Goal: Task Accomplishment & Management: Manage account settings

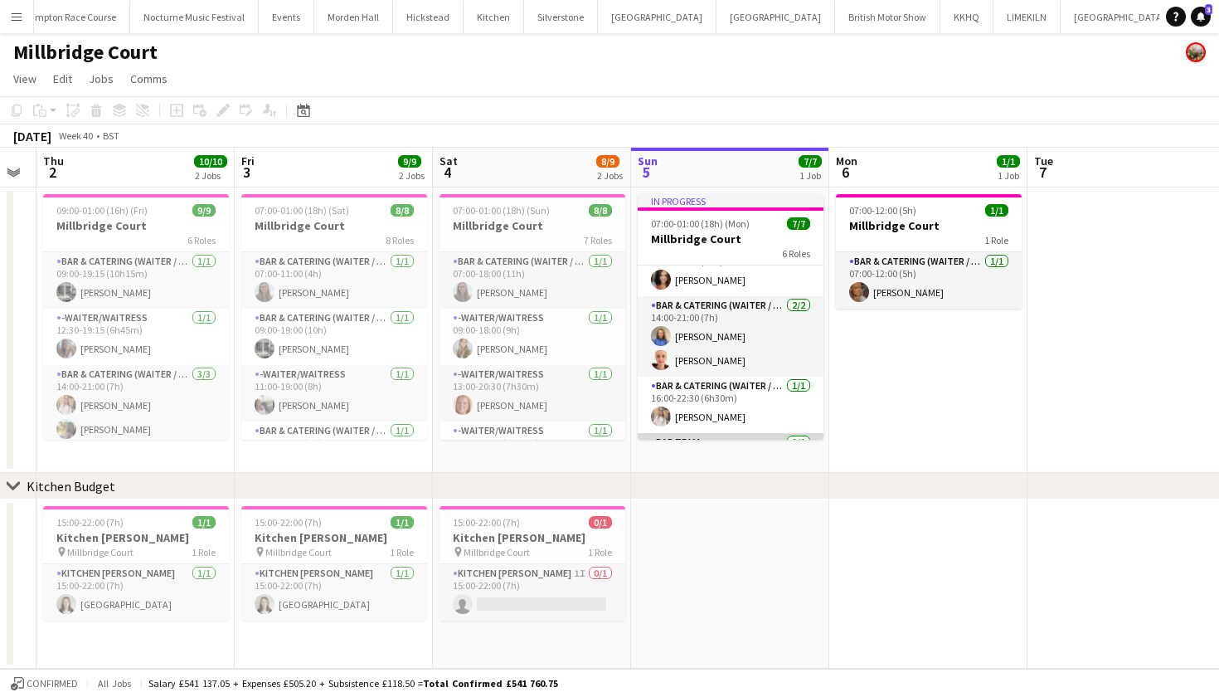
scroll to position [72, 0]
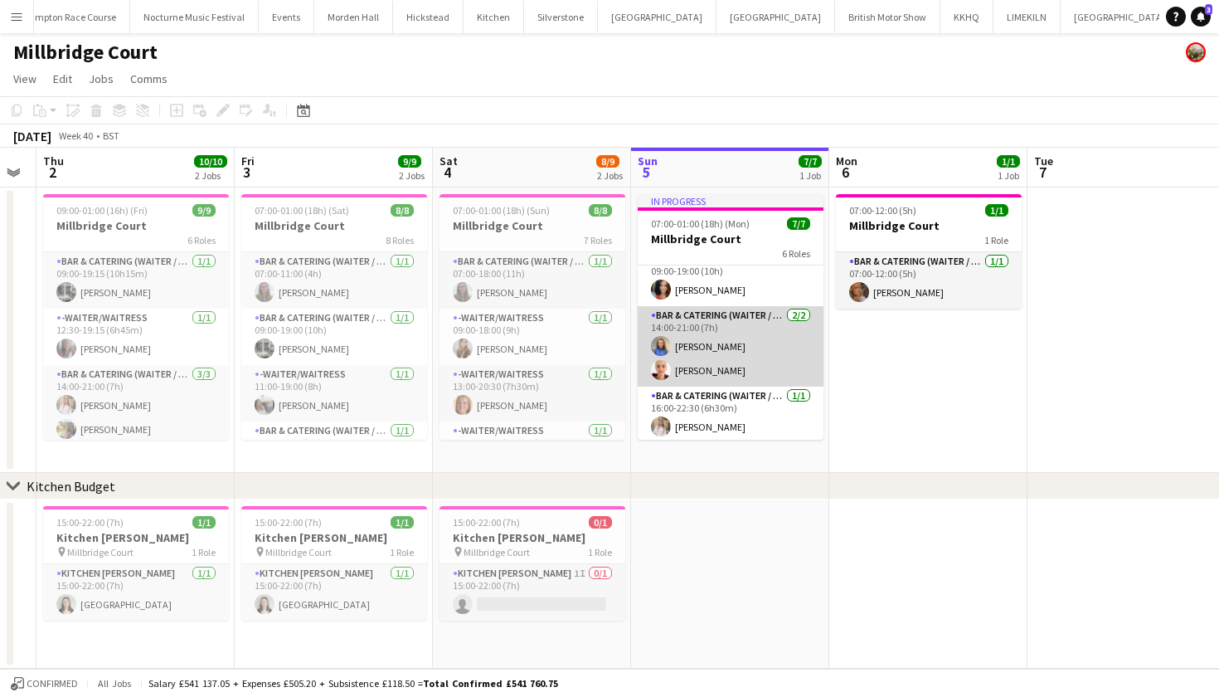
click at [719, 355] on app-card-role "Bar & Catering (Waiter / waitress) 2/2 14:00-21:00 (7h) Helena Lorenzen Frances…" at bounding box center [731, 346] width 186 height 80
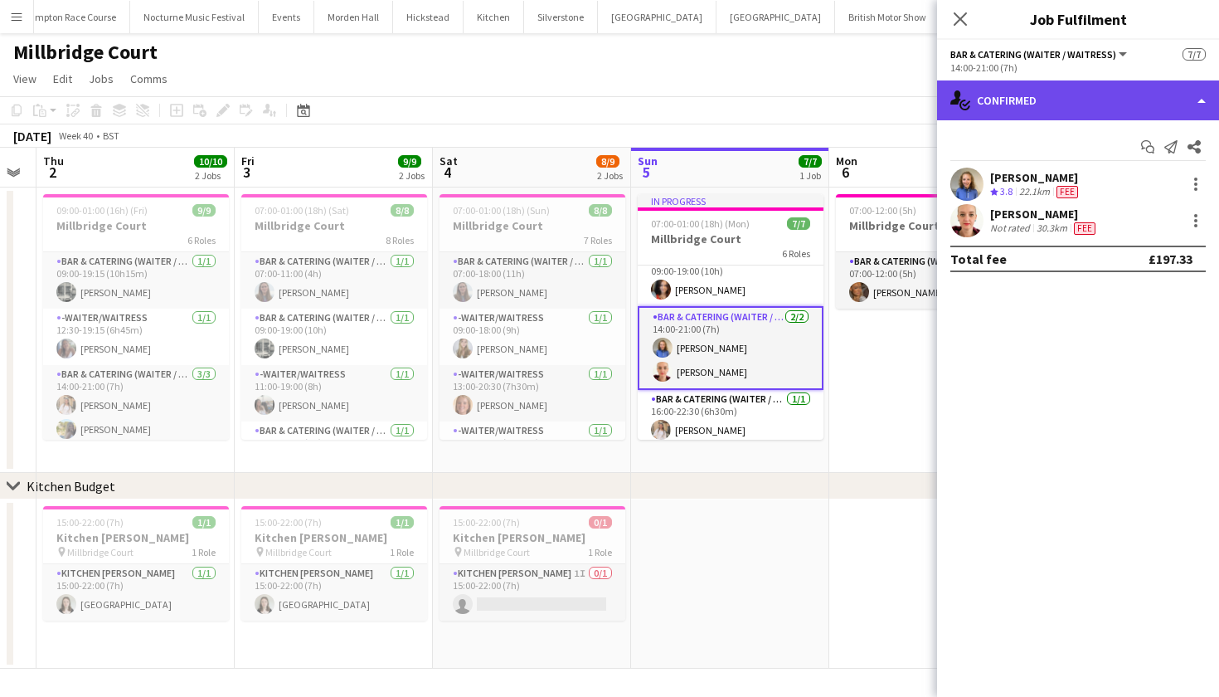
click at [1121, 95] on div "single-neutral-actions-check-2 Confirmed" at bounding box center [1078, 100] width 282 height 40
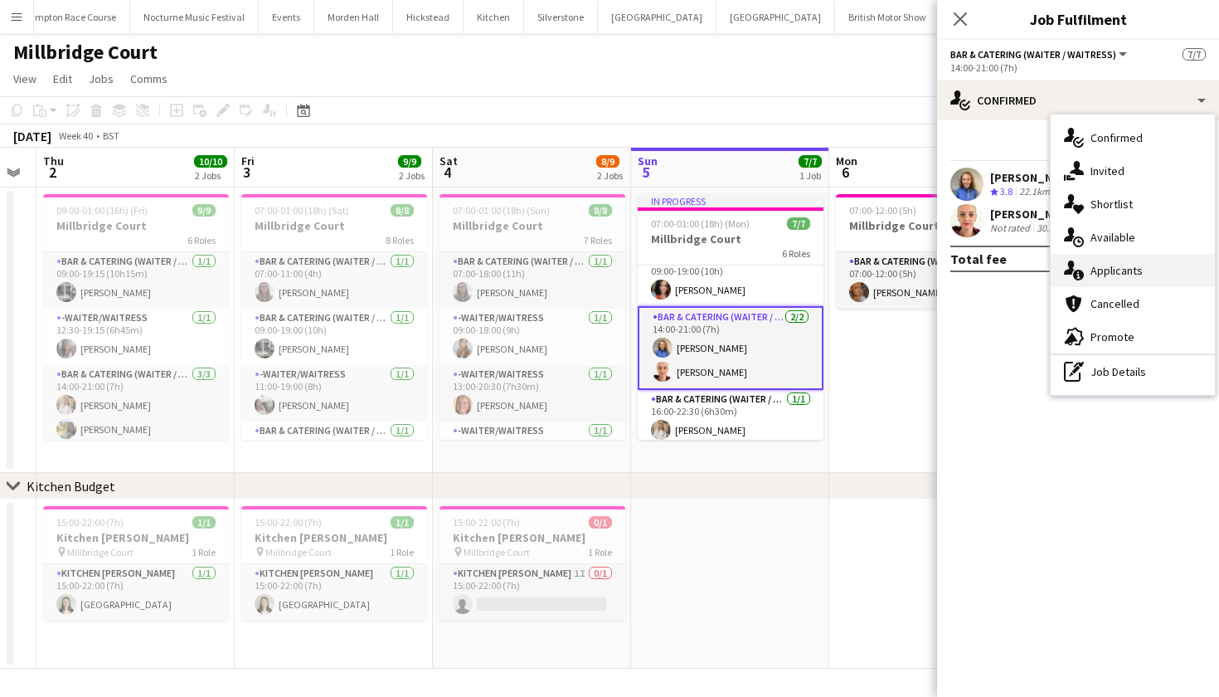
click at [1135, 280] on div "single-neutral-actions-information Applicants" at bounding box center [1133, 270] width 164 height 33
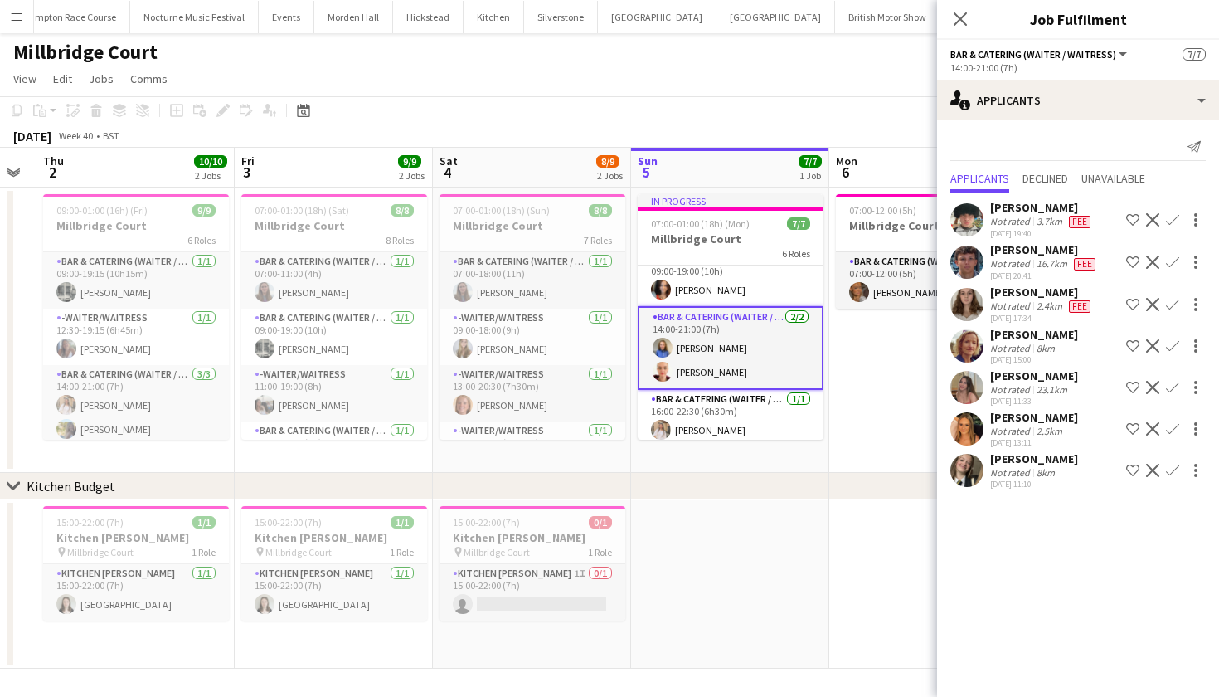
click at [966, 471] on app-user-avatar at bounding box center [966, 470] width 33 height 33
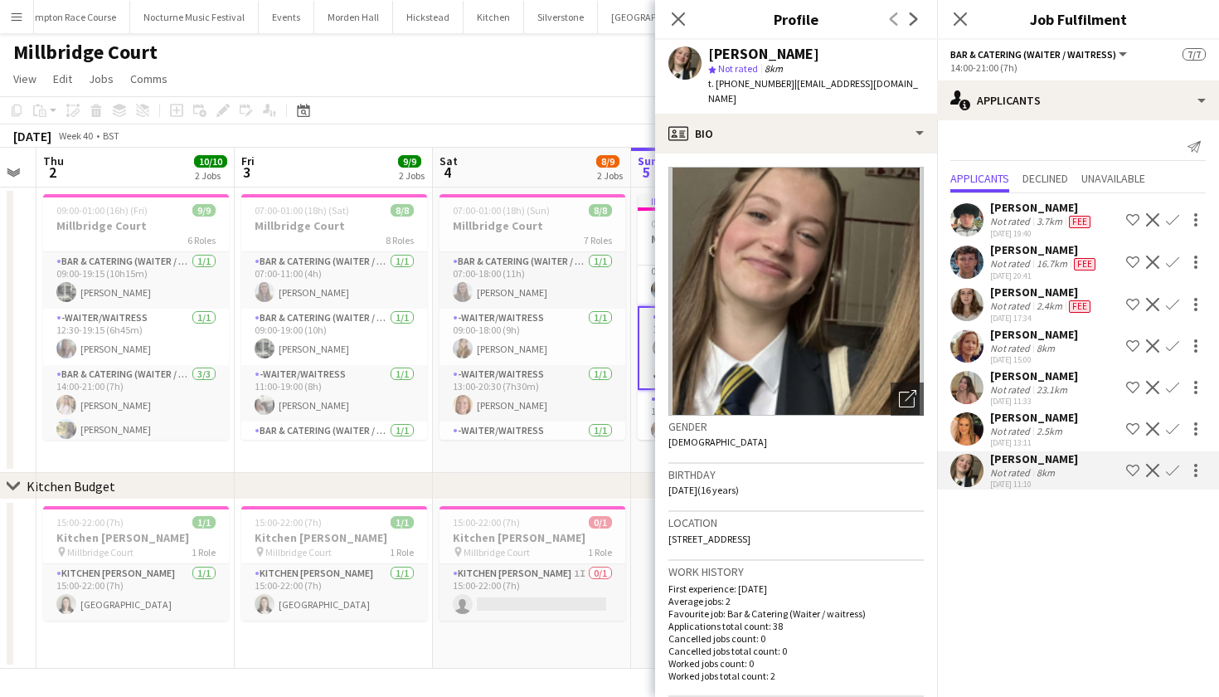
click at [974, 431] on app-user-avatar at bounding box center [966, 428] width 33 height 33
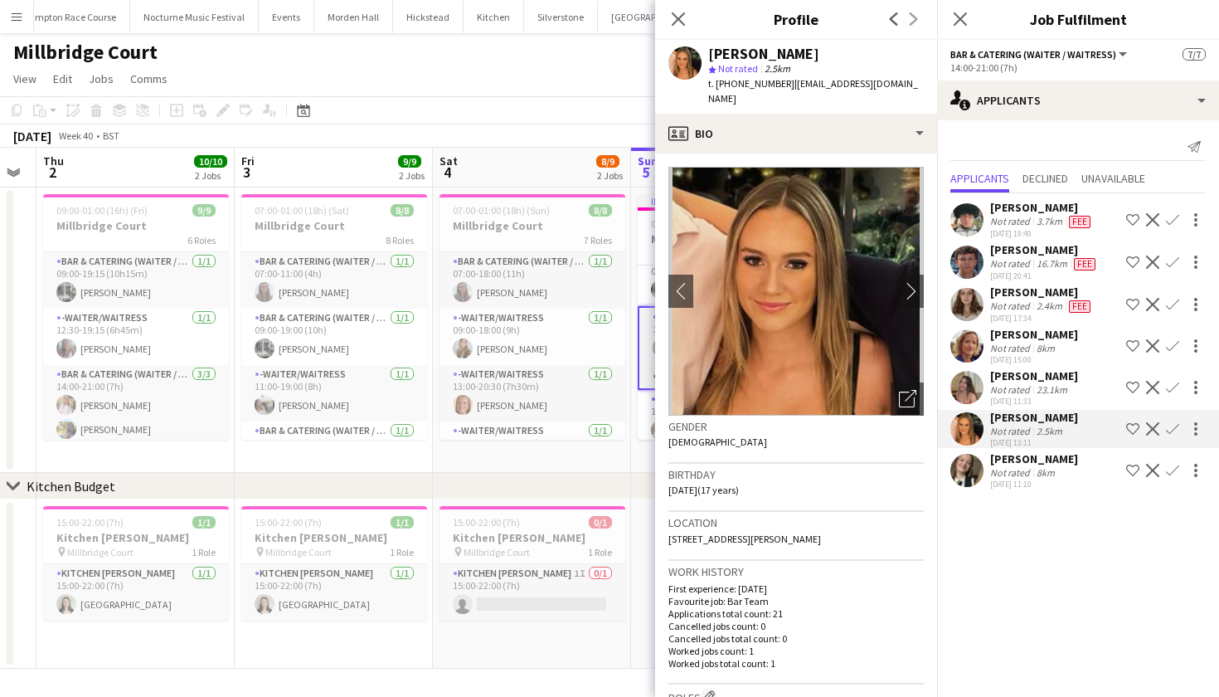
click at [967, 392] on app-user-avatar at bounding box center [966, 387] width 33 height 33
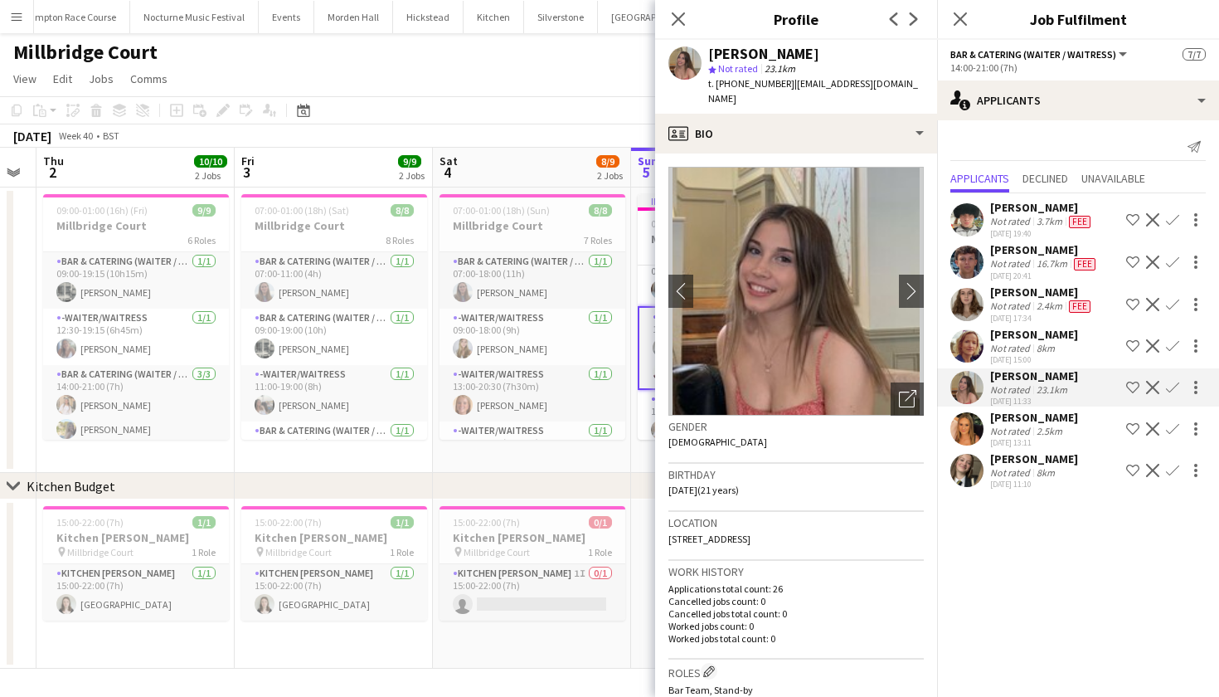
click at [576, 57] on div "Millbridge Court" at bounding box center [609, 49] width 1219 height 32
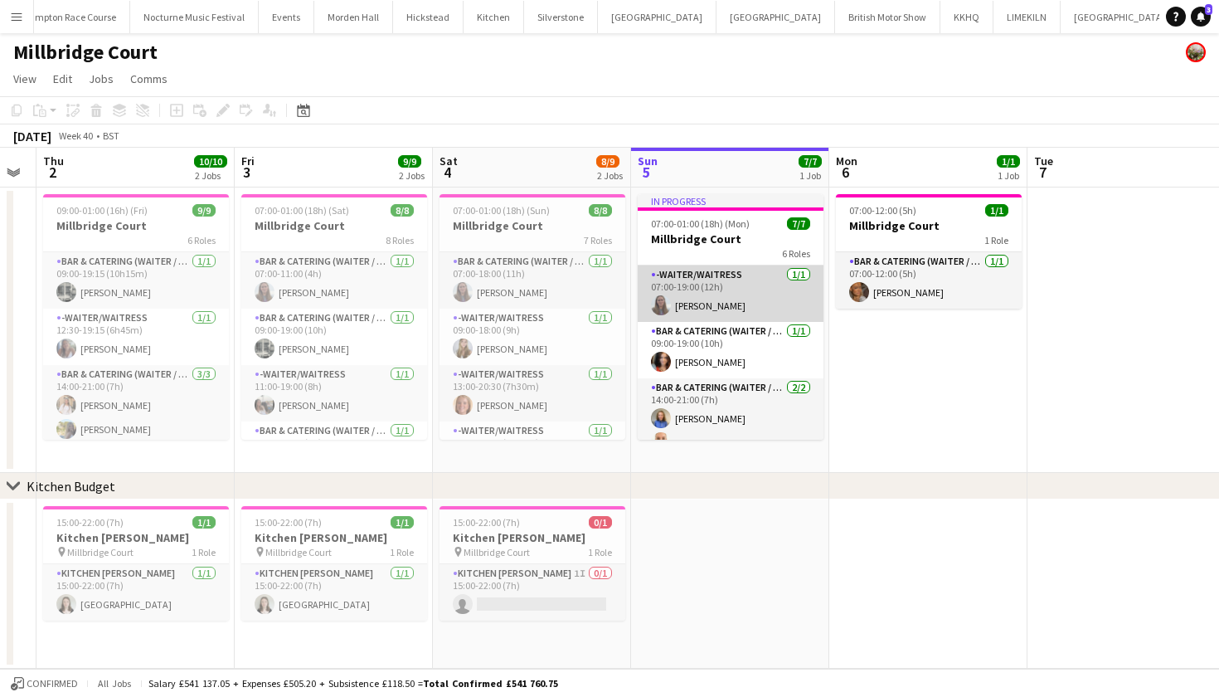
scroll to position [0, 0]
click at [724, 279] on app-card-role "-Waiter/Waitress 1/1 07:00-19:00 (12h) Jess Cullen" at bounding box center [731, 293] width 186 height 56
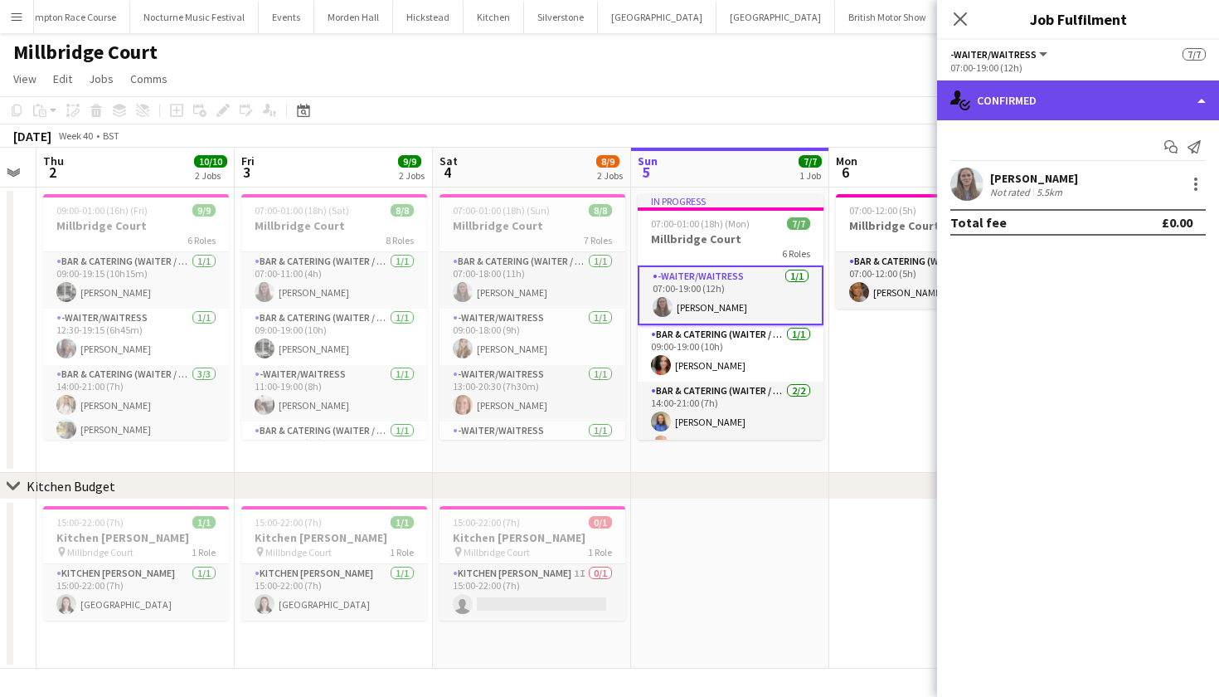
click at [1104, 109] on div "single-neutral-actions-check-2 Confirmed" at bounding box center [1078, 100] width 282 height 40
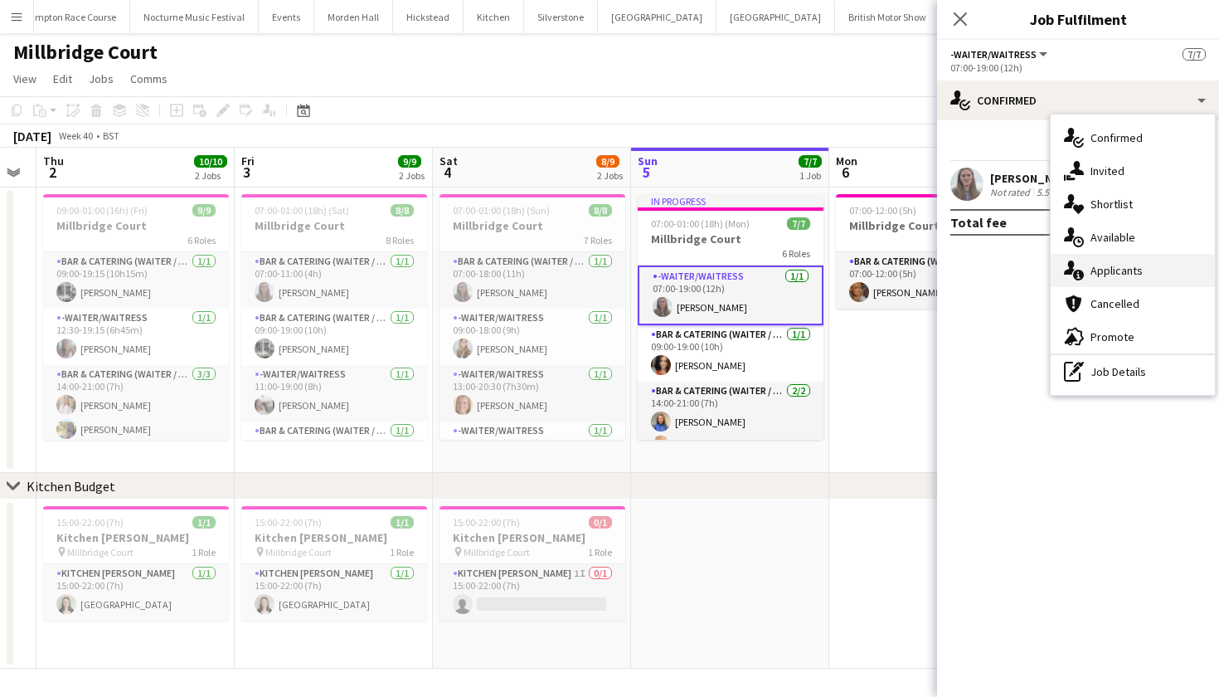
click at [1142, 274] on div "single-neutral-actions-information Applicants" at bounding box center [1133, 270] width 164 height 33
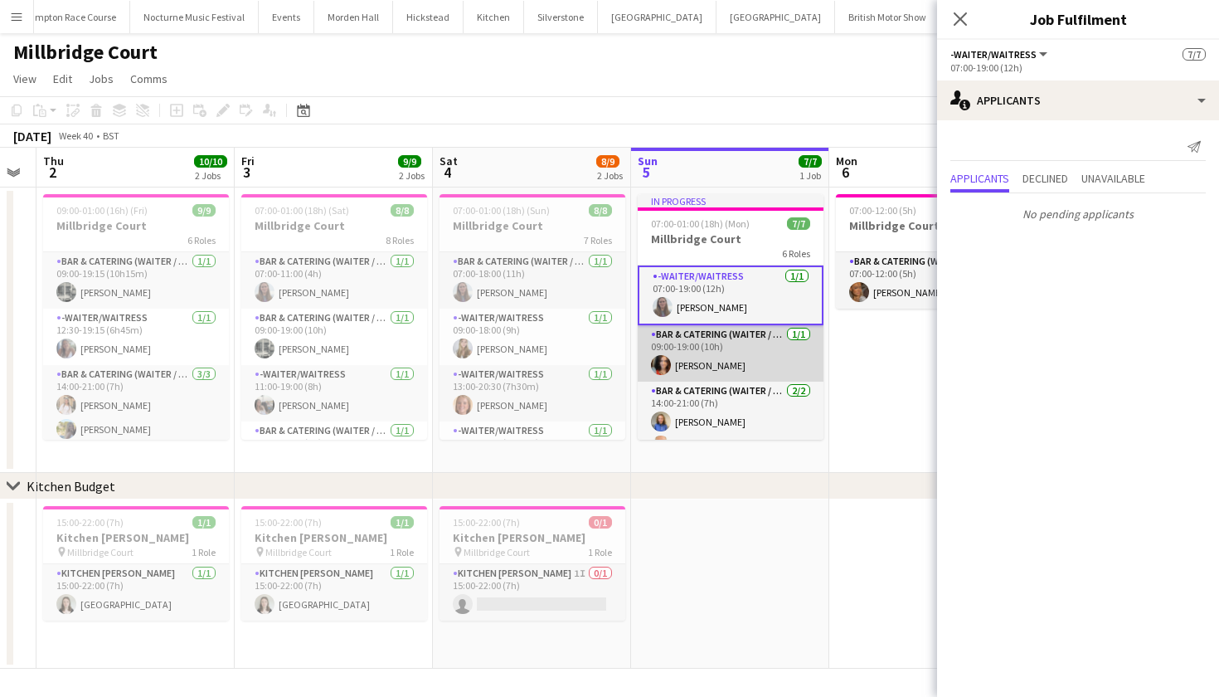
click at [749, 356] on app-card-role "Bar & Catering (Waiter / waitress) 1/1 09:00-19:00 (10h) Freya Cowie" at bounding box center [731, 353] width 186 height 56
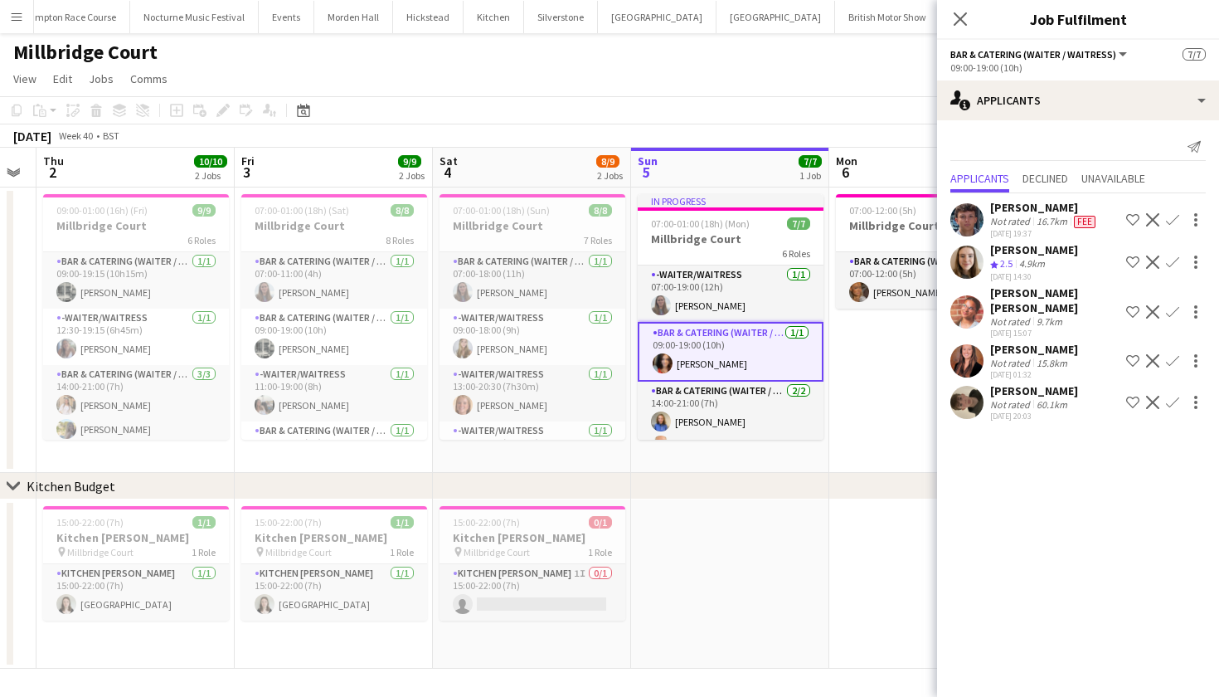
click at [970, 388] on app-user-avatar at bounding box center [966, 402] width 33 height 33
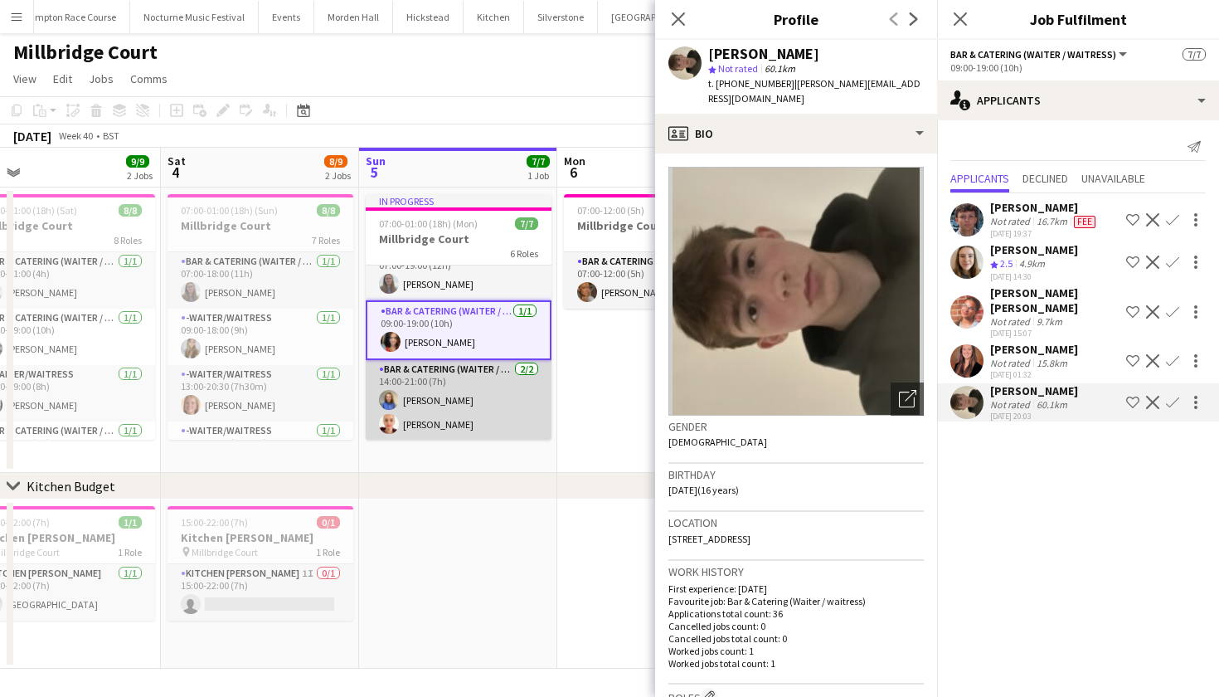
scroll to position [19, 0]
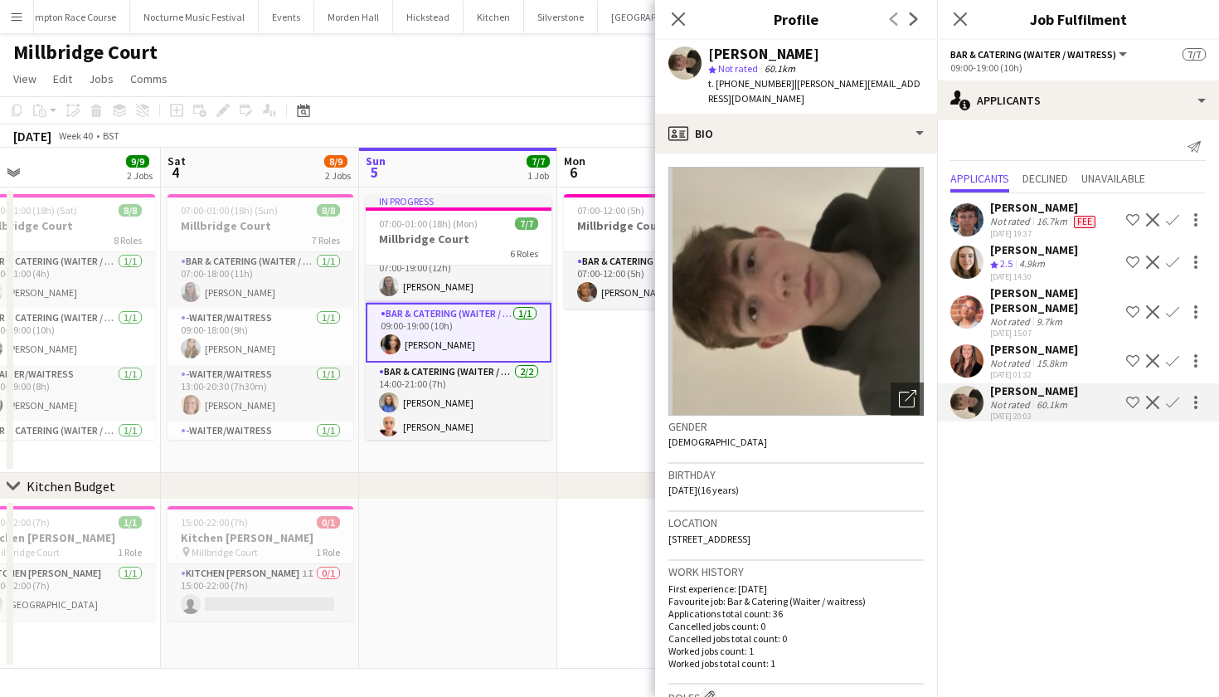
click at [966, 344] on app-user-avatar at bounding box center [966, 360] width 33 height 33
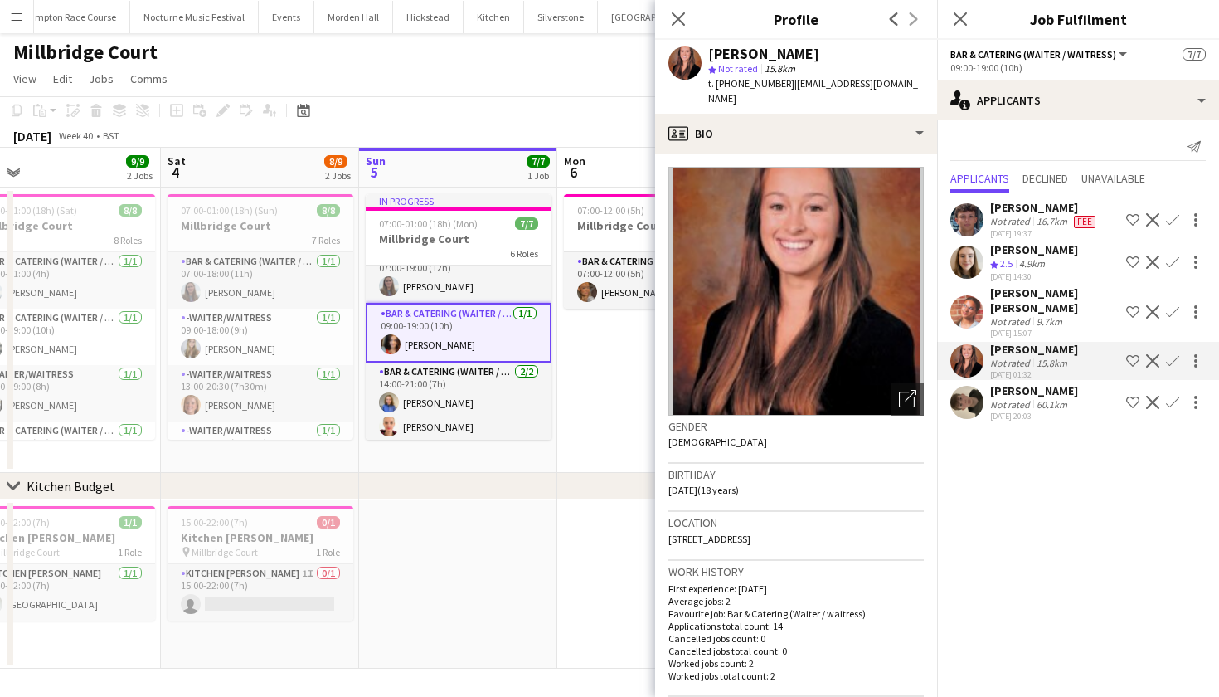
click at [967, 295] on app-user-avatar at bounding box center [966, 311] width 33 height 33
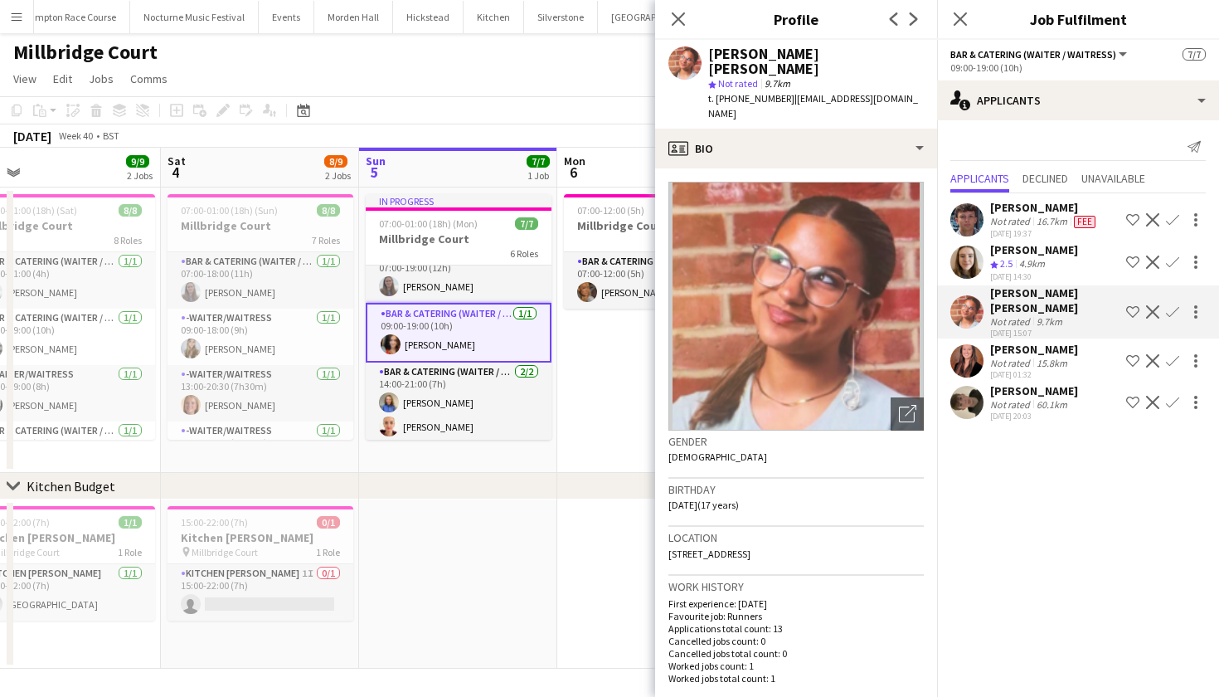
click at [964, 263] on app-user-avatar at bounding box center [966, 261] width 33 height 33
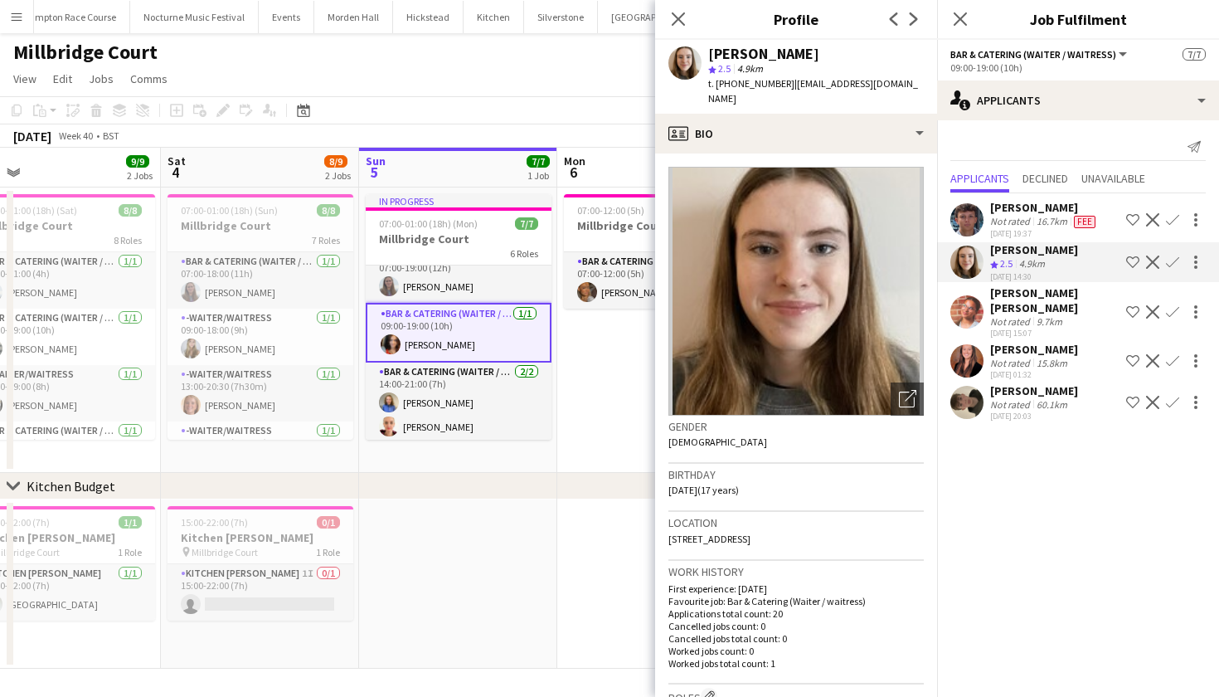
click at [967, 301] on app-user-avatar at bounding box center [966, 311] width 33 height 33
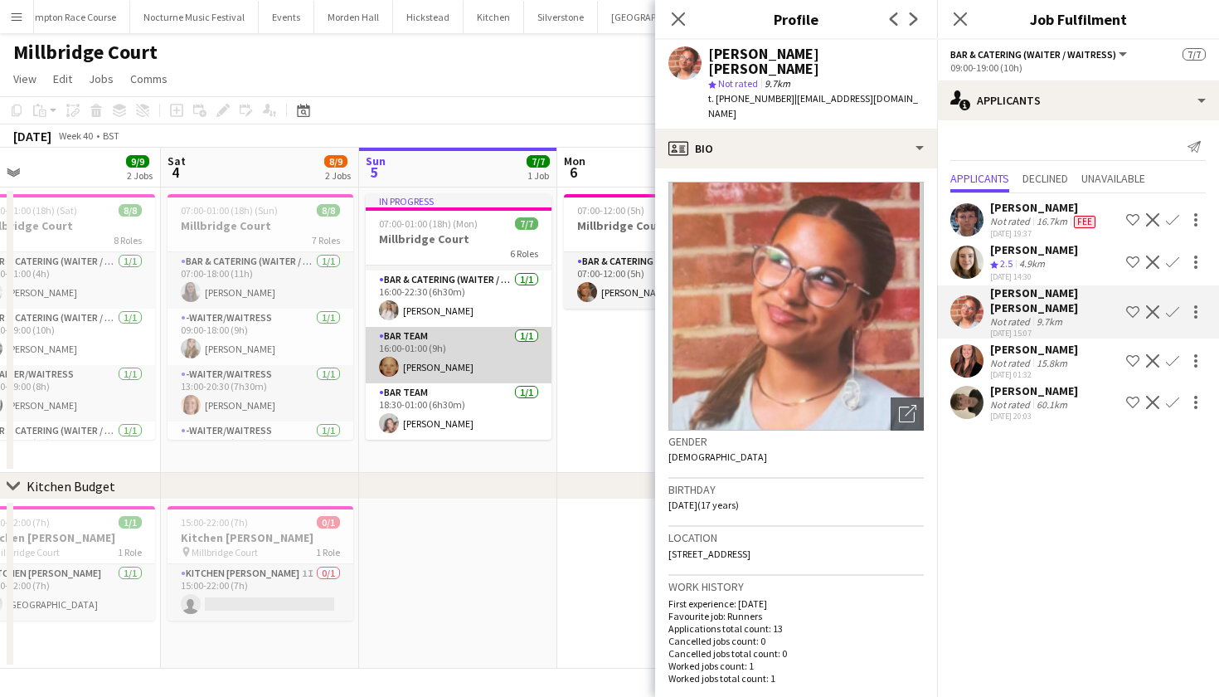
scroll to position [192, 0]
click at [676, 21] on icon at bounding box center [678, 19] width 16 height 16
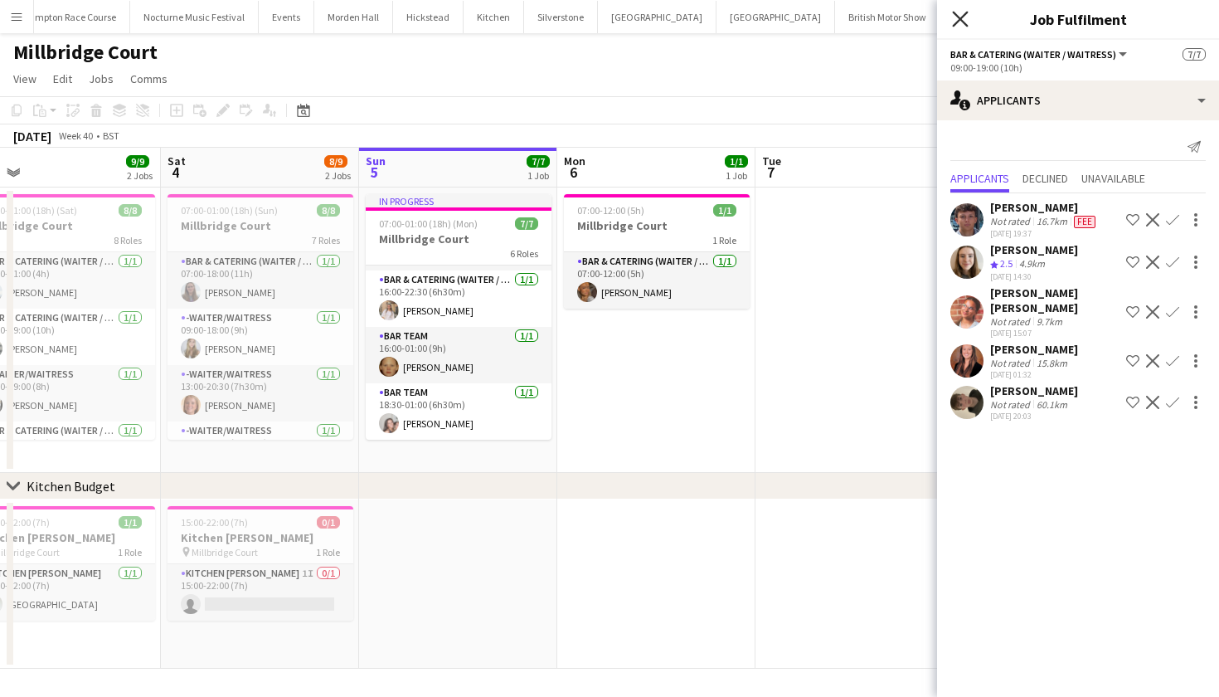
click at [960, 26] on icon "Close pop-in" at bounding box center [960, 19] width 16 height 16
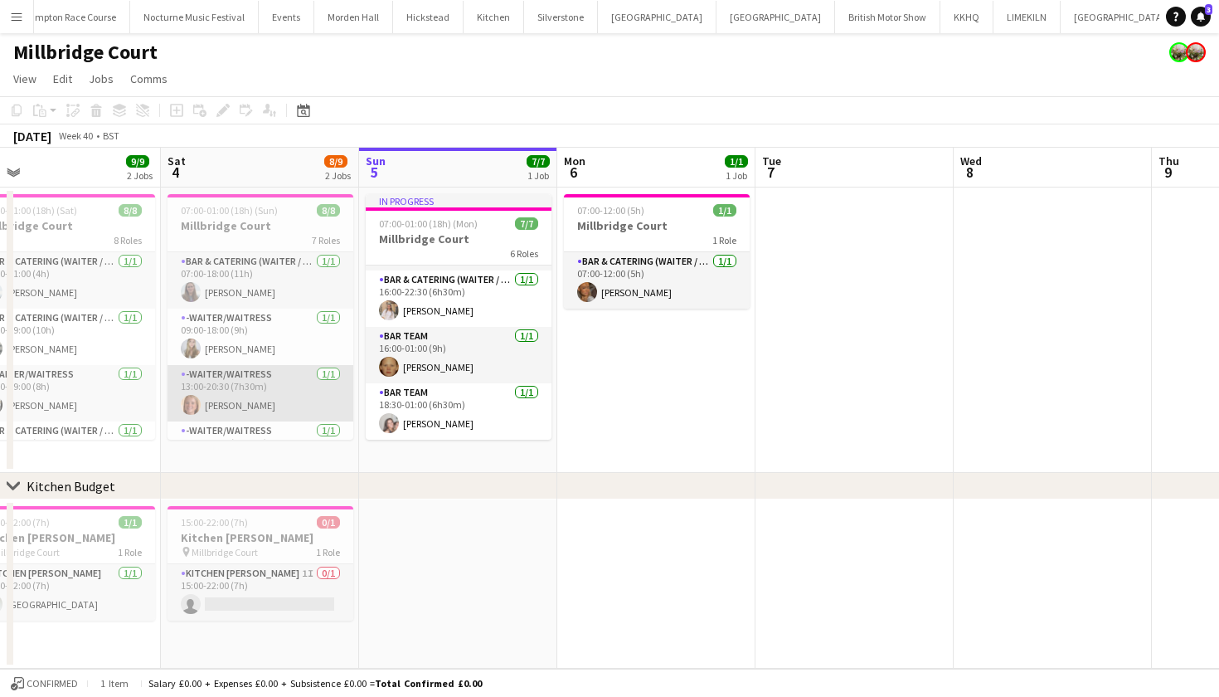
scroll to position [0, 0]
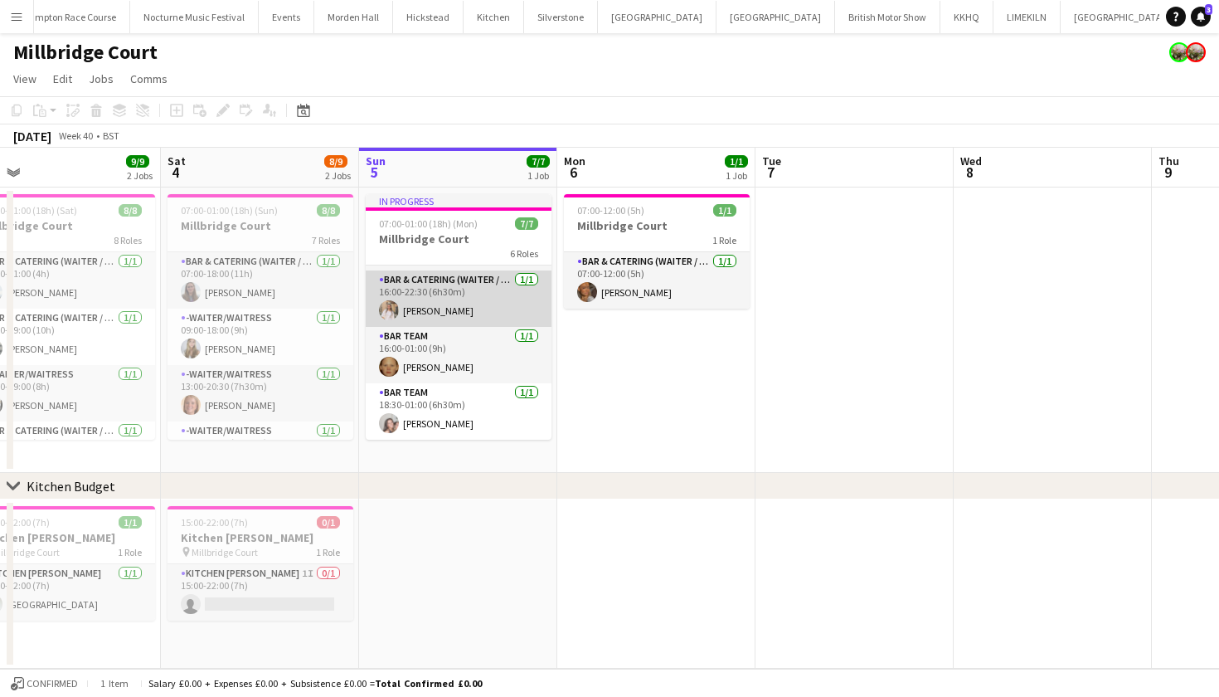
click at [449, 299] on app-card-role "Bar & Catering (Waiter / waitress) 1/1 16:00-22:30 (6h30m) Lucy Hogg" at bounding box center [459, 298] width 186 height 56
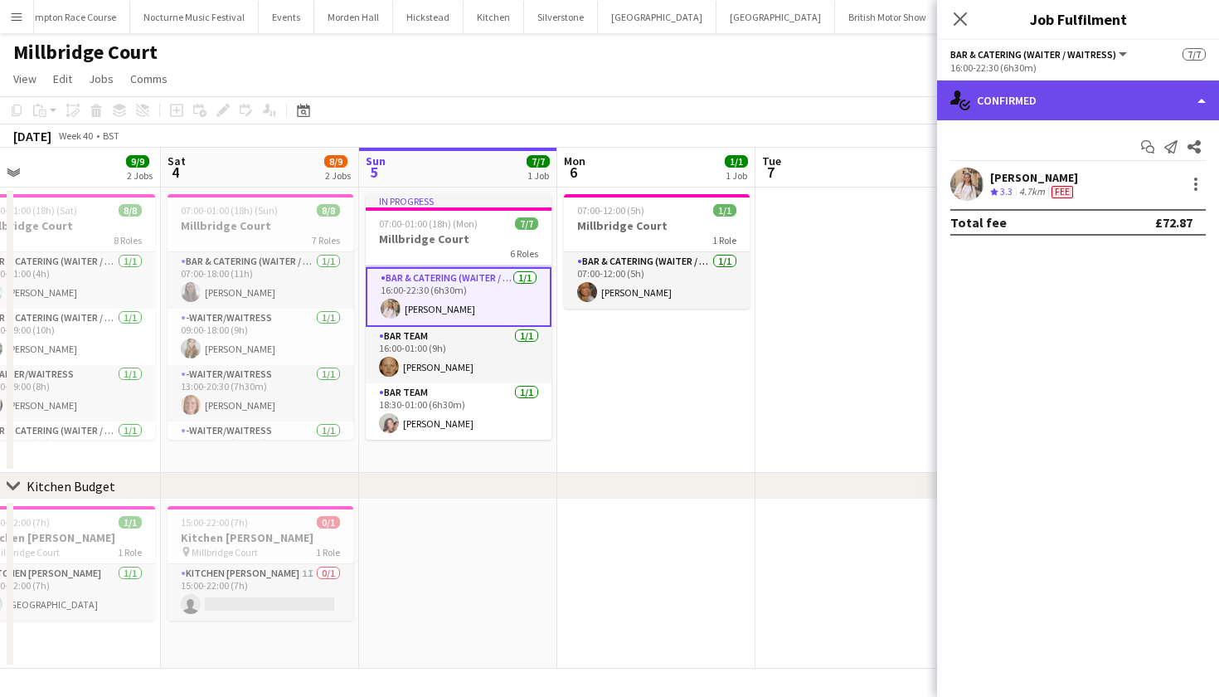
click at [1074, 103] on div "single-neutral-actions-check-2 Confirmed" at bounding box center [1078, 100] width 282 height 40
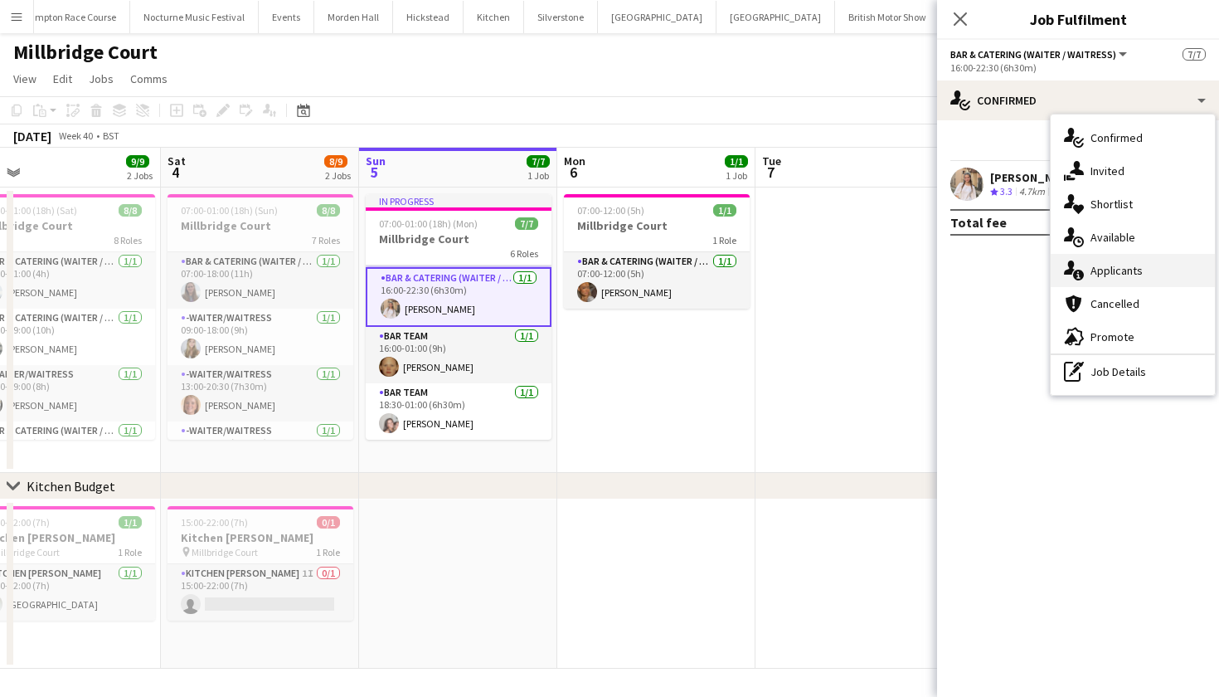
click at [1117, 271] on span "Applicants" at bounding box center [1117, 270] width 52 height 15
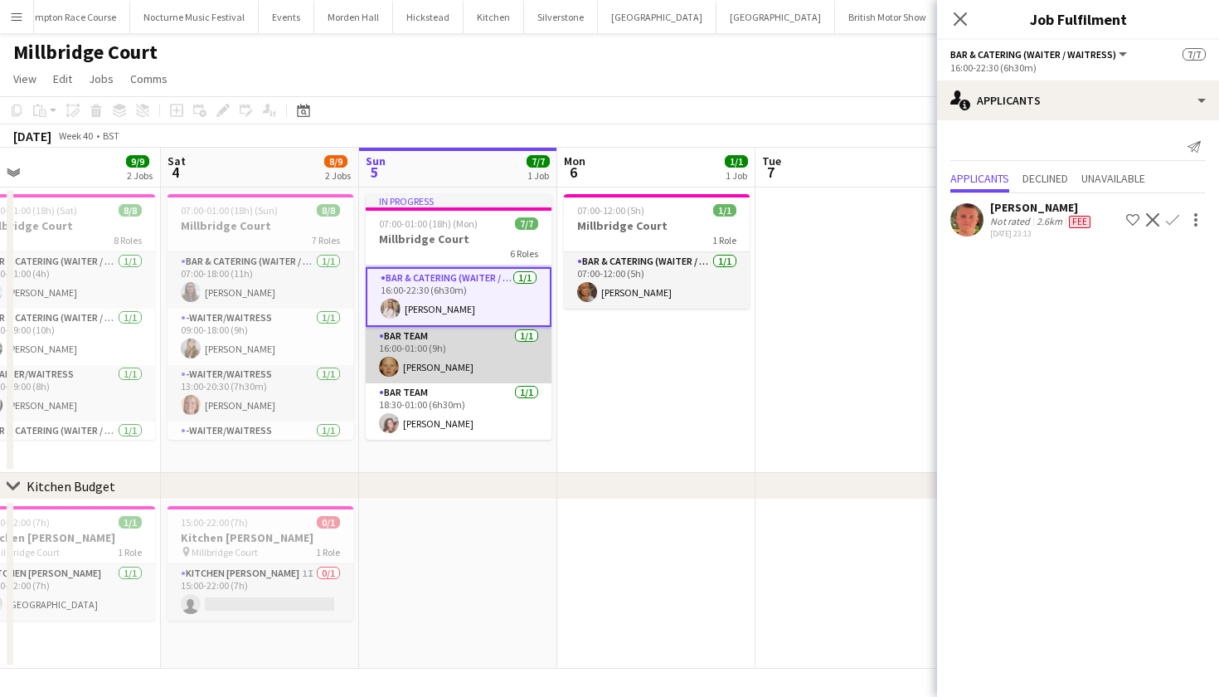
click at [396, 369] on app-user-avatar at bounding box center [389, 367] width 20 height 20
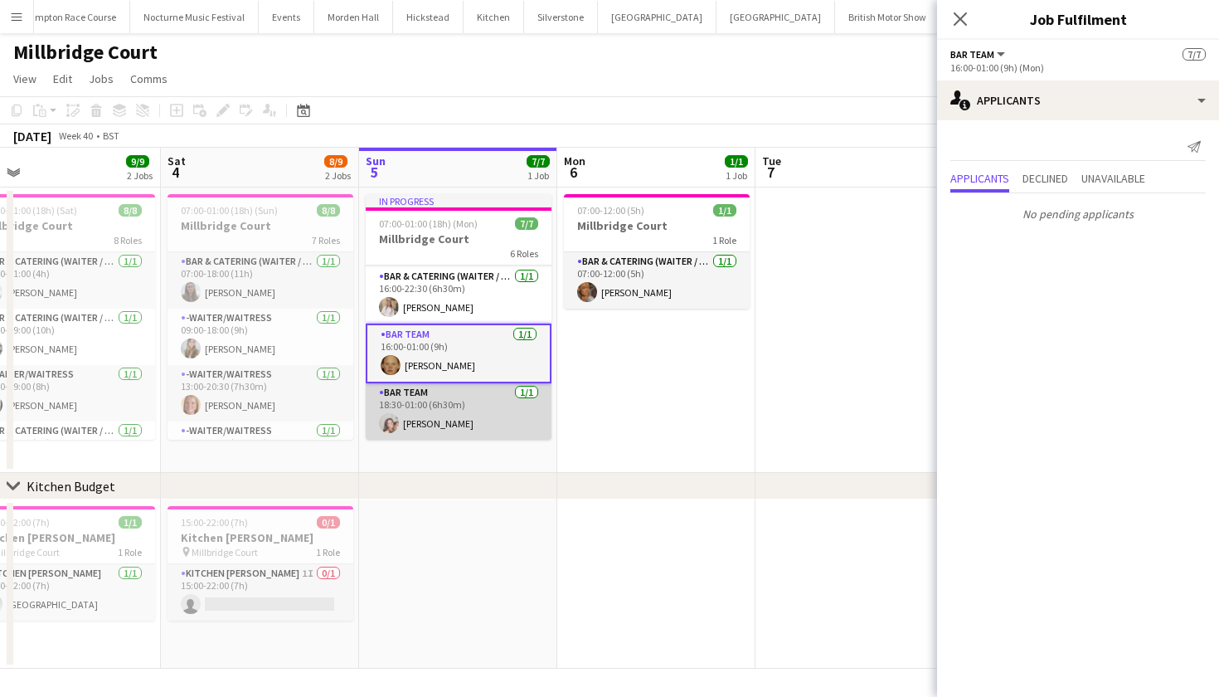
click at [411, 399] on app-card-role "Bar Team 1/1 18:30-01:00 (6h30m) Eliza Wheeler" at bounding box center [459, 411] width 186 height 56
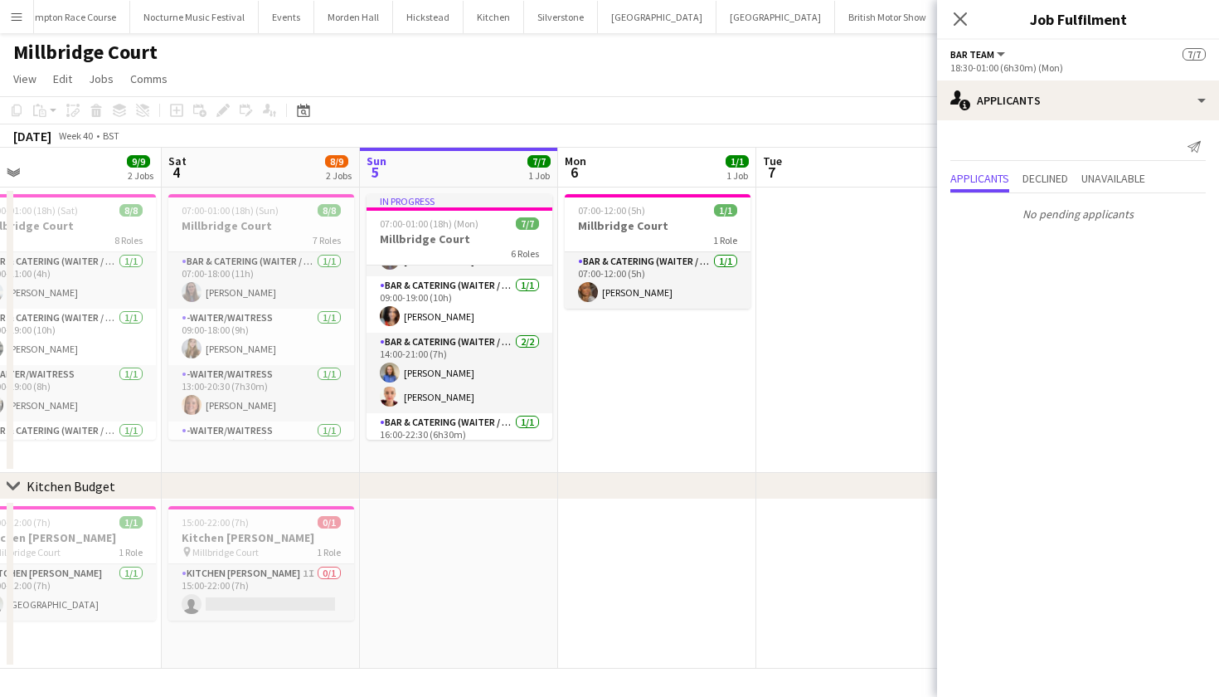
scroll to position [36, 0]
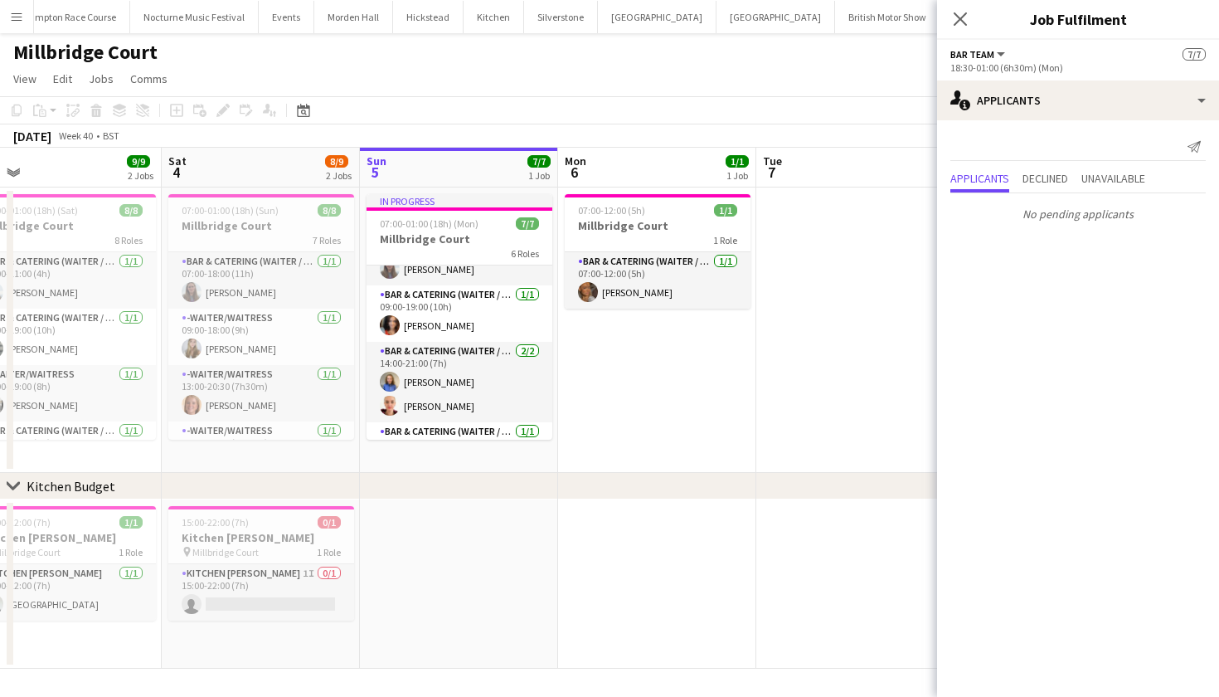
click at [440, 351] on app-card-role "Bar & Catering (Waiter / waitress) 2/2 14:00-21:00 (7h) Helena Lorenzen Frances…" at bounding box center [460, 382] width 186 height 80
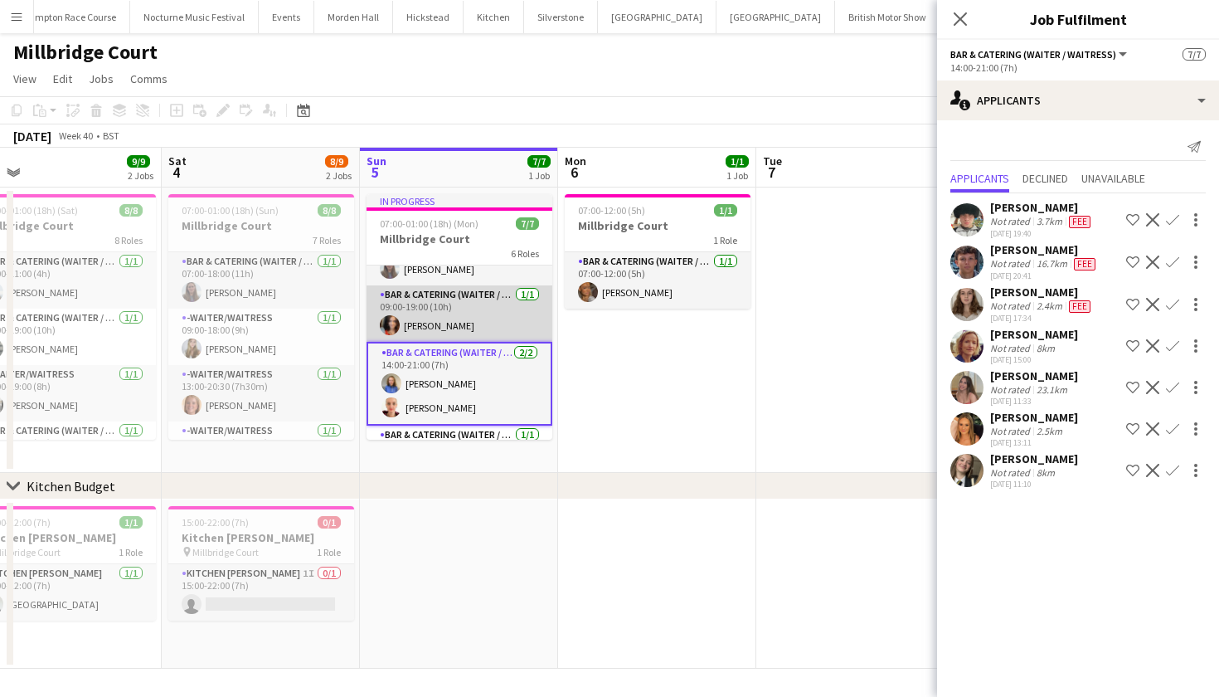
click at [440, 323] on app-card-role "Bar & Catering (Waiter / waitress) 1/1 09:00-19:00 (10h) Freya Cowie" at bounding box center [460, 313] width 186 height 56
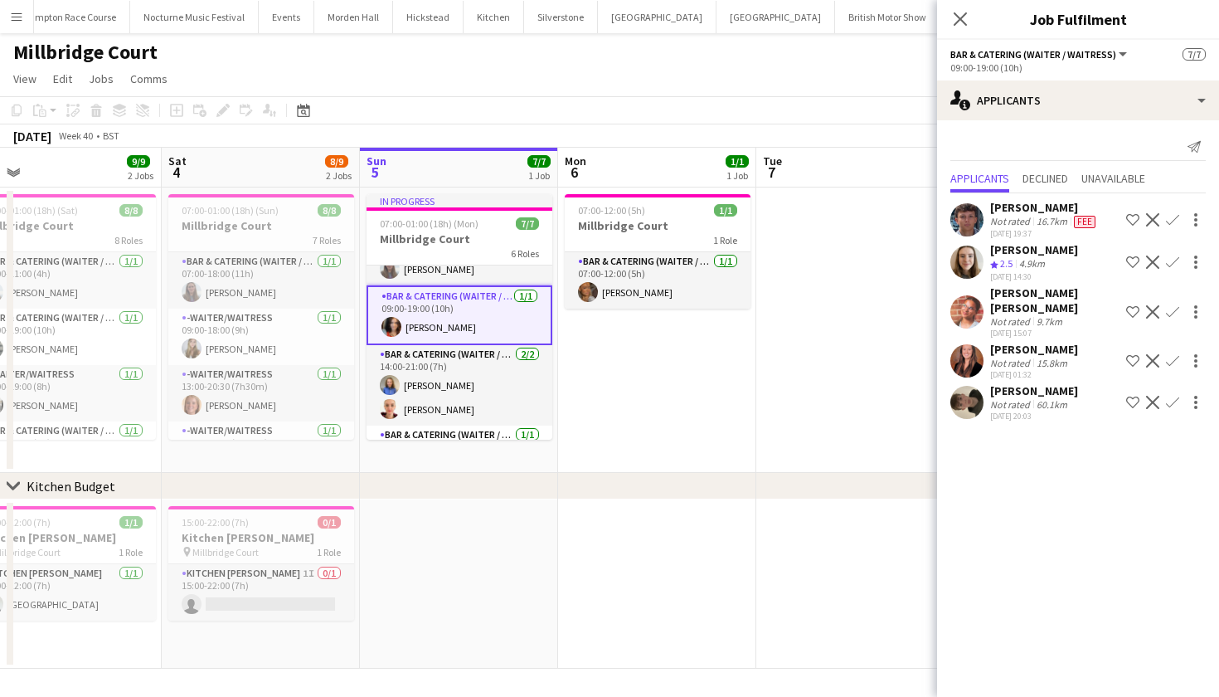
click at [969, 255] on app-user-avatar at bounding box center [966, 261] width 33 height 33
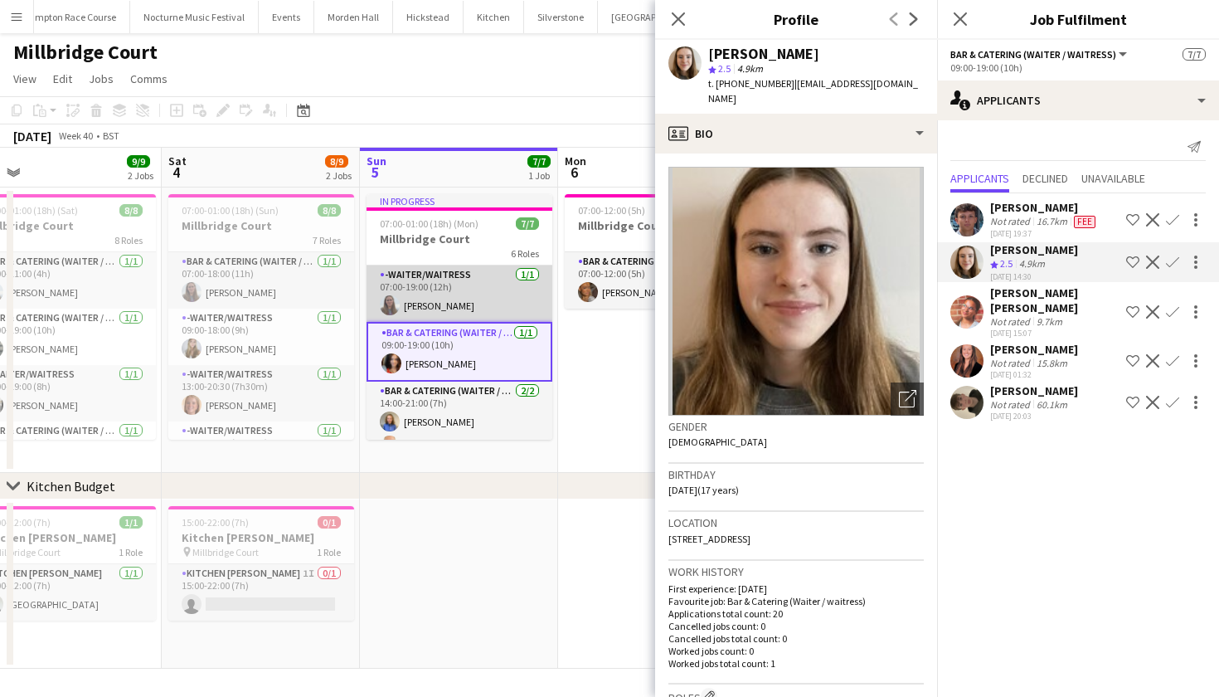
scroll to position [0, 0]
click at [440, 294] on app-card-role "-Waiter/Waitress 1/1 07:00-19:00 (12h) Jess Cullen" at bounding box center [460, 293] width 186 height 56
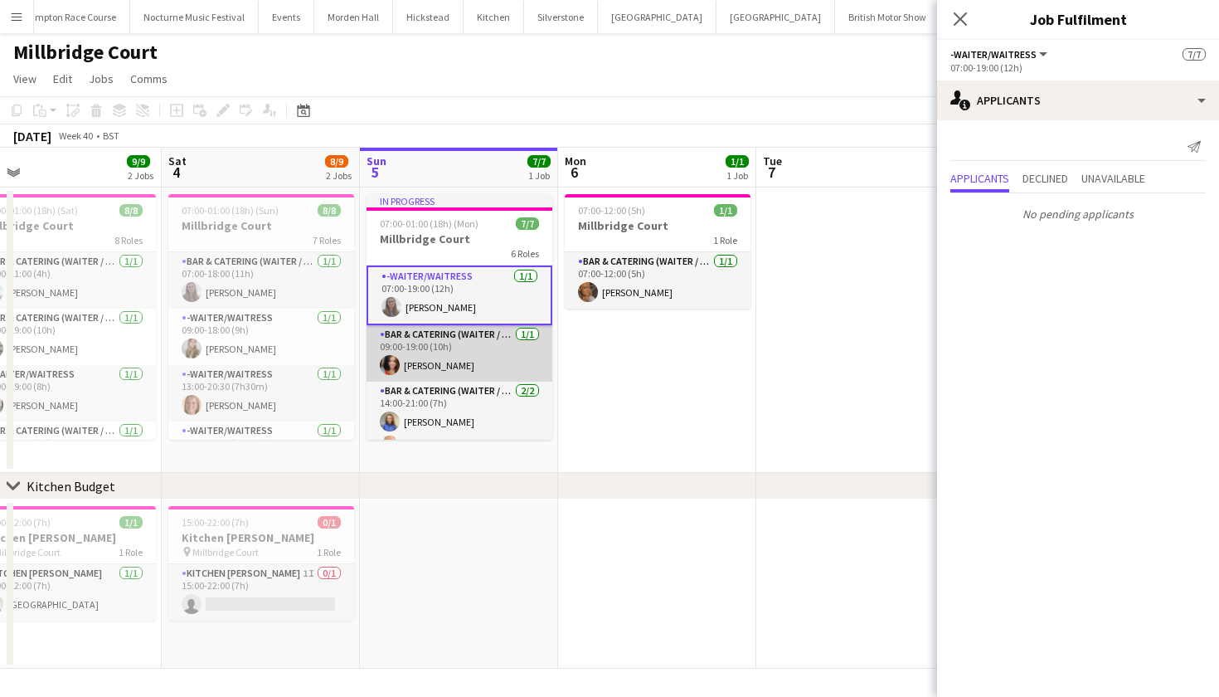
click at [447, 349] on app-card-role "Bar & Catering (Waiter / waitress) 1/1 09:00-19:00 (10h) Freya Cowie" at bounding box center [460, 353] width 186 height 56
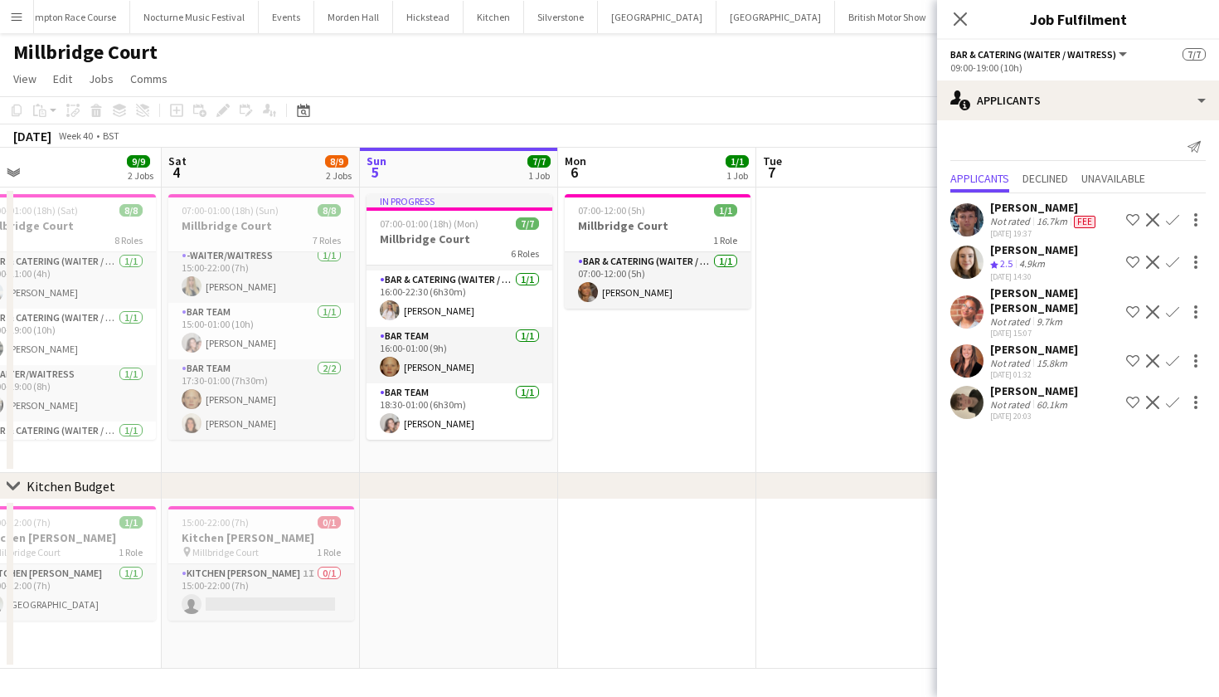
scroll to position [231, 0]
click at [442, 436] on app-card-role "Bar Team 1/1 18:30-01:00 (6h30m) Eliza Wheeler" at bounding box center [460, 411] width 186 height 56
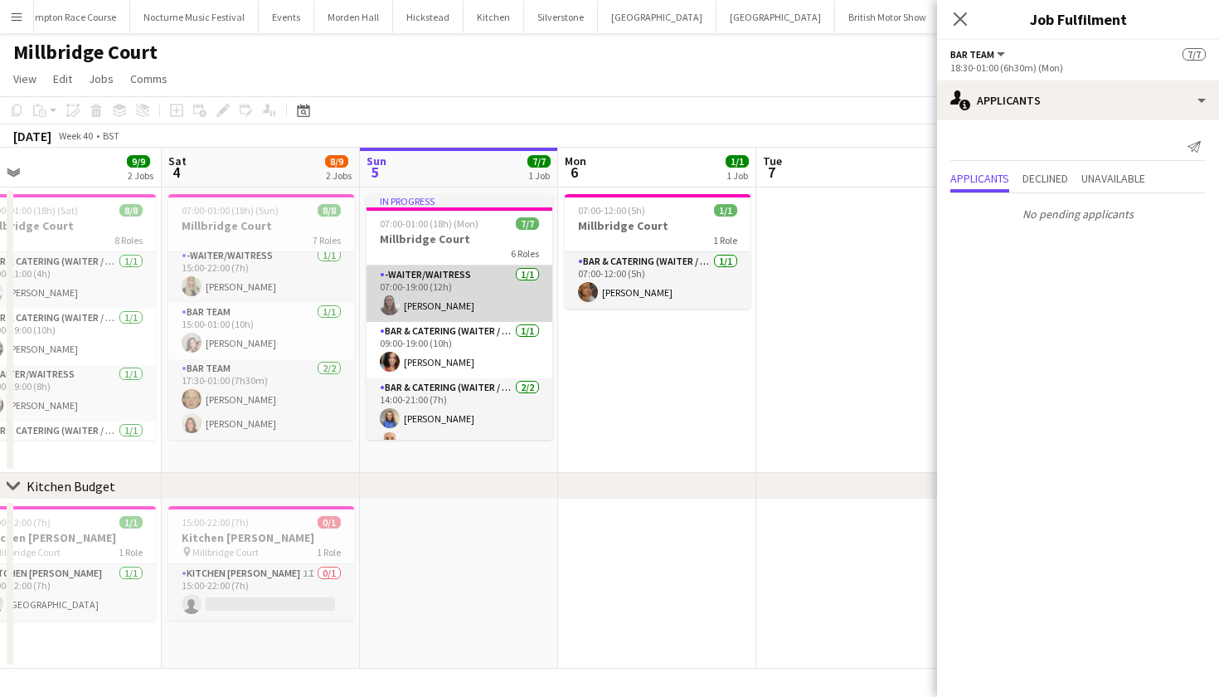
scroll to position [0, 0]
click at [450, 293] on app-card-role "-Waiter/Waitress 1/1 07:00-19:00 (12h) Jess Cullen" at bounding box center [460, 293] width 186 height 56
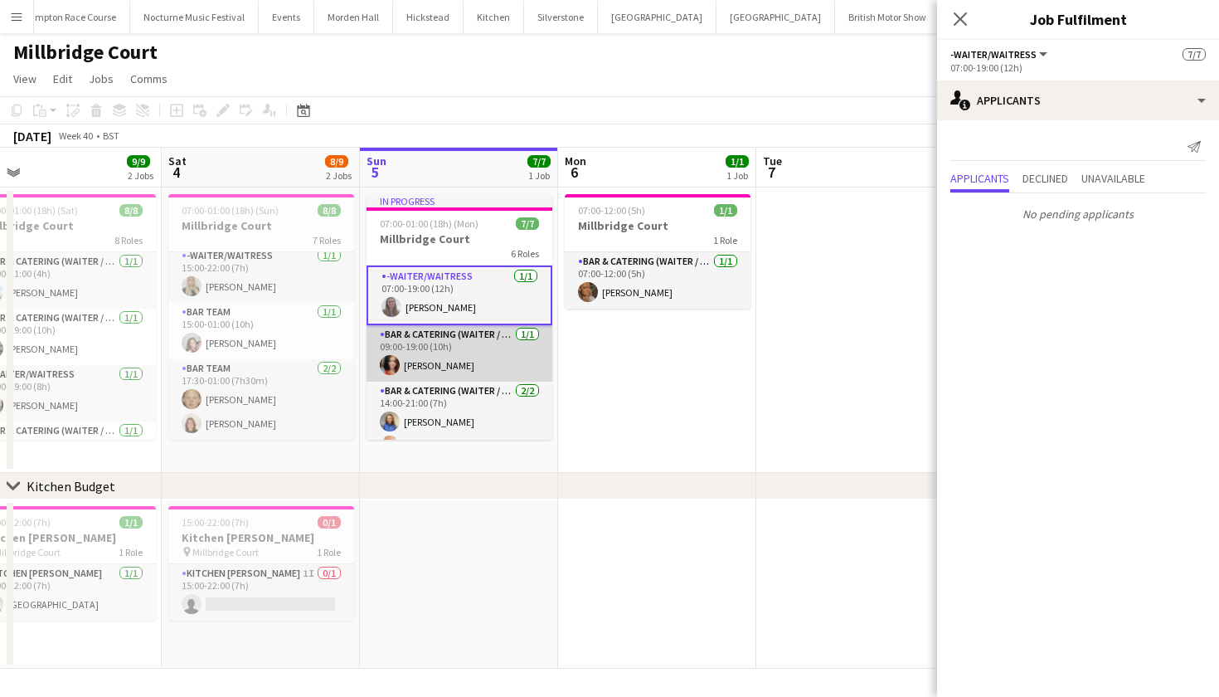
click at [448, 354] on app-card-role "Bar & Catering (Waiter / waitress) 1/1 09:00-19:00 (10h) Freya Cowie" at bounding box center [460, 353] width 186 height 56
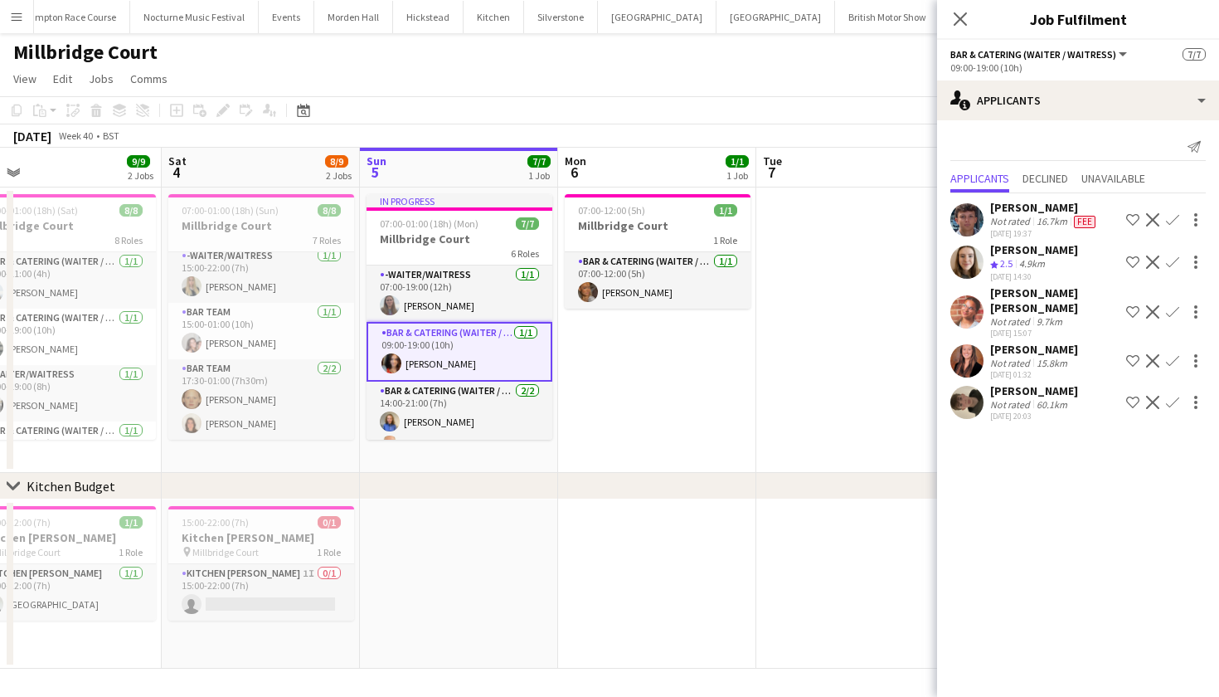
click at [972, 308] on app-user-avatar at bounding box center [966, 311] width 33 height 33
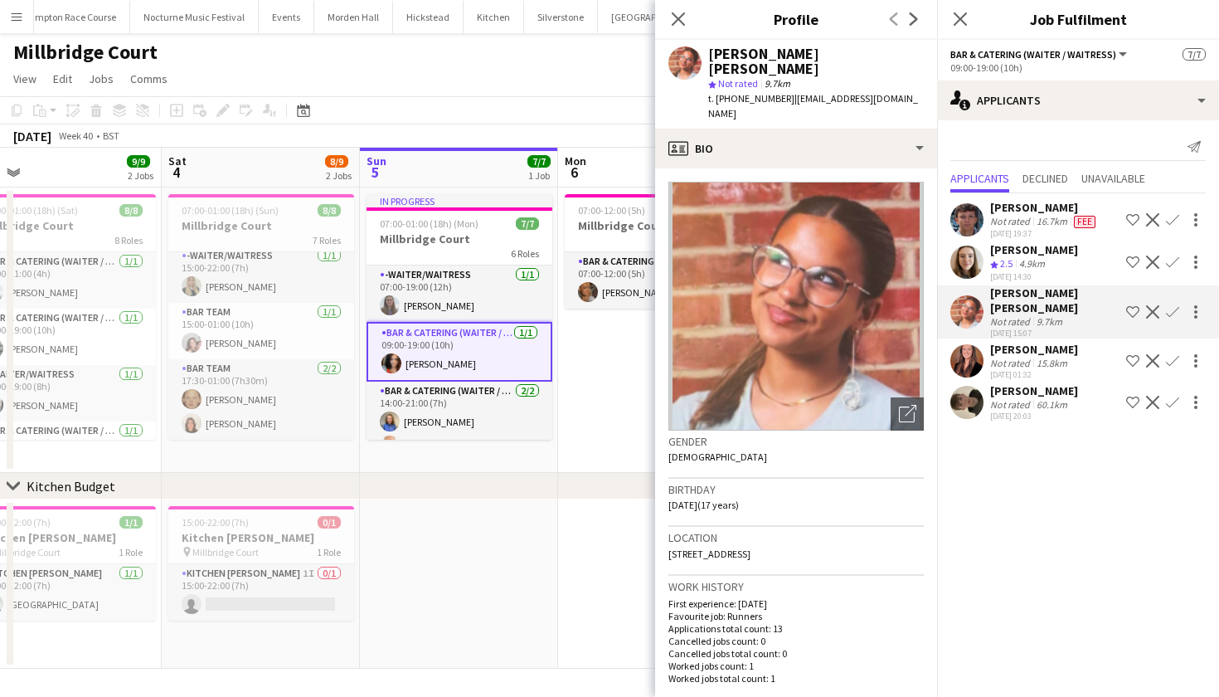
click at [967, 355] on app-user-avatar at bounding box center [966, 360] width 33 height 33
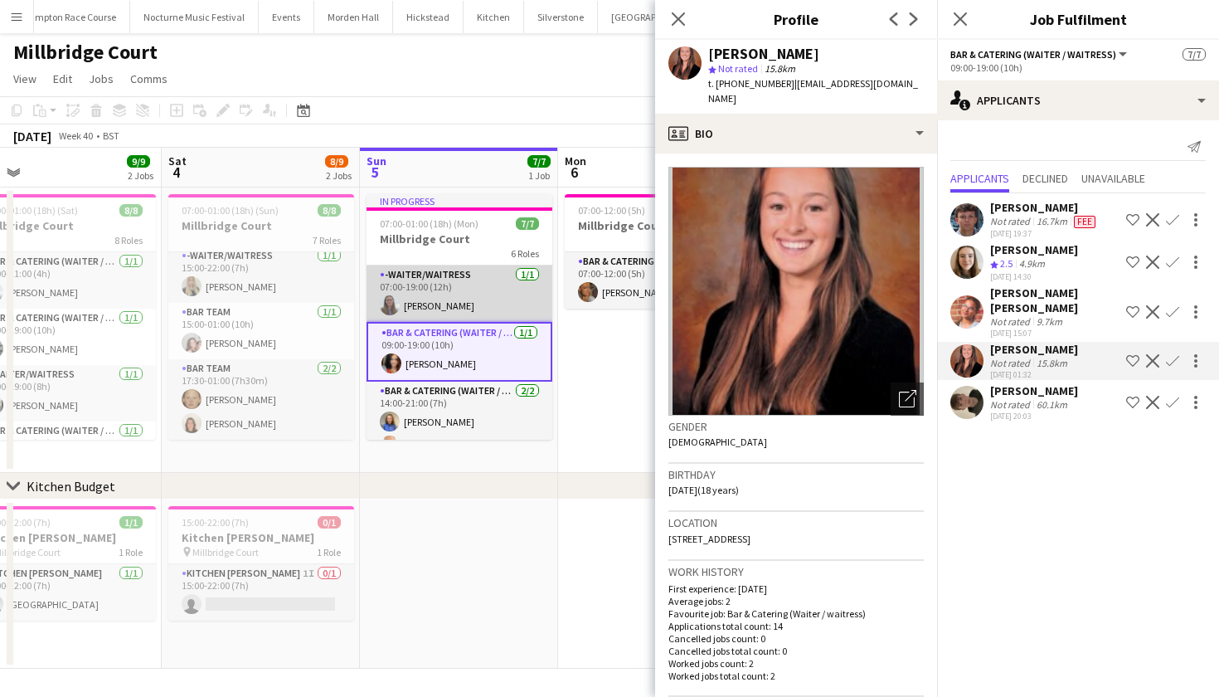
click at [465, 310] on app-card-role "-Waiter/Waitress 1/1 07:00-19:00 (12h) Jess Cullen" at bounding box center [460, 293] width 186 height 56
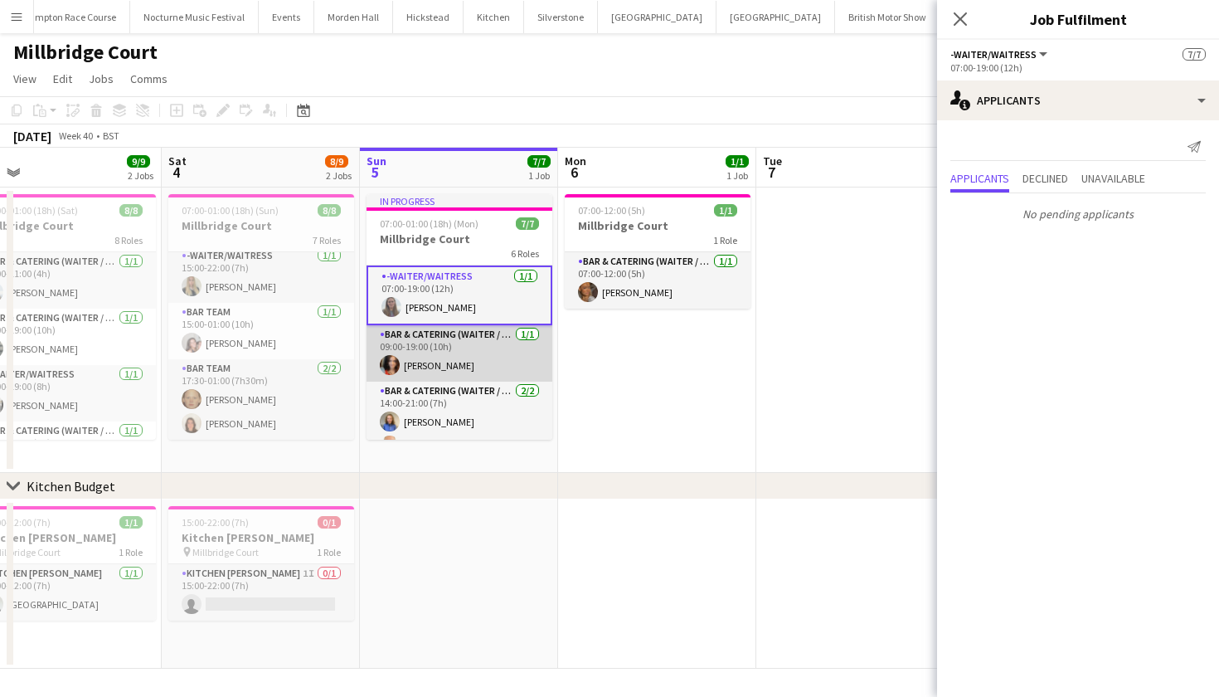
click at [464, 335] on app-card-role "Bar & Catering (Waiter / waitress) 1/1 09:00-19:00 (10h) Freya Cowie" at bounding box center [460, 353] width 186 height 56
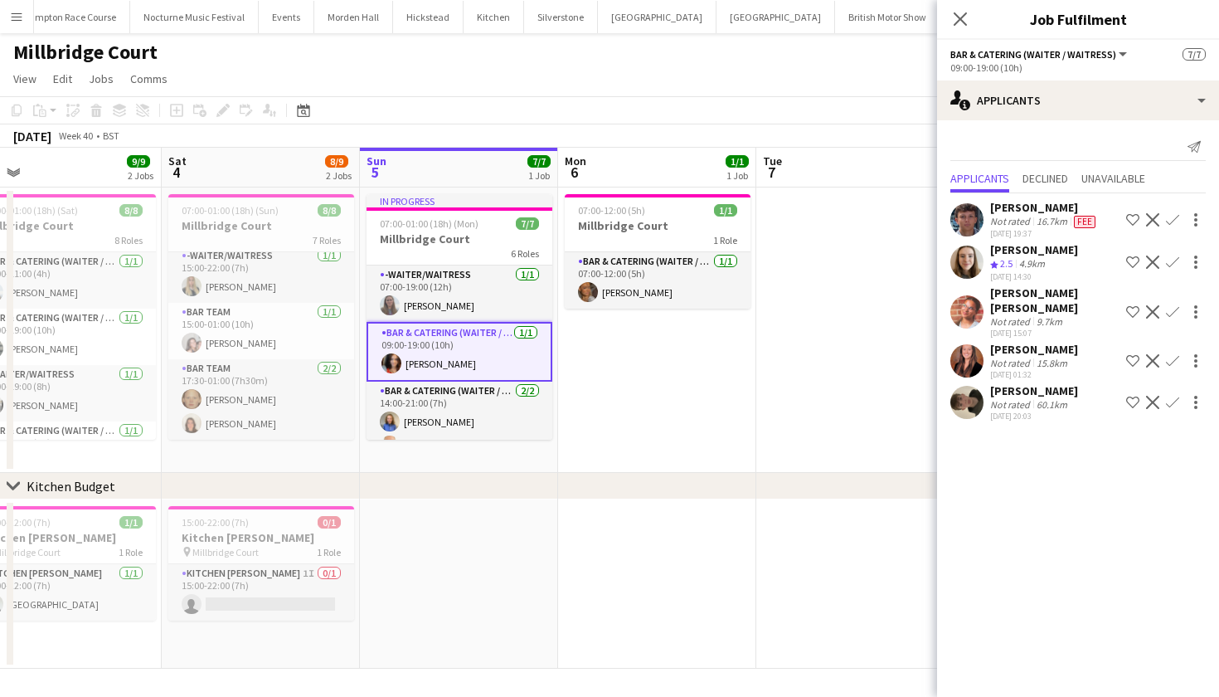
click at [978, 259] on app-user-avatar at bounding box center [966, 261] width 33 height 33
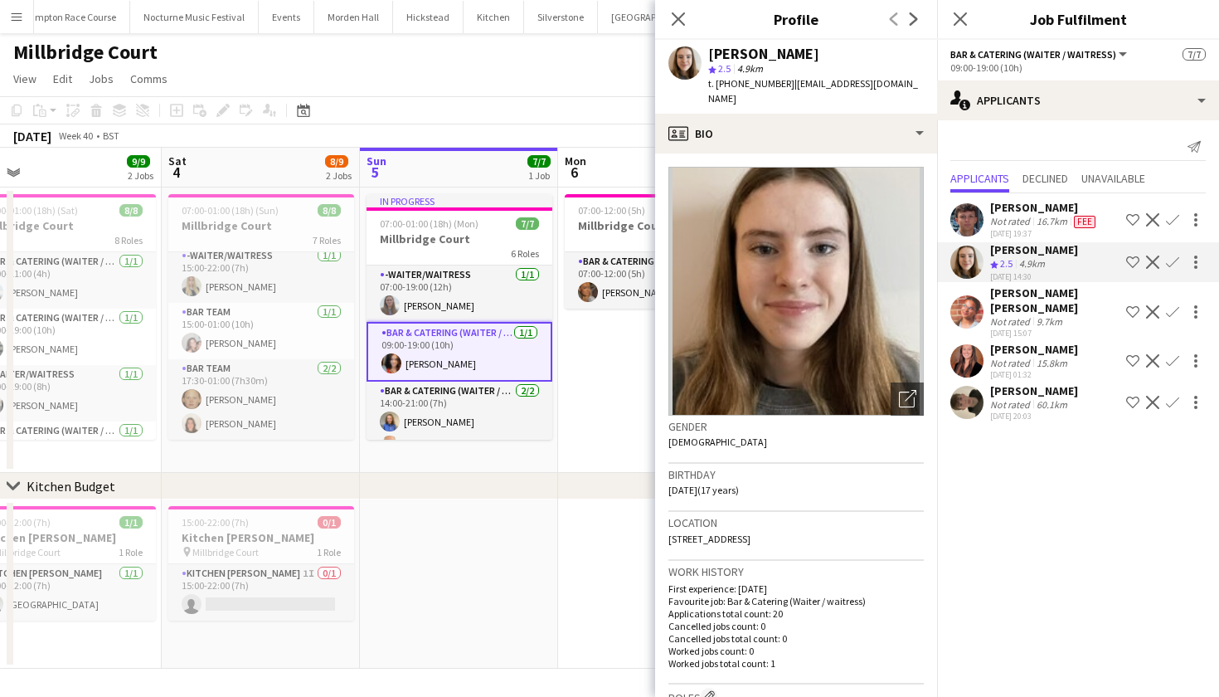
click at [968, 347] on app-user-avatar at bounding box center [966, 360] width 33 height 33
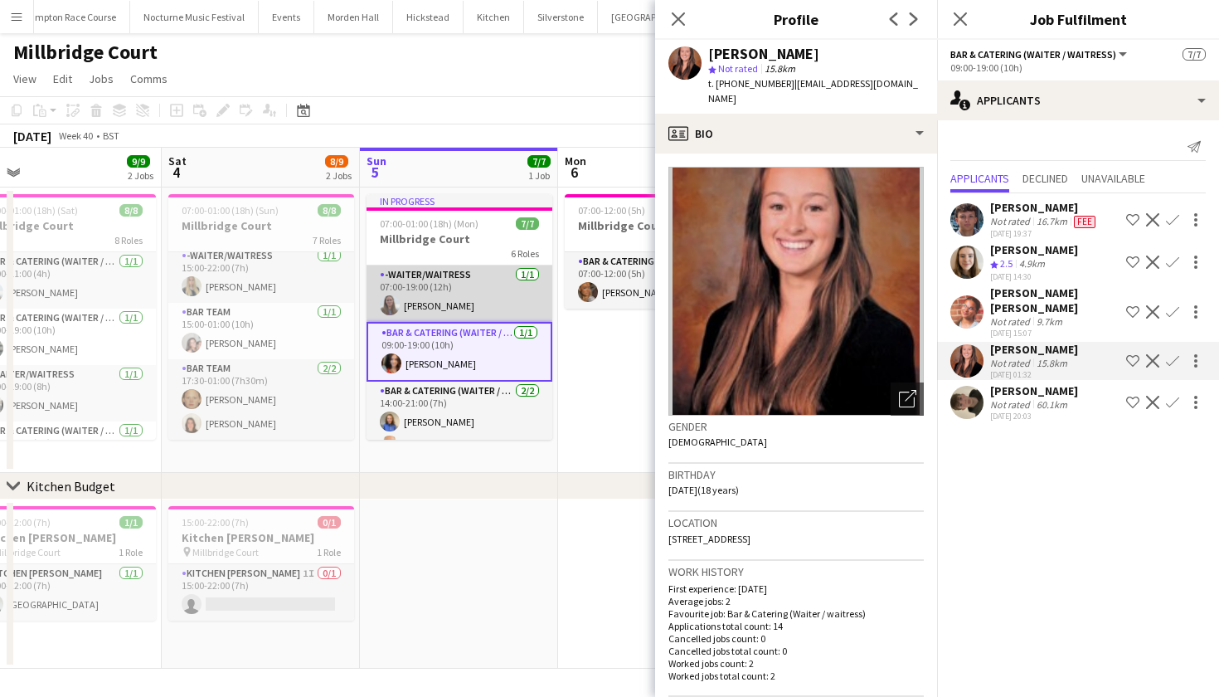
click at [488, 305] on app-card-role "-Waiter/Waitress 1/1 07:00-19:00 (12h) Jess Cullen" at bounding box center [460, 293] width 186 height 56
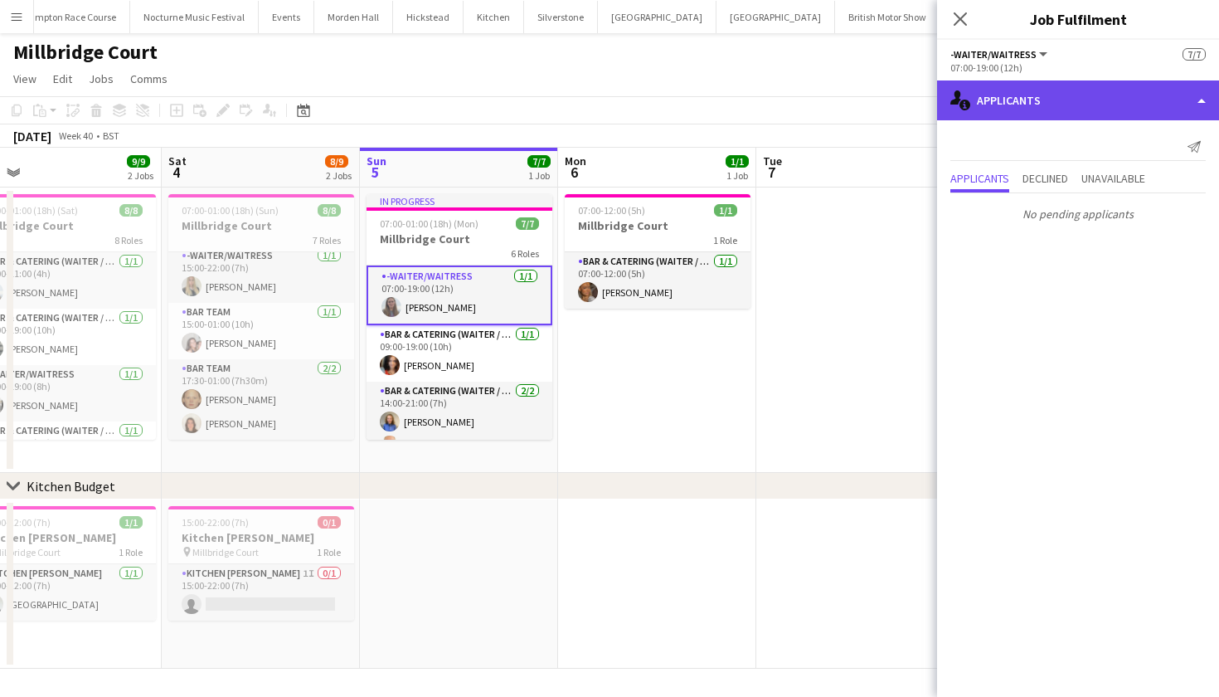
click at [1108, 83] on div "single-neutral-actions-information Applicants" at bounding box center [1078, 100] width 282 height 40
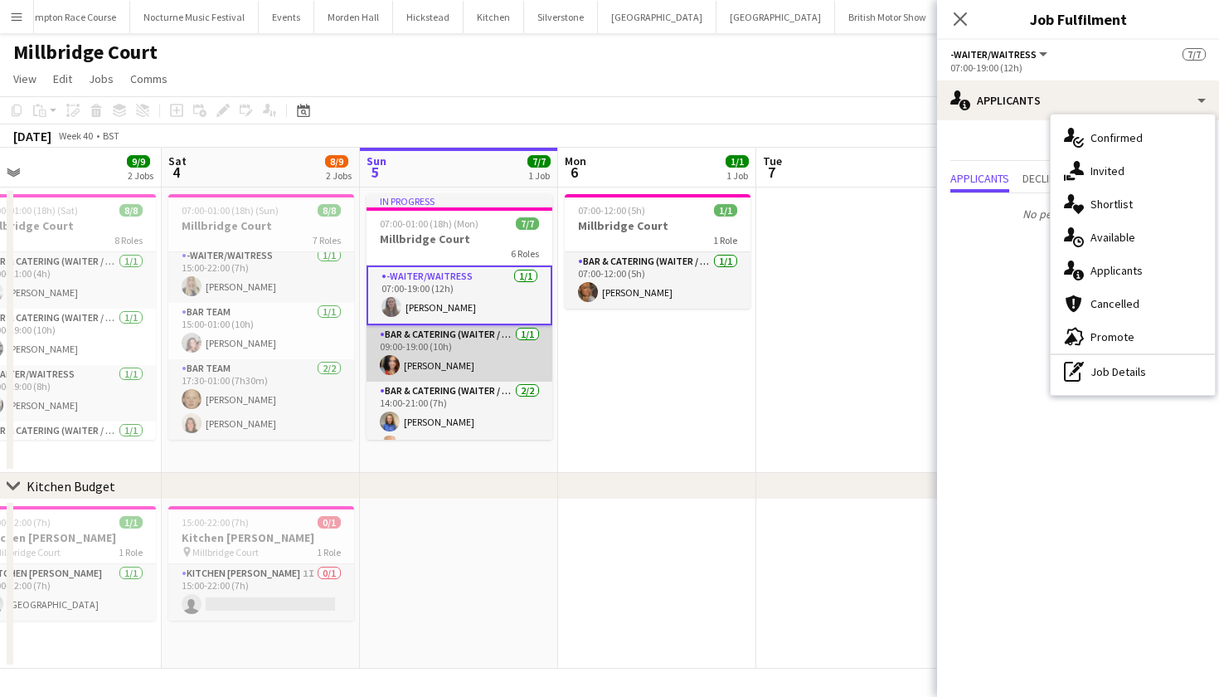
click at [479, 373] on app-card-role "Bar & Catering (Waiter / waitress) 1/1 09:00-19:00 (10h) Freya Cowie" at bounding box center [460, 353] width 186 height 56
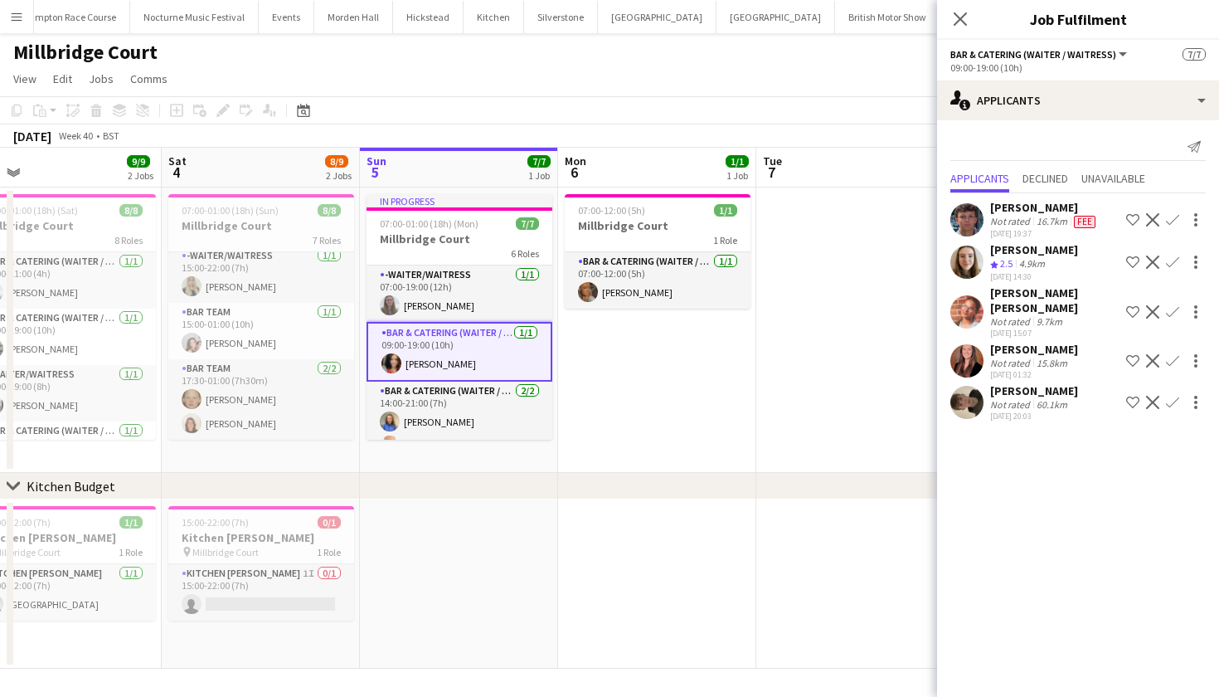
click at [972, 240] on div "Jude Jeyaratnam Not rated 16.7km Fee 25-06-2025 19:37 Shortlist crew Decline Co…" at bounding box center [1078, 308] width 282 height 231
click at [972, 257] on app-user-avatar at bounding box center [966, 261] width 33 height 33
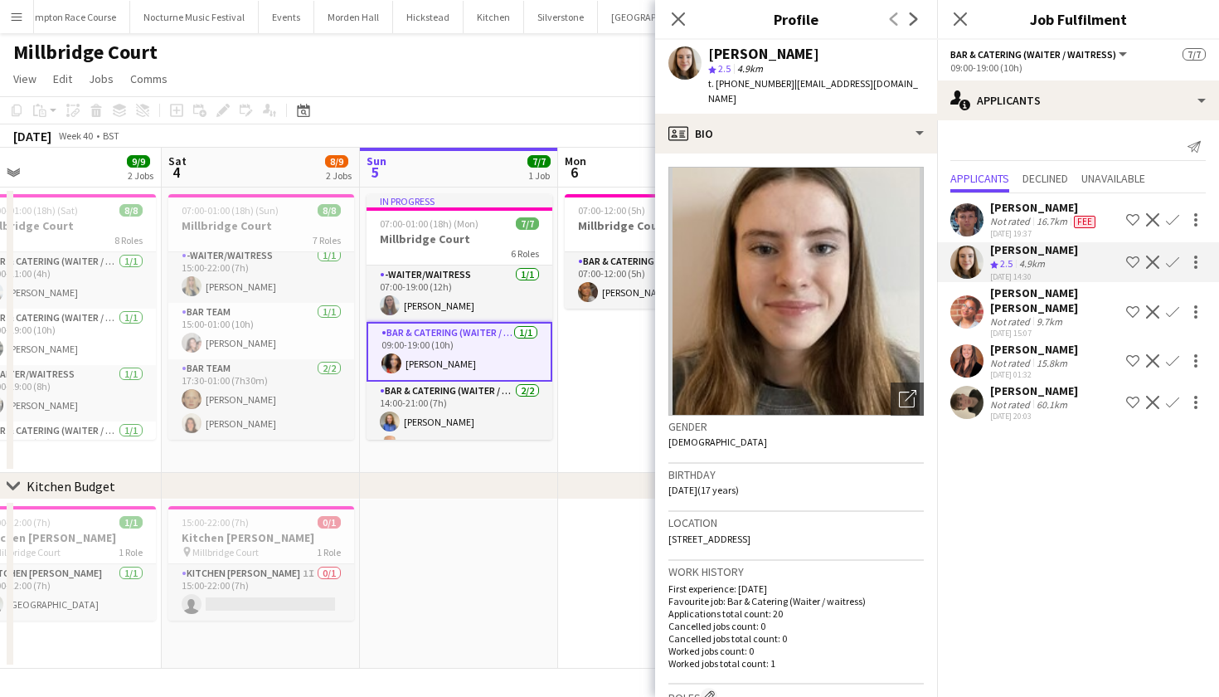
click at [970, 219] on app-user-avatar at bounding box center [966, 219] width 33 height 33
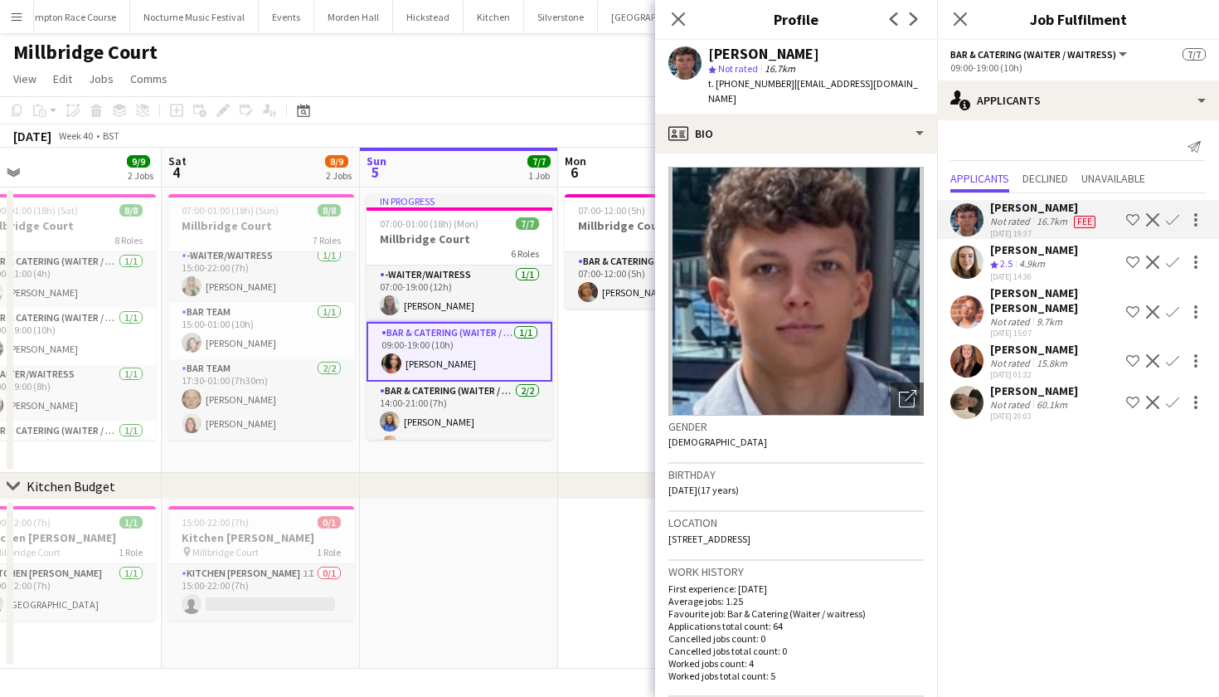
click at [971, 303] on app-user-avatar at bounding box center [966, 311] width 33 height 33
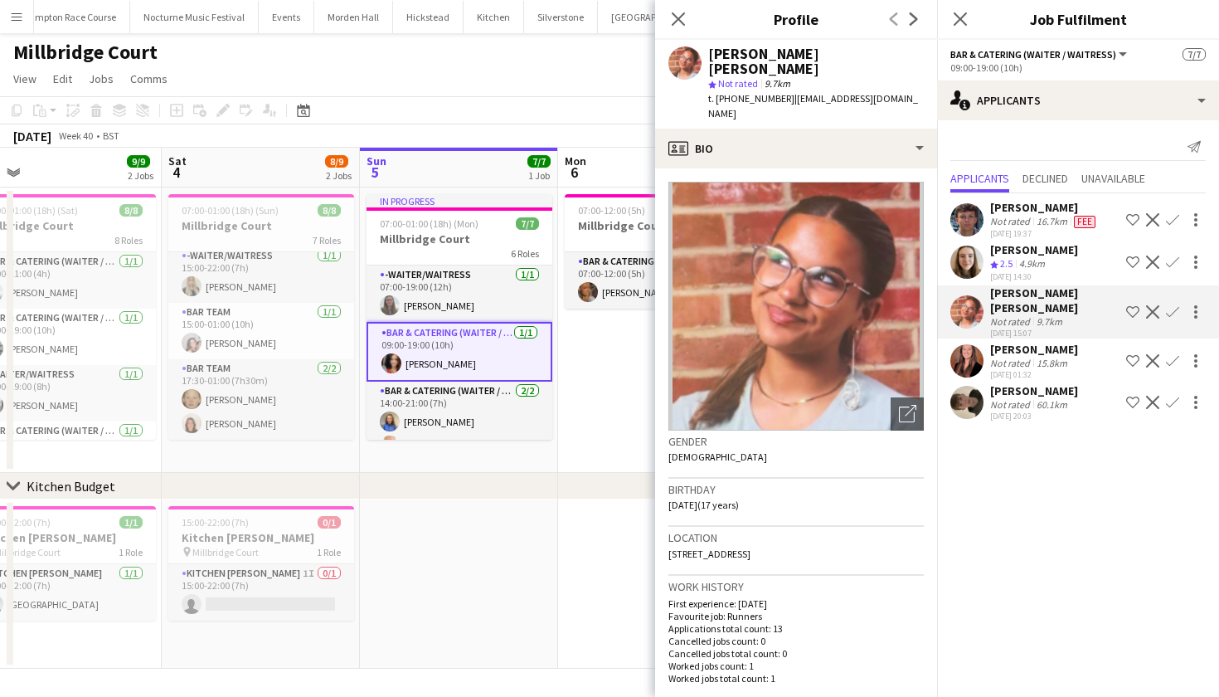
click at [971, 344] on app-user-avatar at bounding box center [966, 360] width 33 height 33
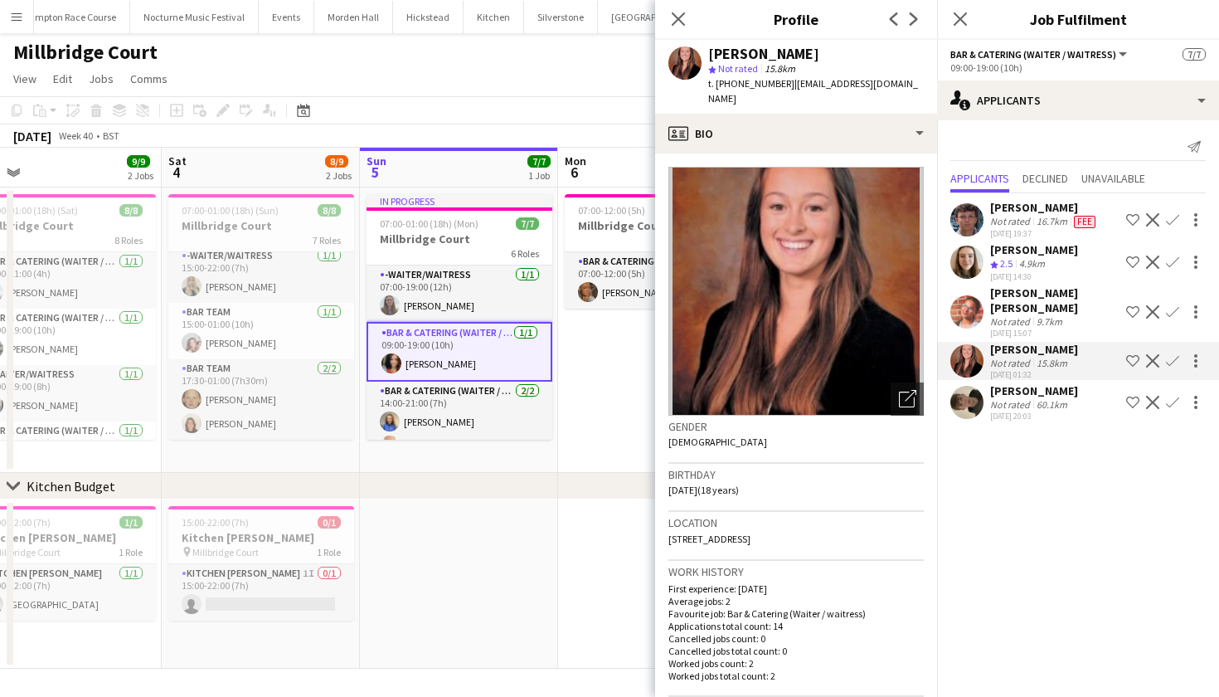
click at [970, 221] on app-user-avatar at bounding box center [966, 219] width 33 height 33
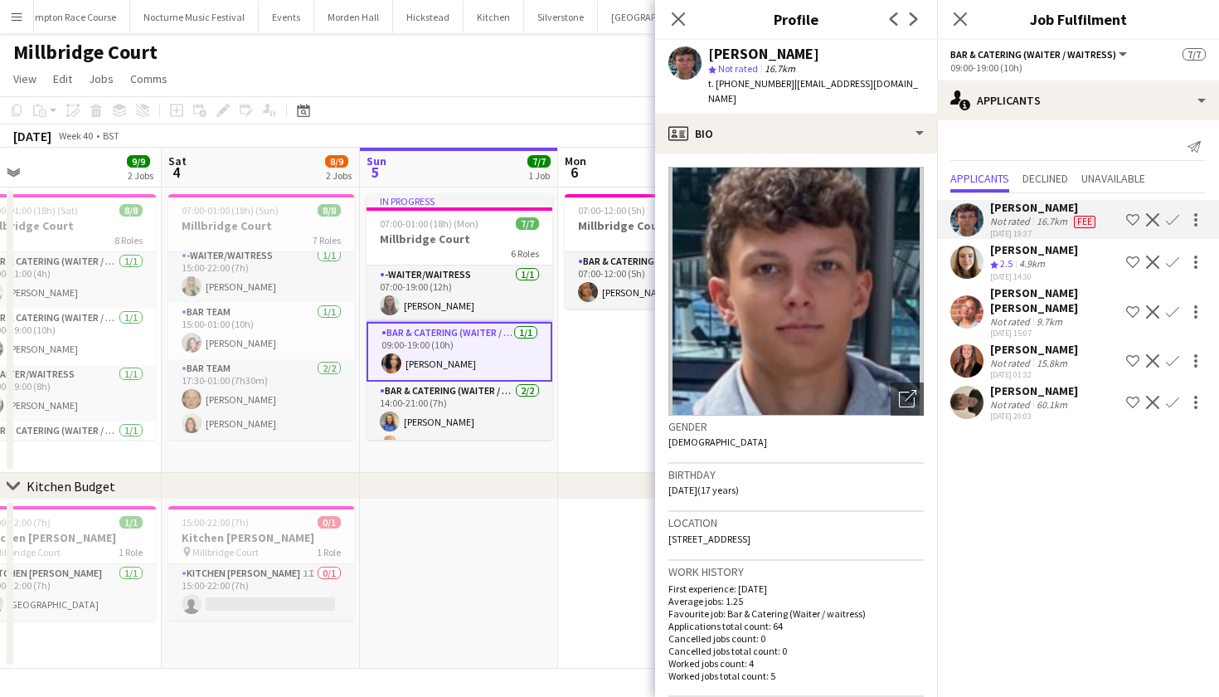
click at [970, 258] on app-user-avatar at bounding box center [966, 261] width 33 height 33
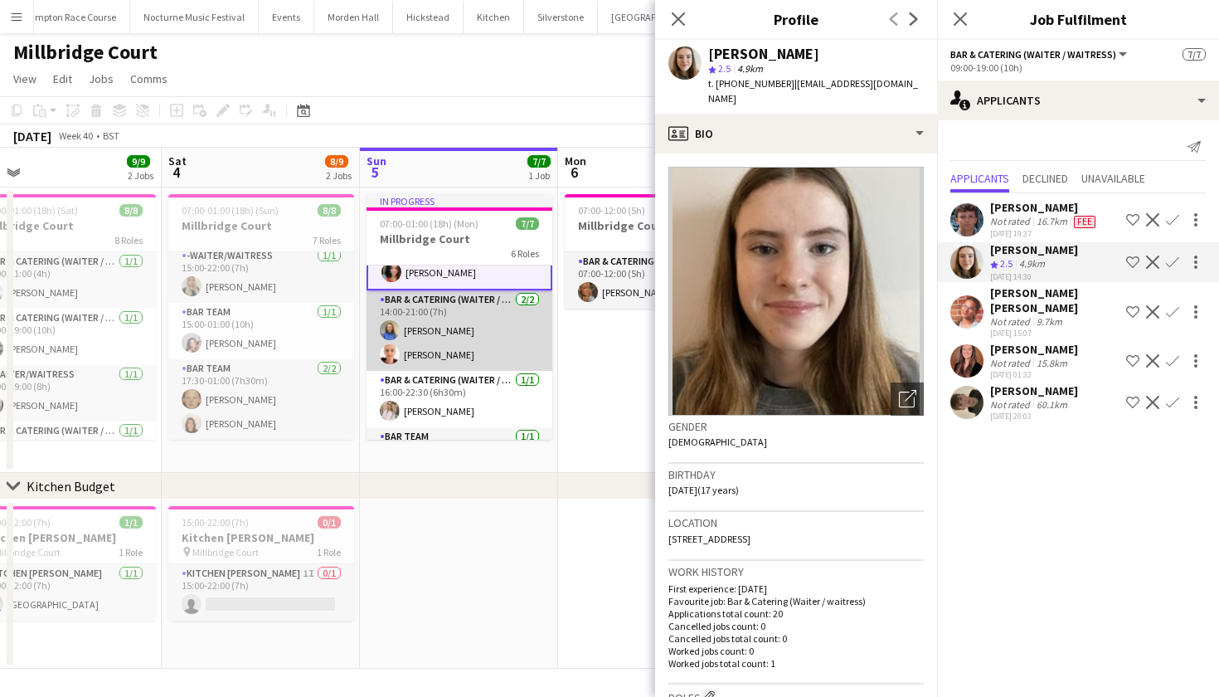
scroll to position [104, 0]
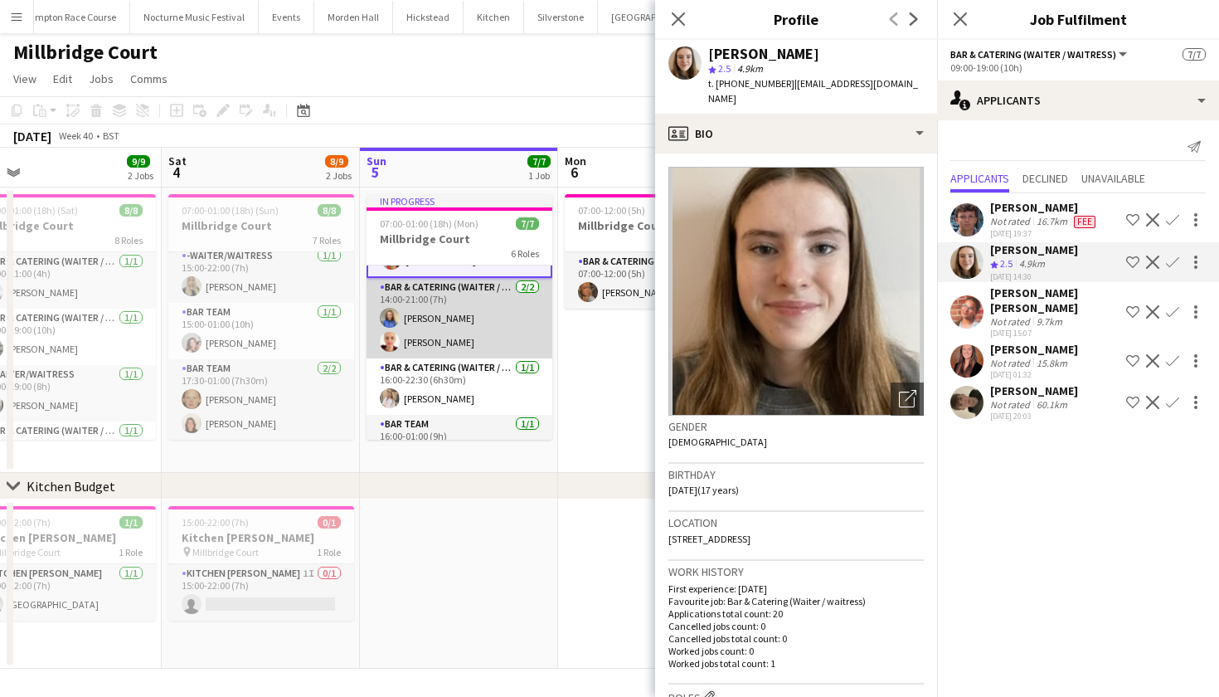
click at [450, 321] on app-card-role "Bar & Catering (Waiter / waitress) 2/2 14:00-21:00 (7h) Helena Lorenzen Frances…" at bounding box center [460, 318] width 186 height 80
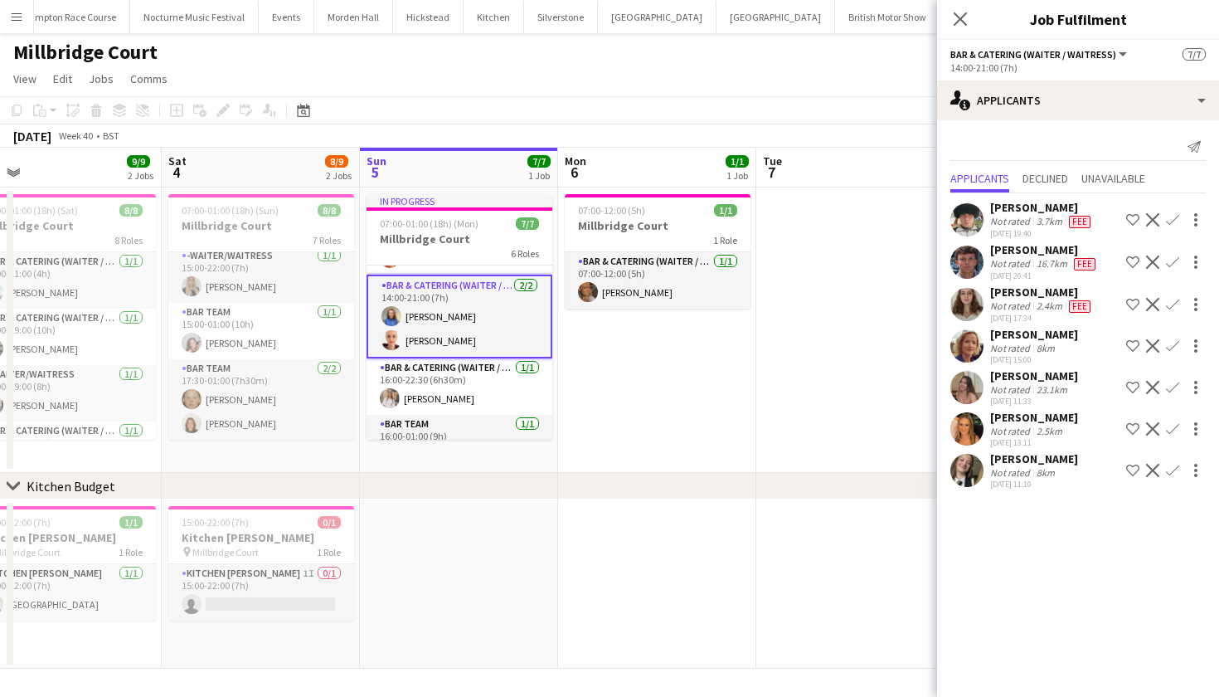
click at [974, 390] on app-user-avatar at bounding box center [966, 387] width 33 height 33
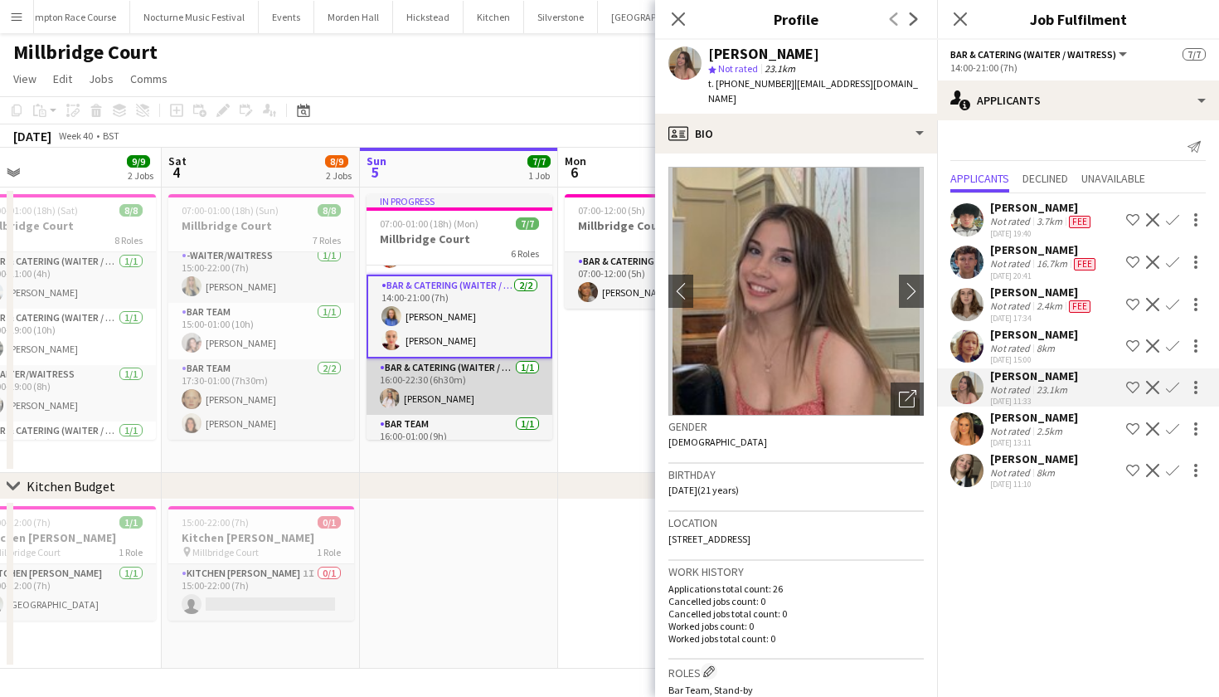
click at [415, 396] on app-card-role "Bar & Catering (Waiter / waitress) 1/1 16:00-22:30 (6h30m) Lucy Hogg" at bounding box center [460, 386] width 186 height 56
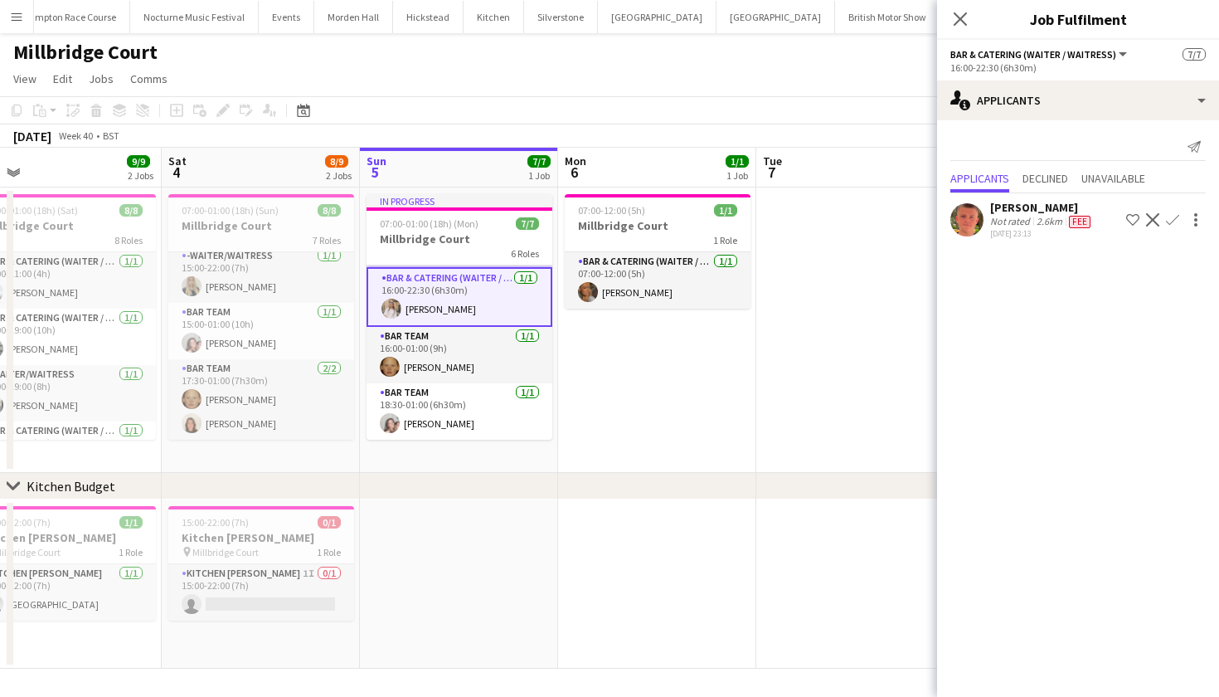
scroll to position [192, 0]
click at [415, 381] on app-card-role "Bar Team 1/1 16:00-01:00 (9h) Genevieve Whiteley" at bounding box center [460, 355] width 186 height 56
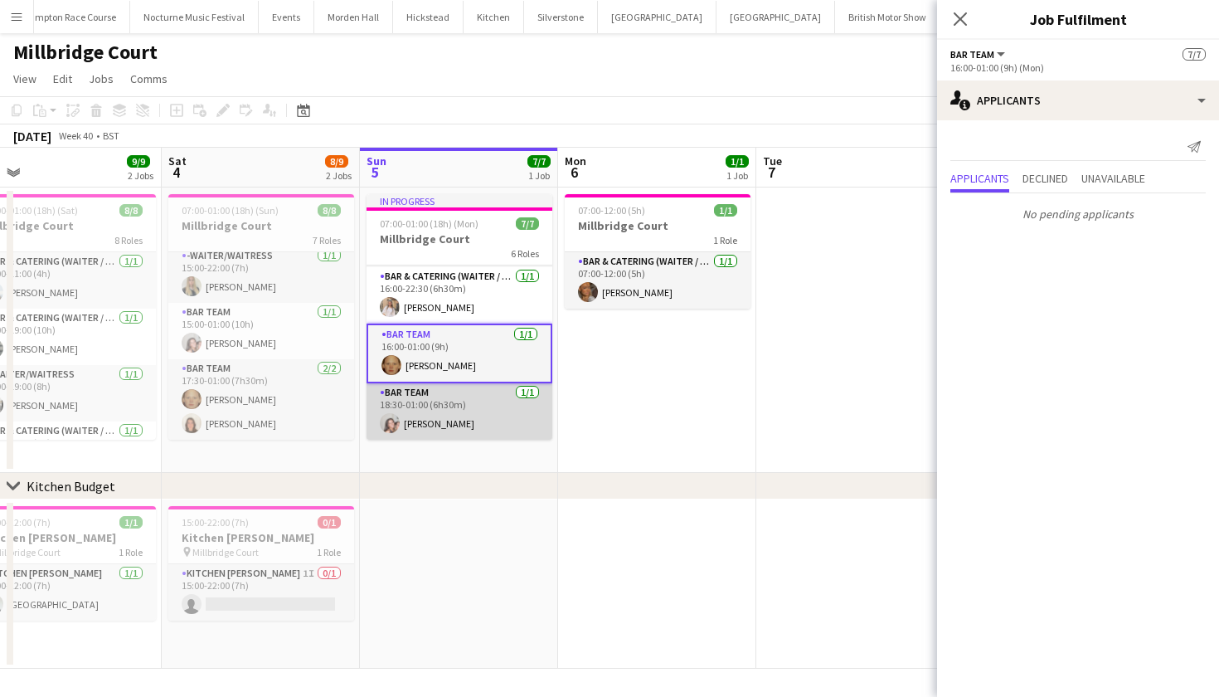
click at [418, 411] on app-card-role "Bar Team 1/1 18:30-01:00 (6h30m) Eliza Wheeler" at bounding box center [460, 411] width 186 height 56
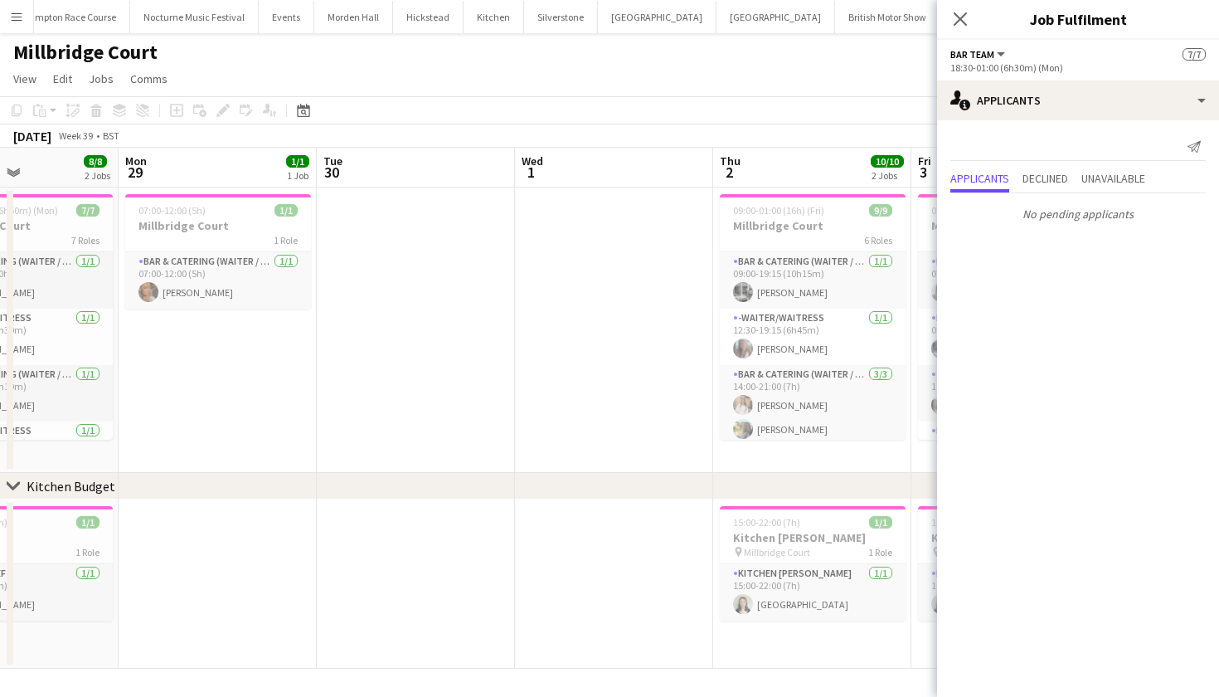
scroll to position [0, 420]
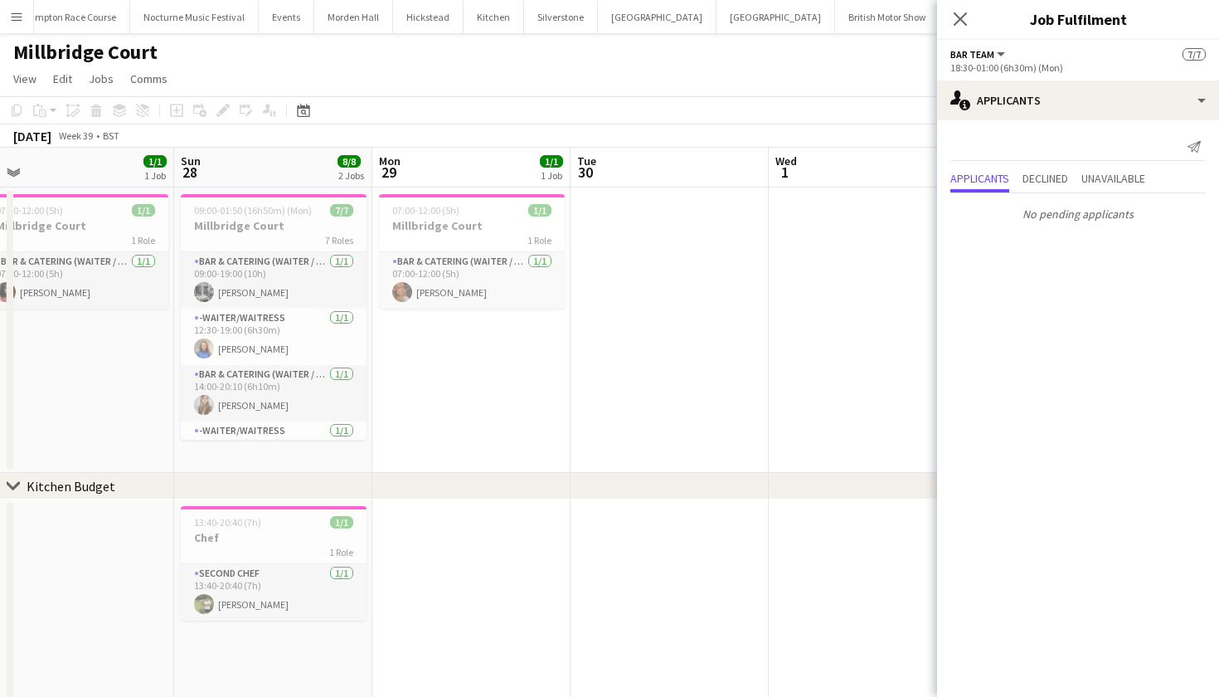
click at [22, 18] on app-icon "Menu" at bounding box center [16, 16] width 13 height 13
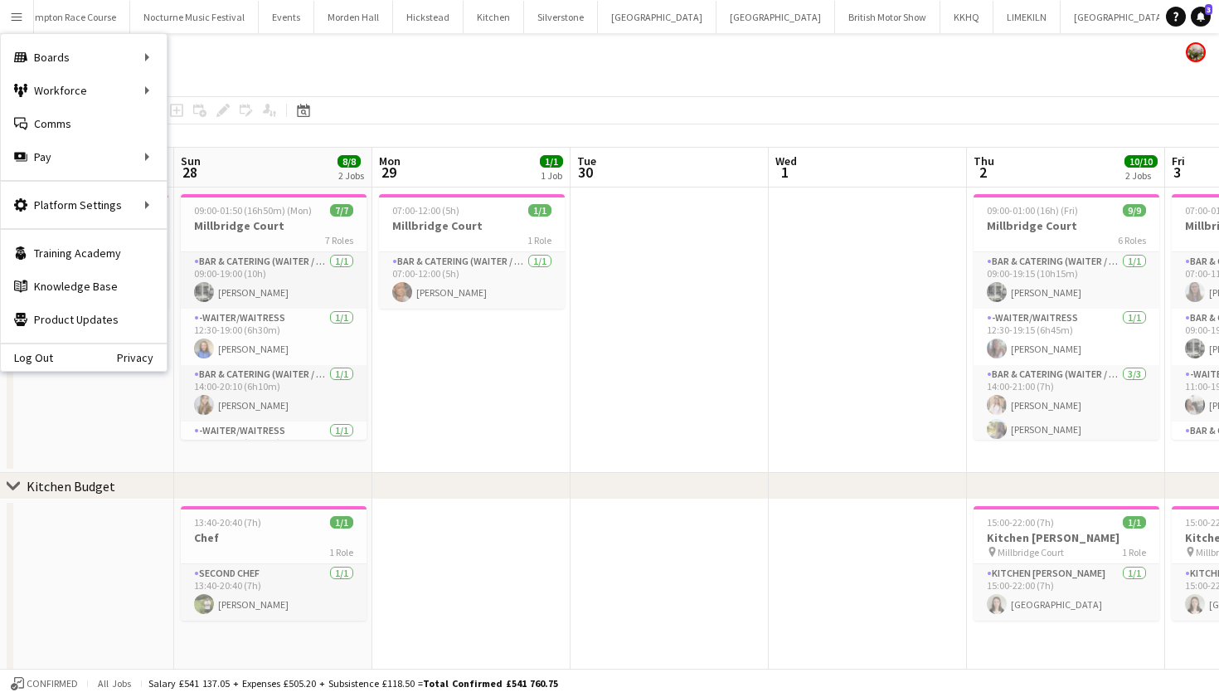
scroll to position [188, 0]
click at [502, 75] on app-page-menu "View Day view expanded Day view collapsed Month view Date picker Jump to today …" at bounding box center [609, 81] width 1219 height 32
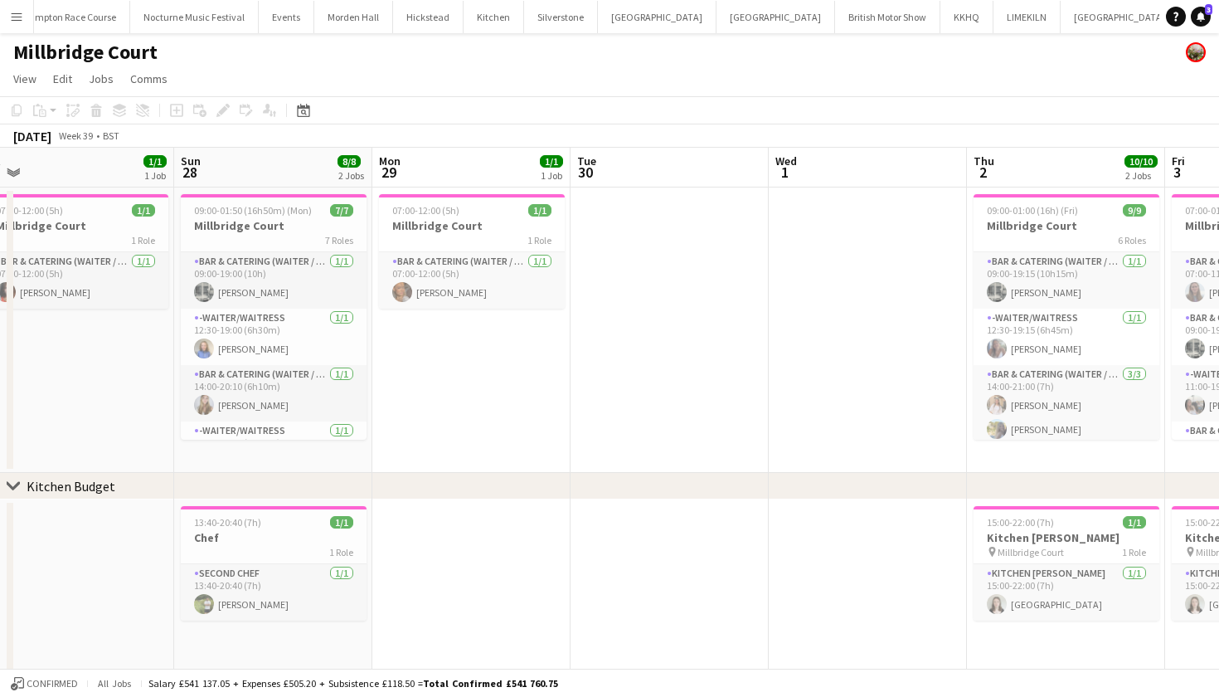
click at [23, 13] on button "Menu" at bounding box center [16, 16] width 33 height 33
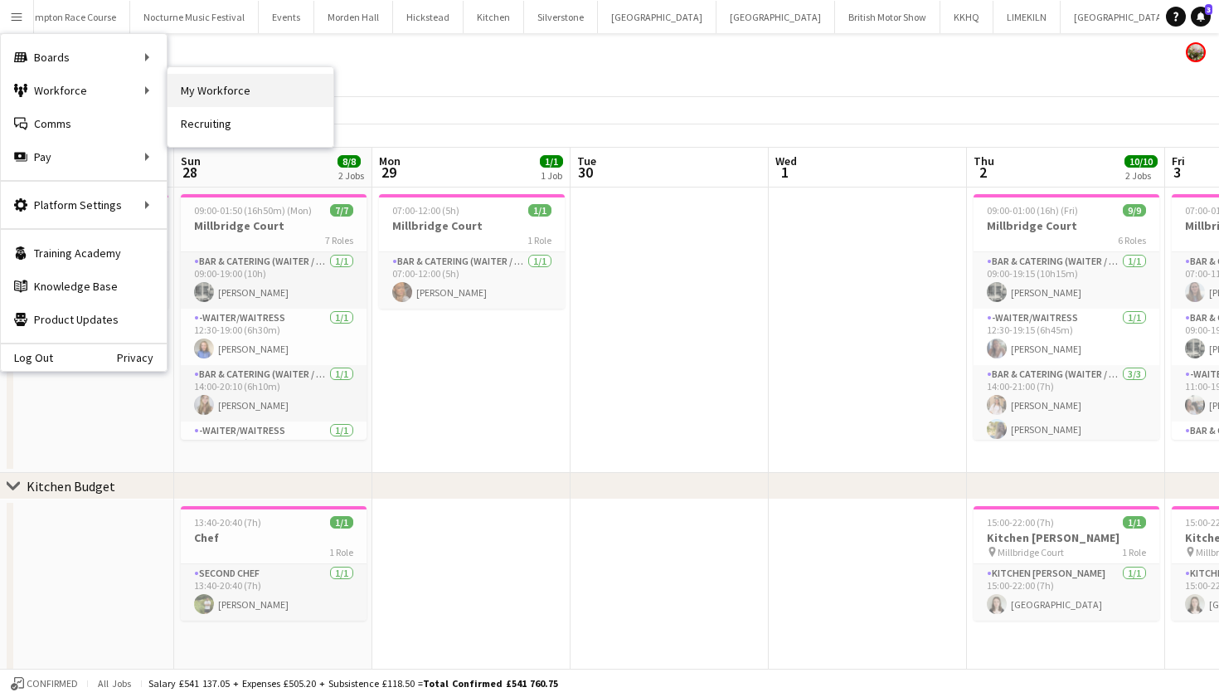
click at [187, 87] on link "My Workforce" at bounding box center [251, 90] width 166 height 33
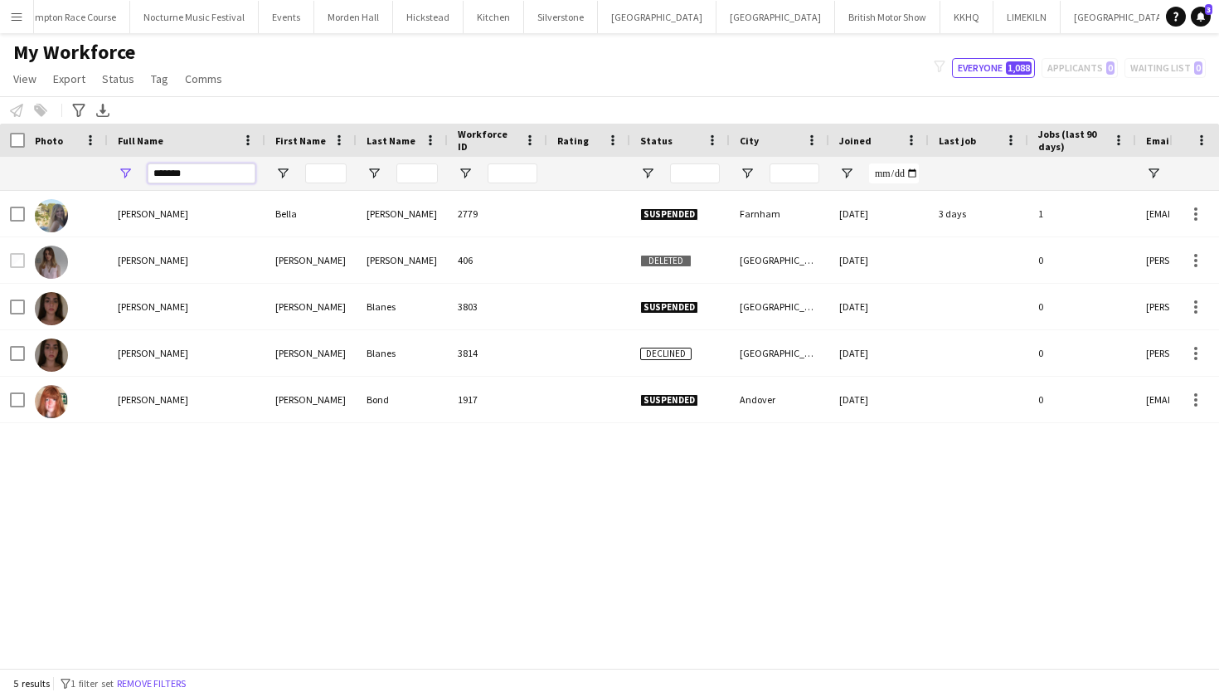
drag, startPoint x: 211, startPoint y: 179, endPoint x: 118, endPoint y: 178, distance: 93.7
click at [118, 178] on div "*******" at bounding box center [187, 173] width 158 height 33
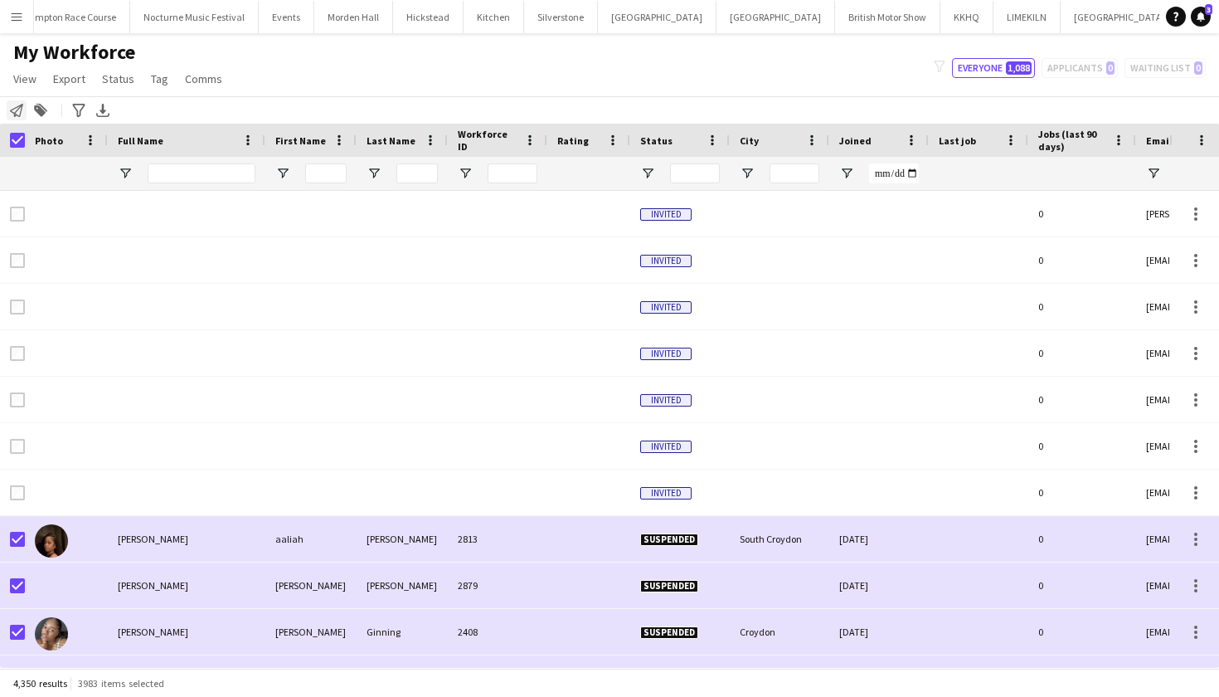
click at [17, 109] on icon "Notify workforce" at bounding box center [16, 110] width 13 height 13
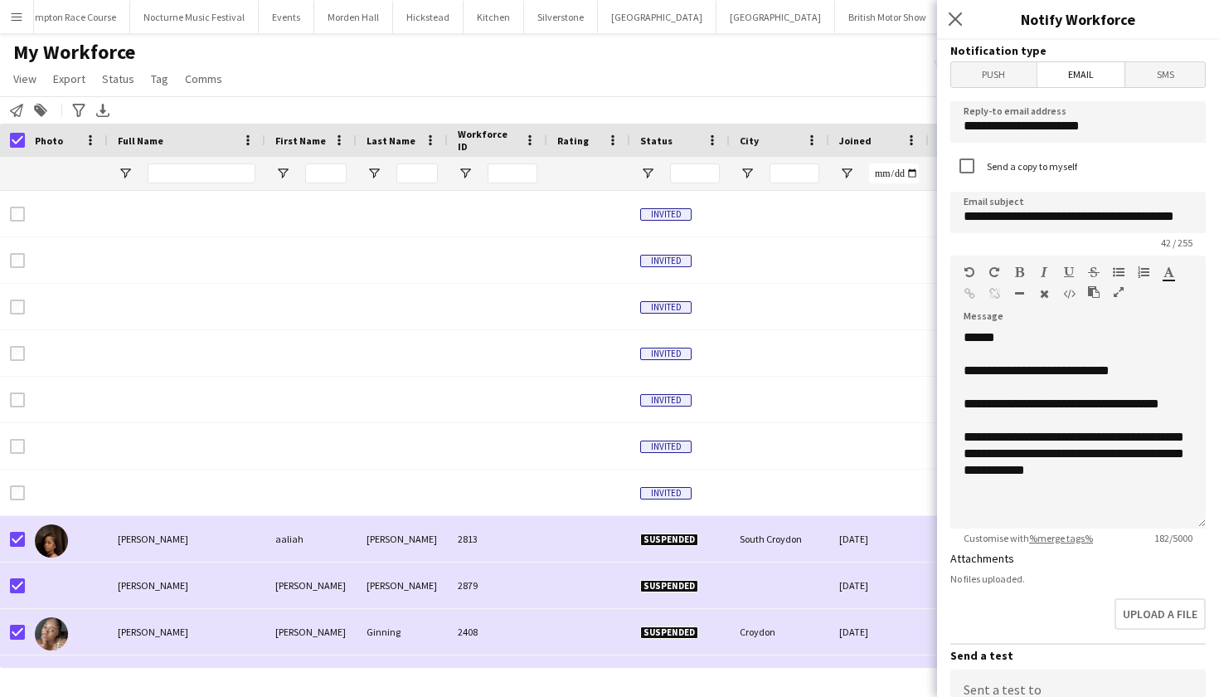
click at [986, 76] on span "Push" at bounding box center [993, 74] width 85 height 25
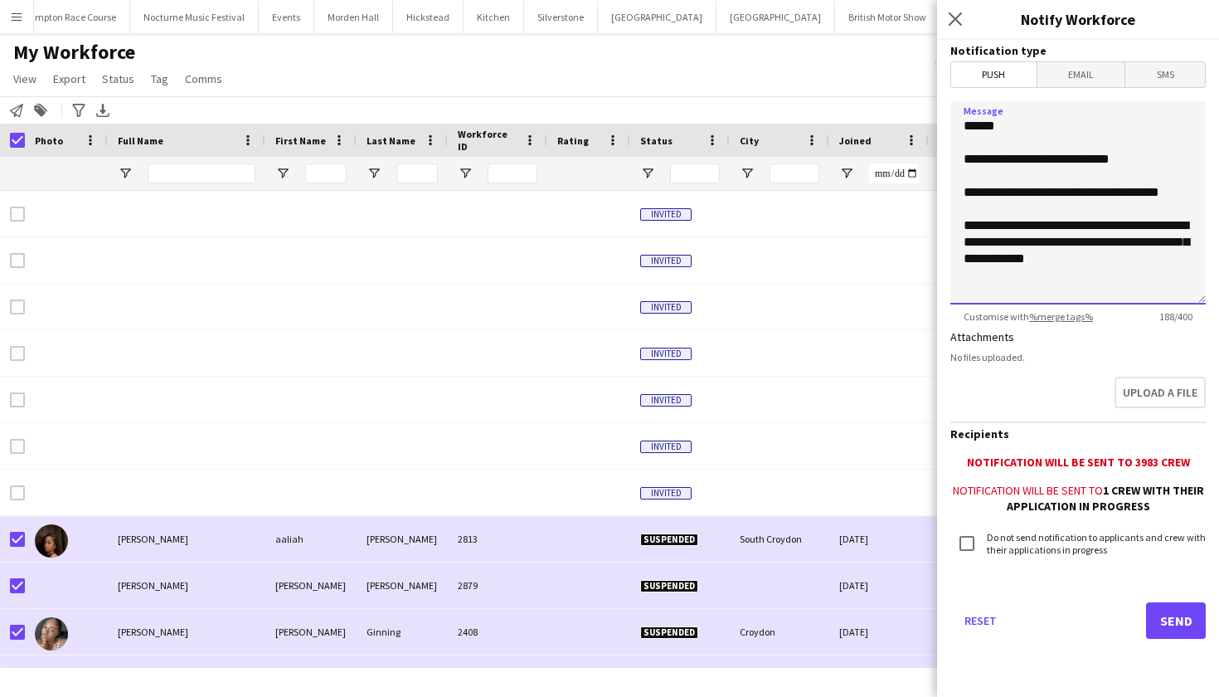
drag, startPoint x: 1126, startPoint y: 160, endPoint x: 1046, endPoint y: 162, distance: 80.5
click at [1046, 162] on textarea "**********" at bounding box center [1077, 202] width 255 height 203
drag, startPoint x: 1115, startPoint y: 272, endPoint x: 951, endPoint y: 160, distance: 198.7
click at [951, 160] on textarea "**********" at bounding box center [1077, 202] width 255 height 203
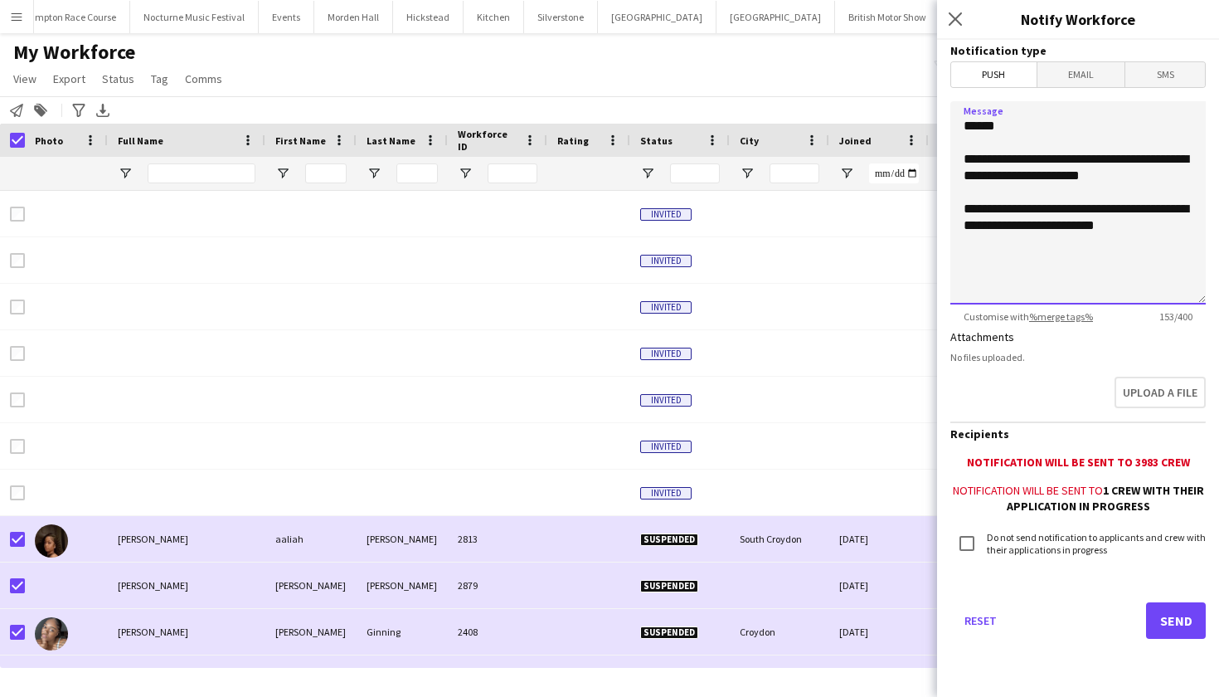
click at [1098, 226] on textarea "**********" at bounding box center [1077, 202] width 255 height 203
click at [1193, 231] on textarea "**********" at bounding box center [1077, 202] width 255 height 203
click at [1055, 242] on textarea "**********" at bounding box center [1077, 202] width 255 height 203
click at [1089, 161] on textarea "**********" at bounding box center [1077, 202] width 255 height 203
click at [1086, 250] on textarea "**********" at bounding box center [1077, 202] width 255 height 203
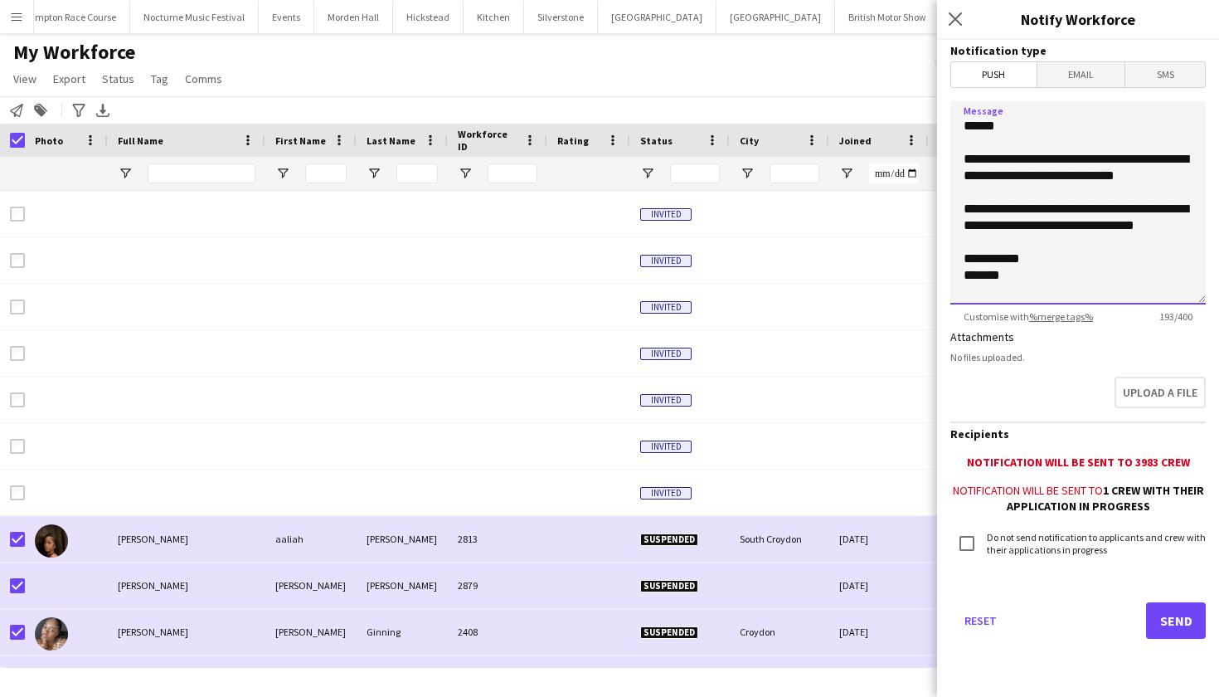
type textarea "**********"
click at [1165, 623] on button "Send" at bounding box center [1176, 620] width 60 height 36
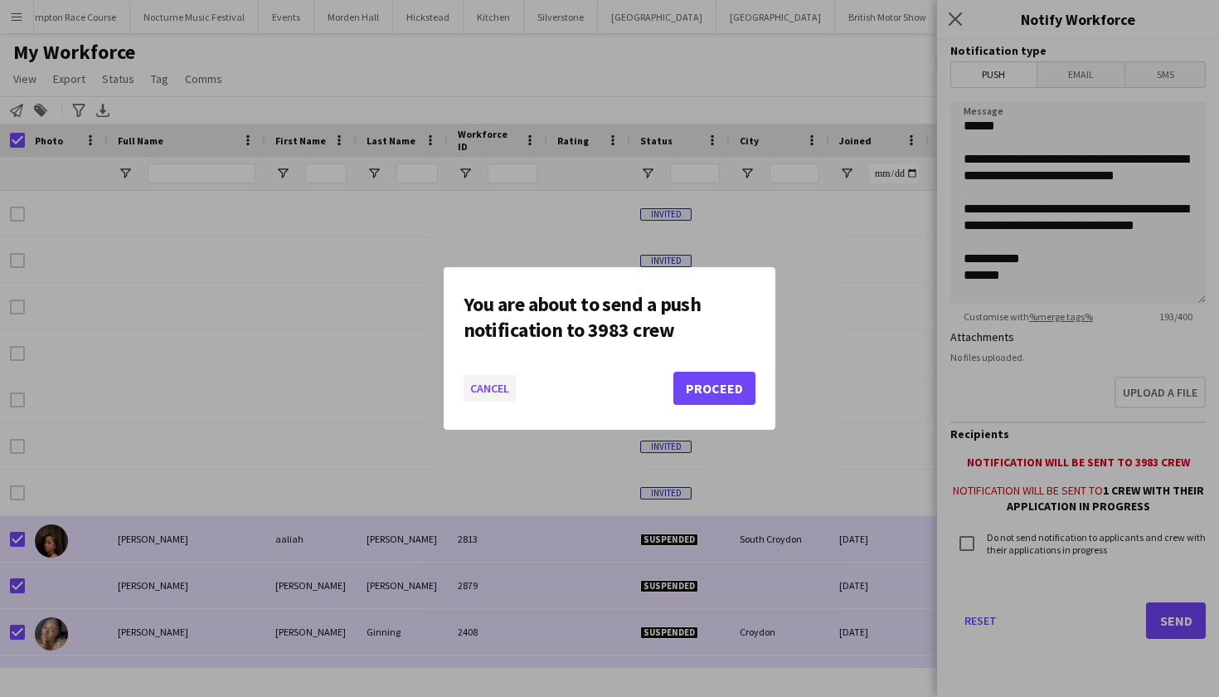
click at [481, 395] on button "Cancel" at bounding box center [490, 388] width 52 height 27
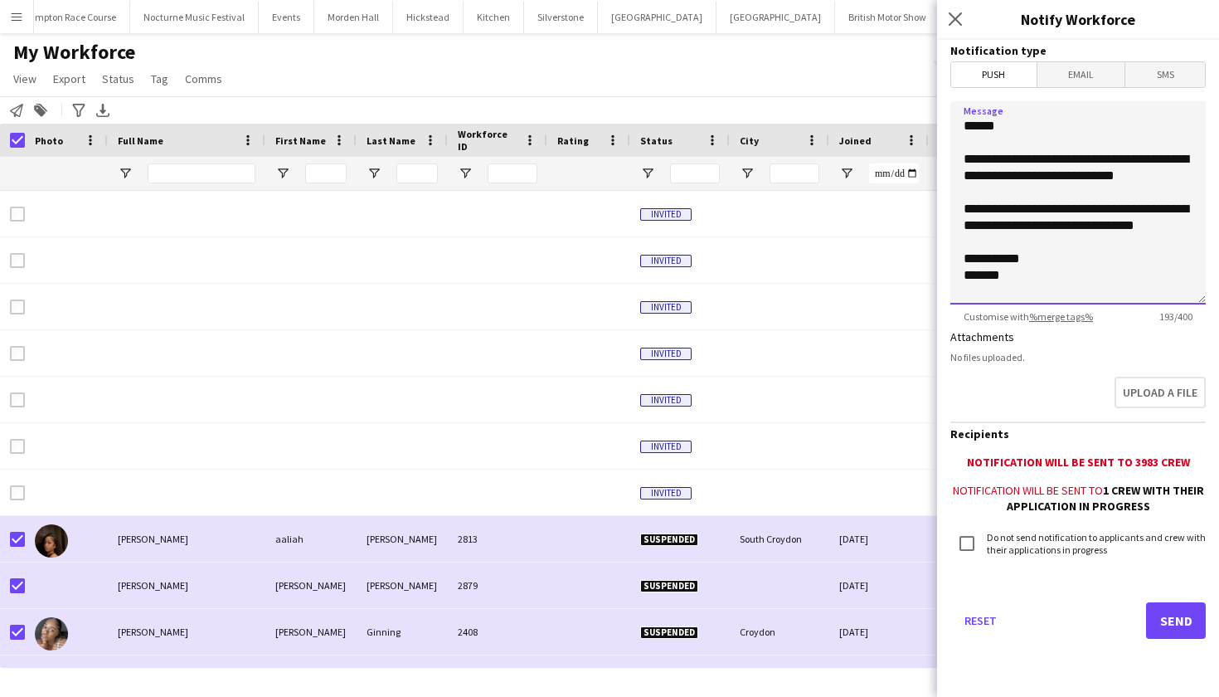
drag, startPoint x: 1027, startPoint y: 294, endPoint x: 953, endPoint y: 95, distance: 212.3
click at [953, 95] on form "**********" at bounding box center [1078, 362] width 282 height 645
click at [331, 62] on div "My Workforce View Views Default view mena New Starter New view Update view Dele…" at bounding box center [609, 68] width 1219 height 56
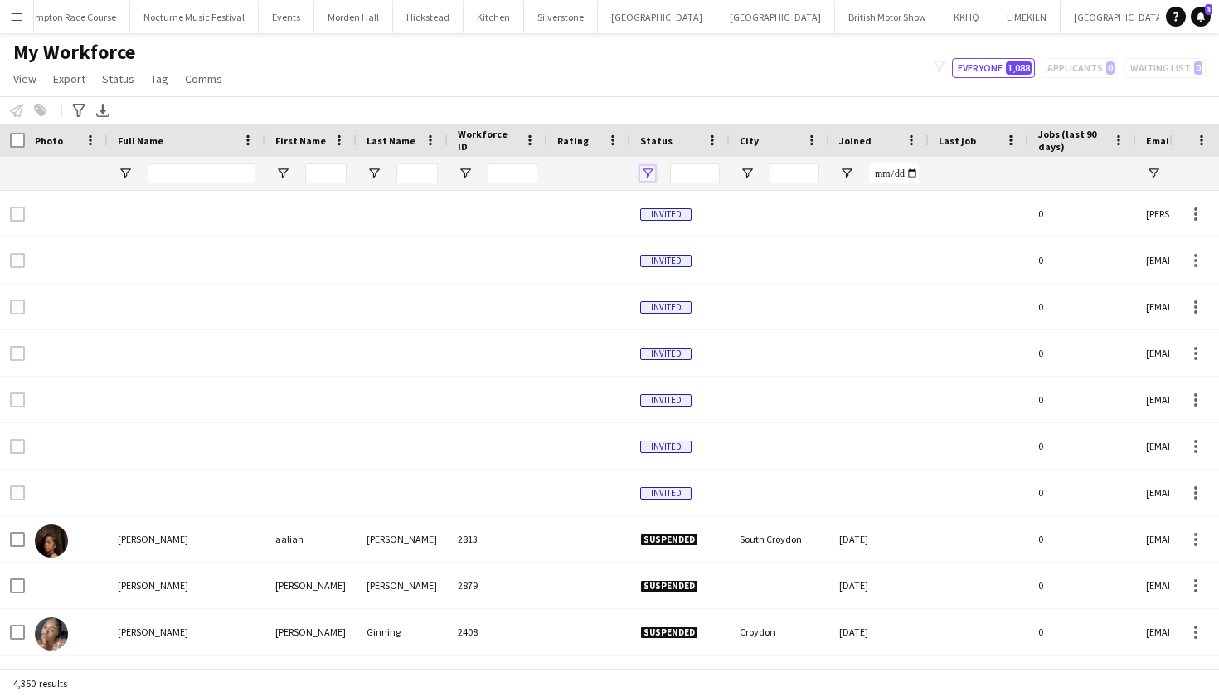
click at [654, 172] on span "Open Filter Menu" at bounding box center [647, 173] width 15 height 15
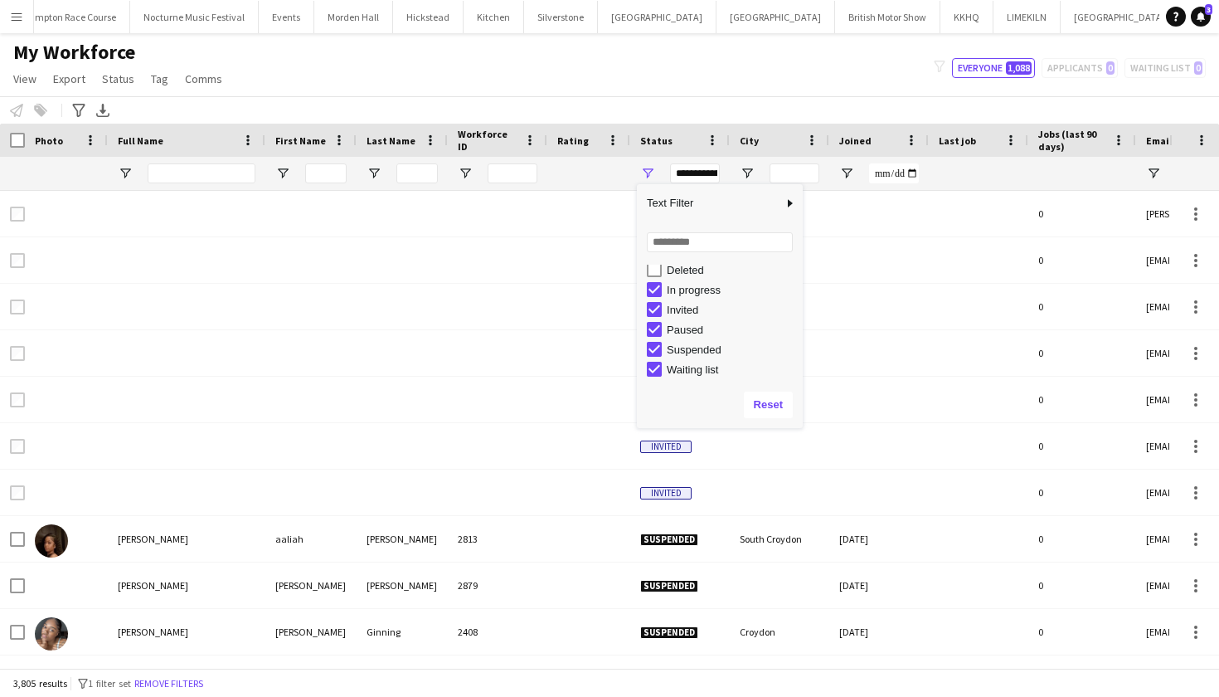
scroll to position [104, 0]
type input "**********"
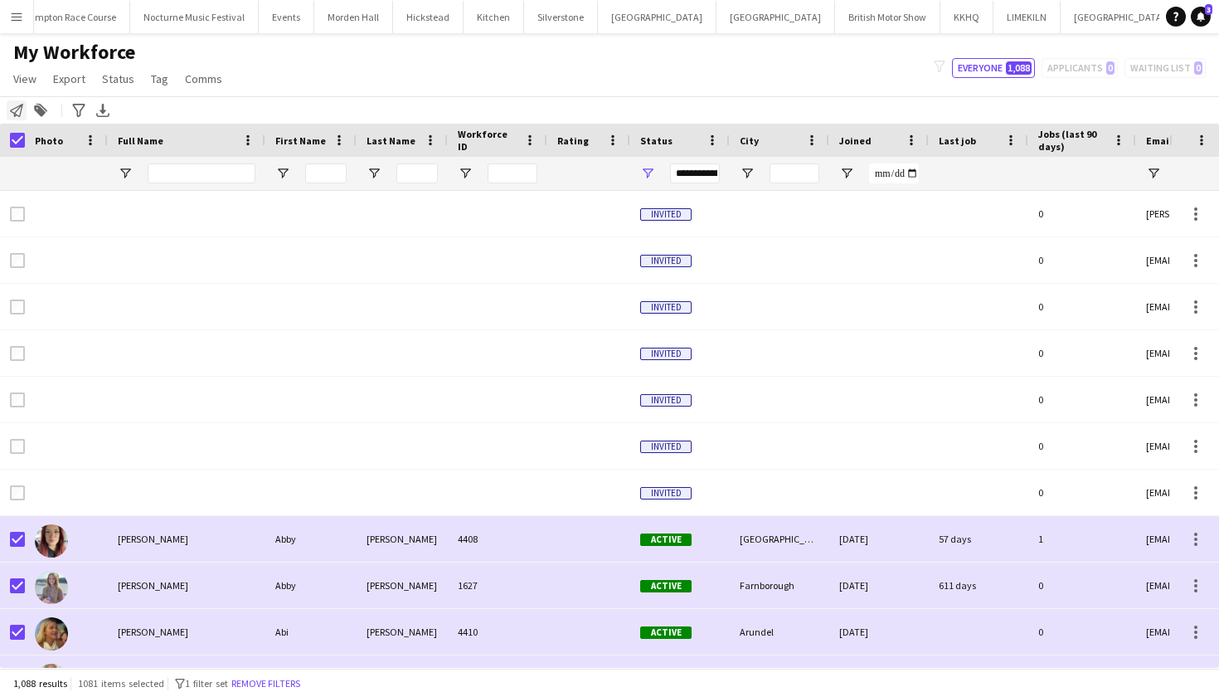
click at [18, 119] on div "Notify workforce" at bounding box center [17, 110] width 20 height 20
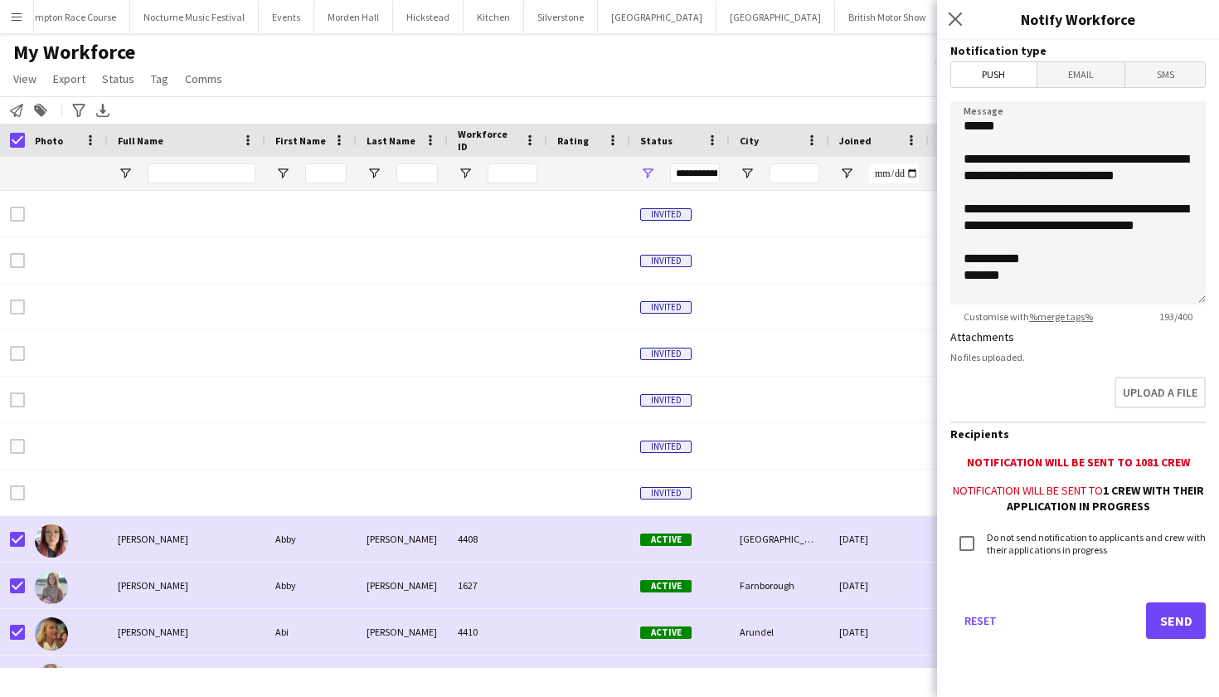
click at [1175, 621] on button "Send" at bounding box center [1176, 620] width 60 height 36
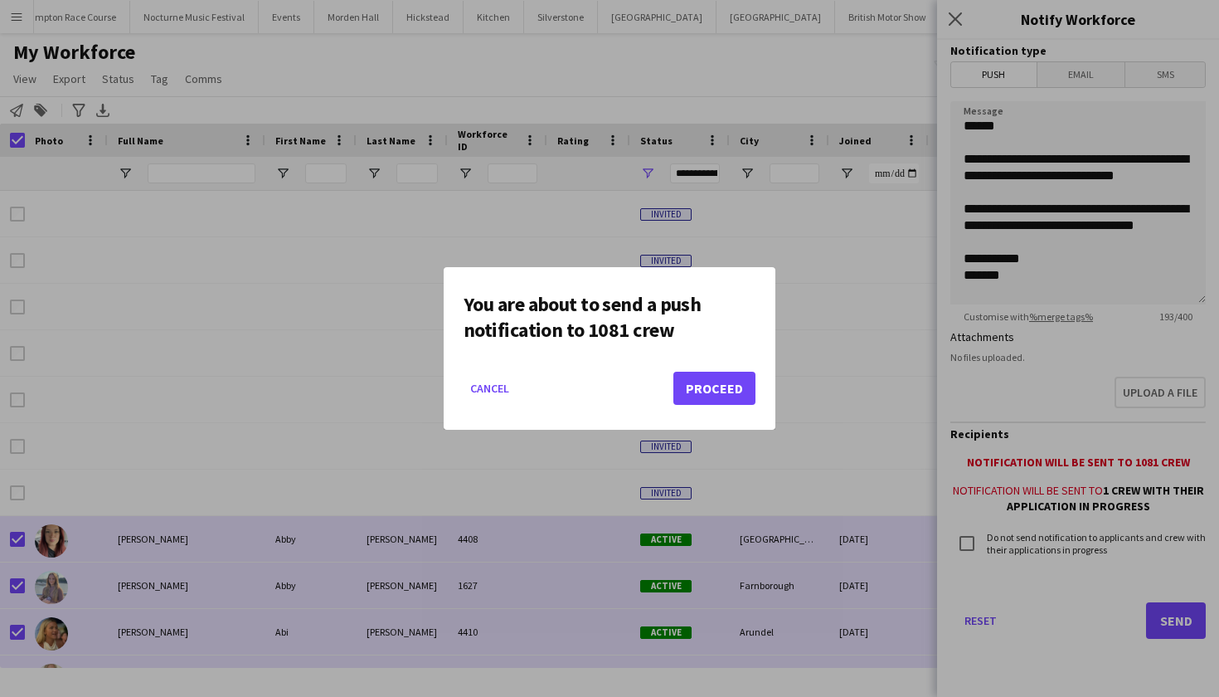
click at [722, 381] on button "Proceed" at bounding box center [714, 388] width 82 height 33
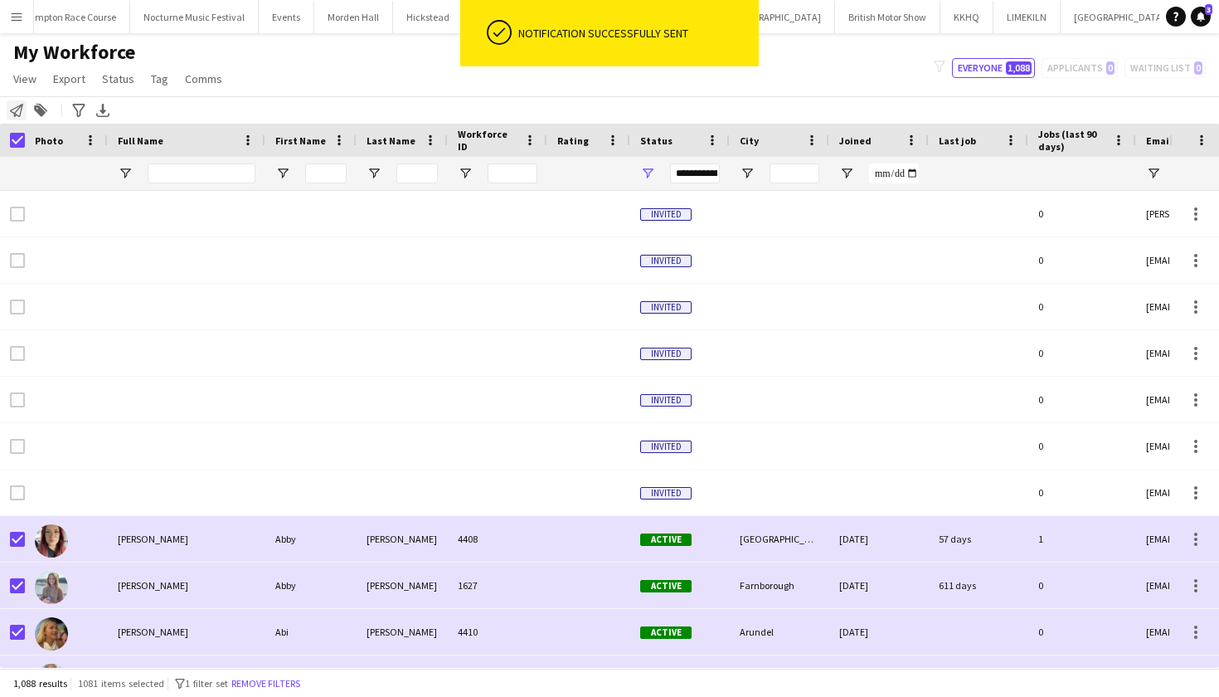
click at [16, 109] on icon "Notify workforce" at bounding box center [16, 110] width 13 height 13
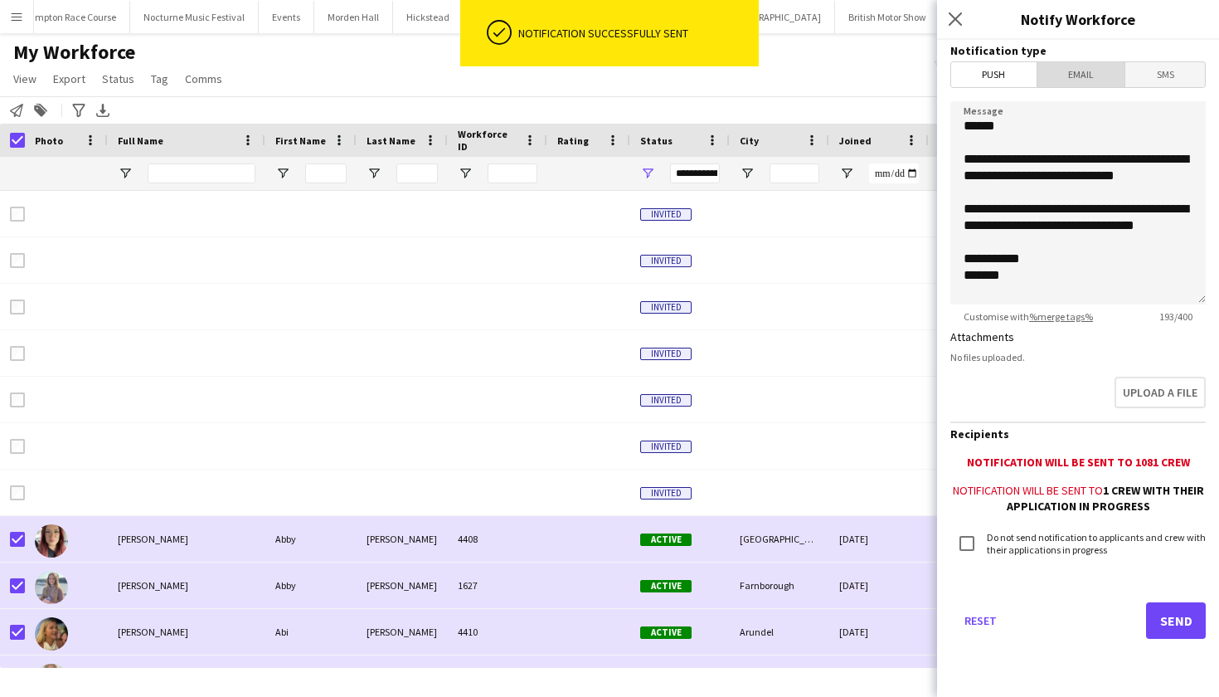
click at [1094, 85] on span "Email" at bounding box center [1081, 74] width 88 height 25
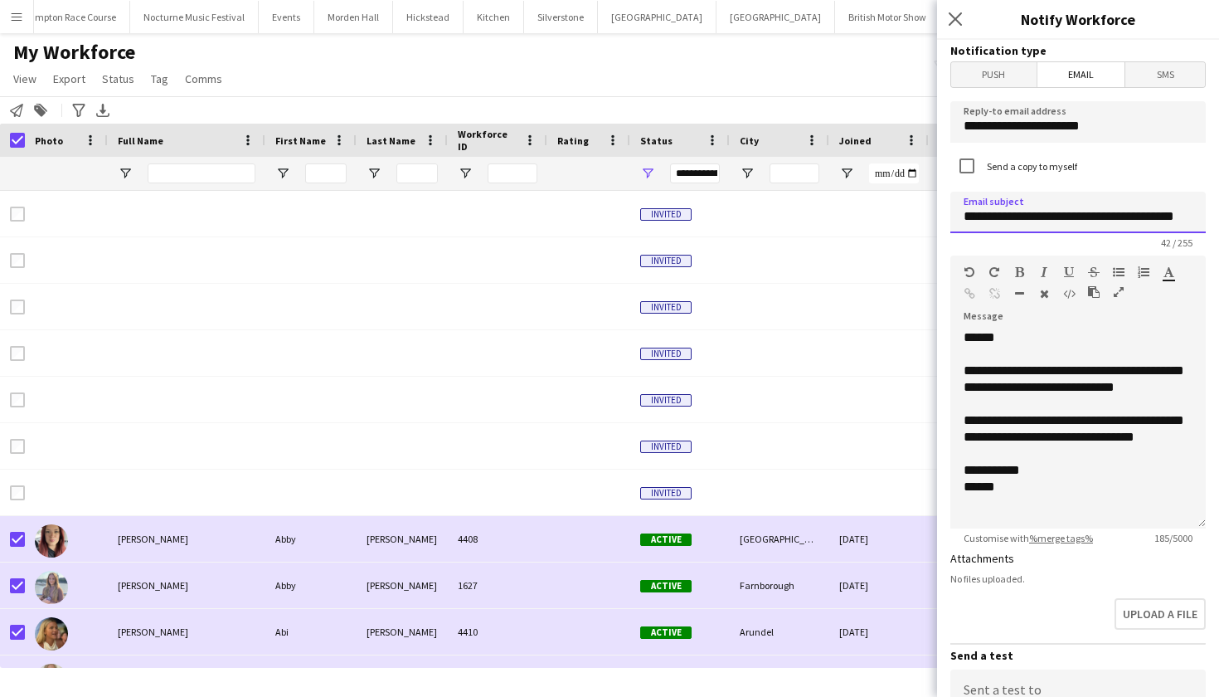
drag, startPoint x: 1198, startPoint y: 219, endPoint x: 916, endPoint y: 186, distance: 283.1
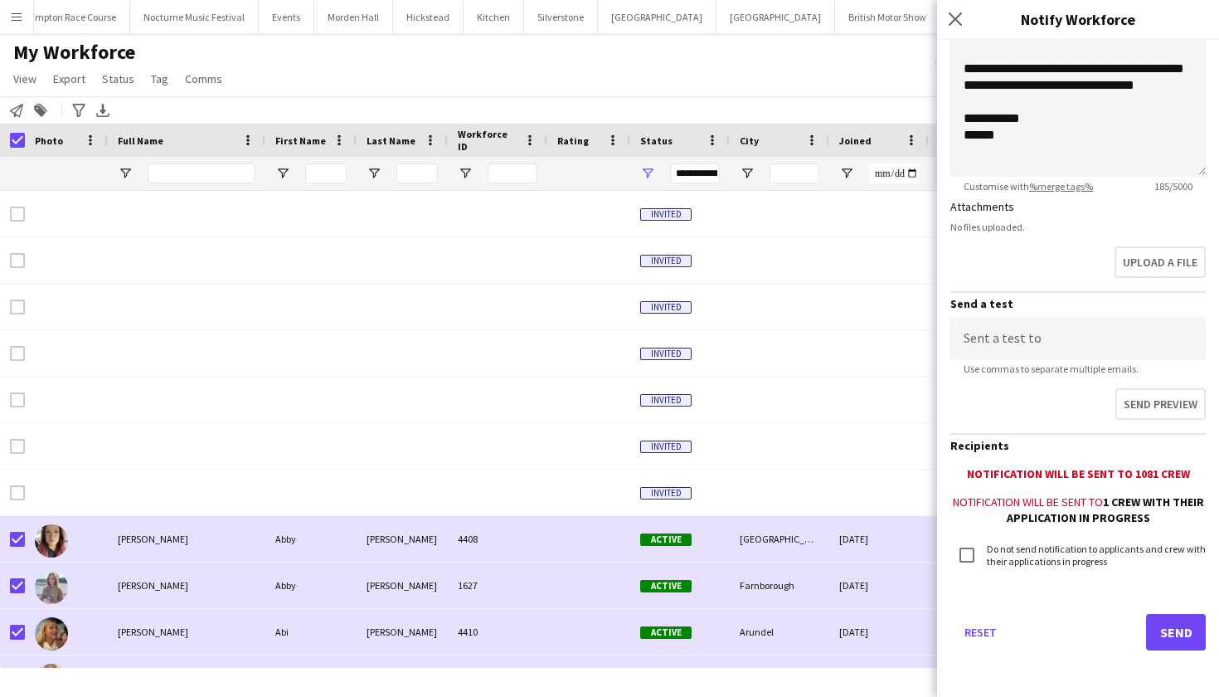
scroll to position [351, 0]
type input "**********"
click at [1158, 629] on button "Send" at bounding box center [1176, 633] width 60 height 36
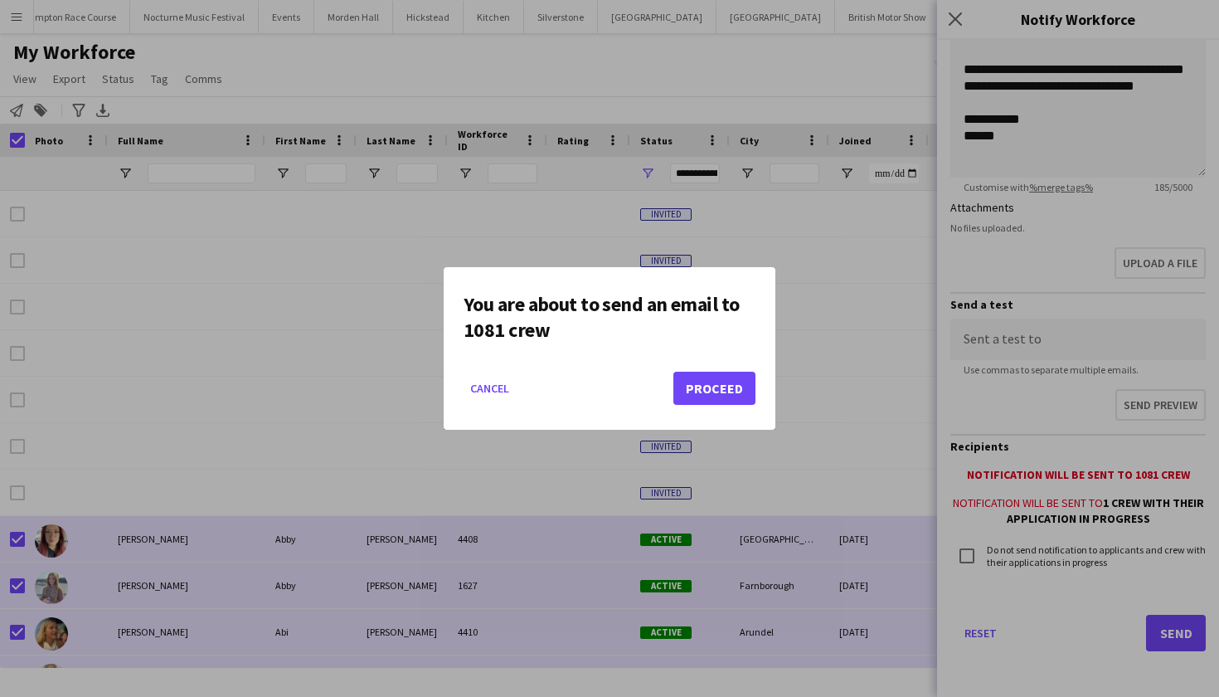
scroll to position [0, 0]
click at [493, 388] on button "Cancel" at bounding box center [490, 388] width 52 height 27
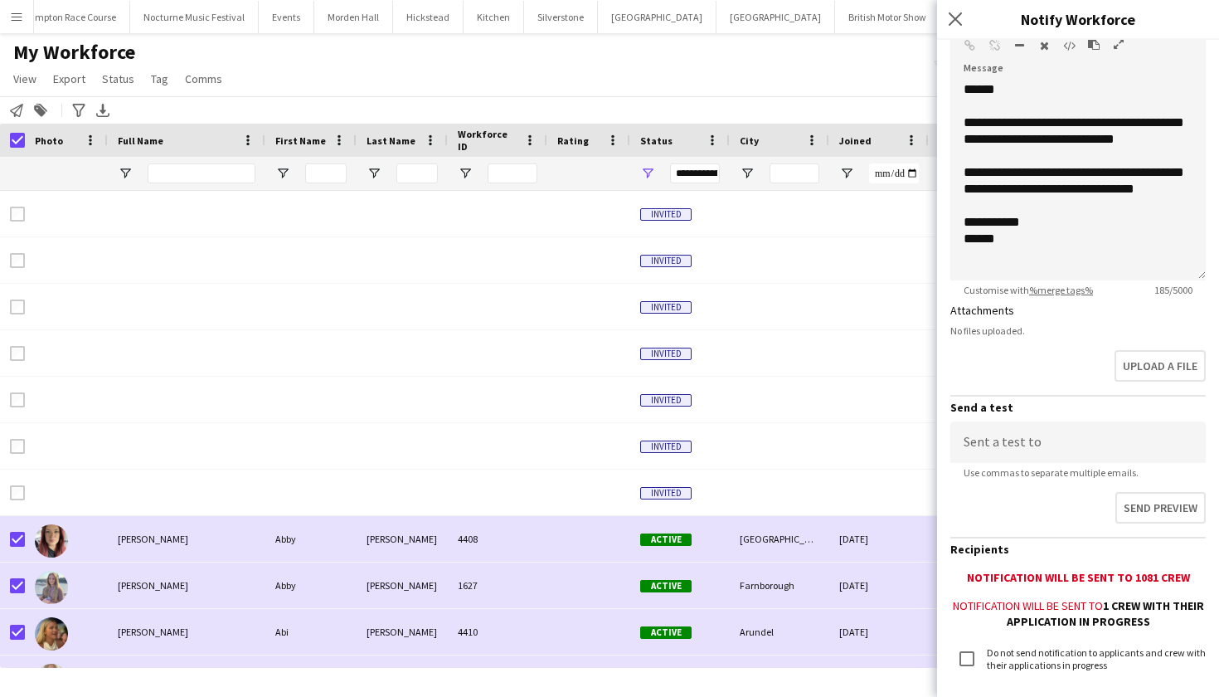
scroll to position [245, 0]
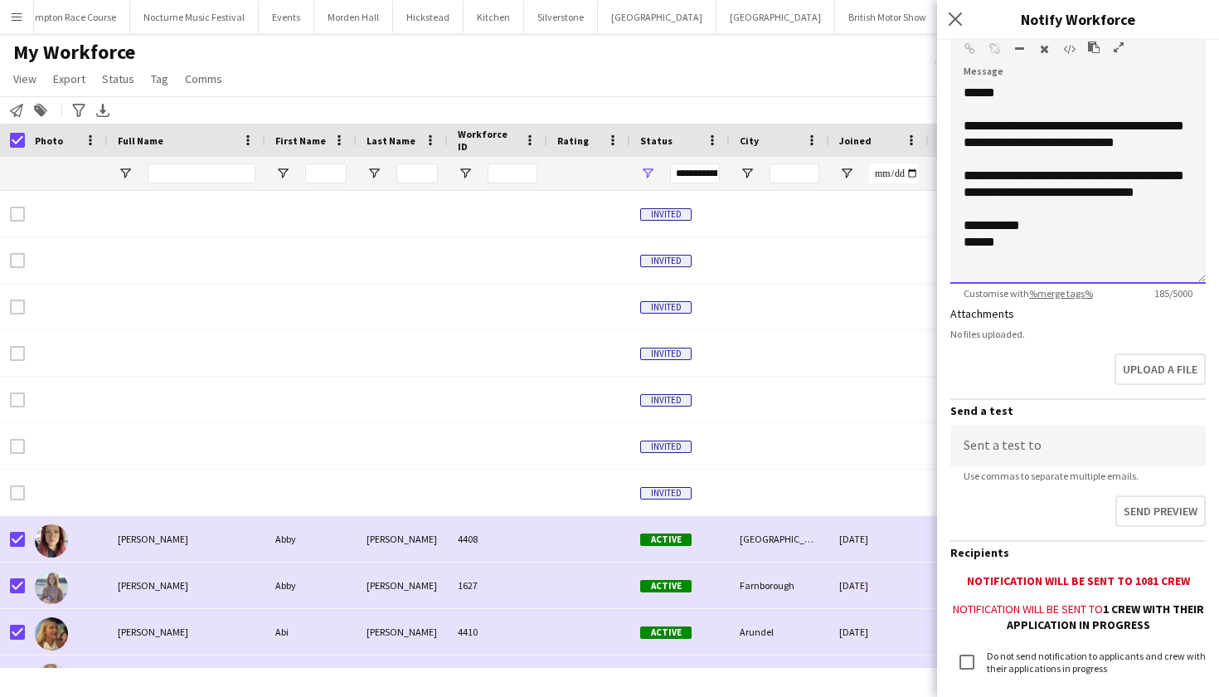
click at [1019, 143] on div "**********" at bounding box center [1077, 184] width 255 height 199
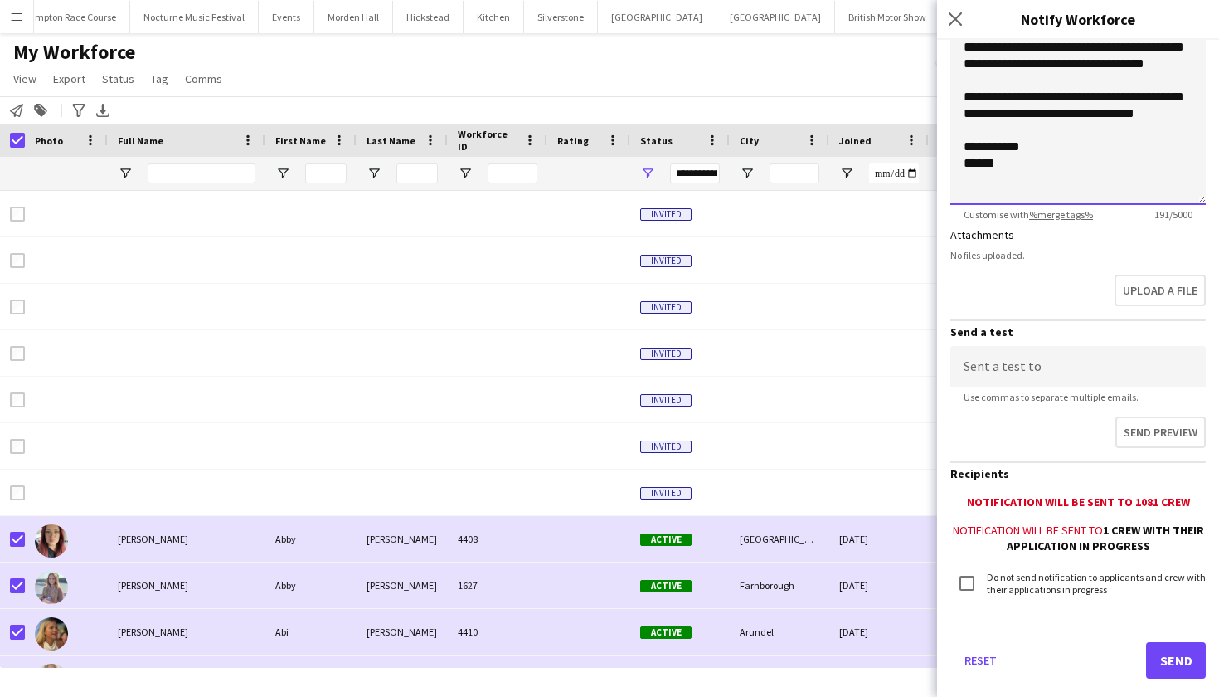
scroll to position [309, 0]
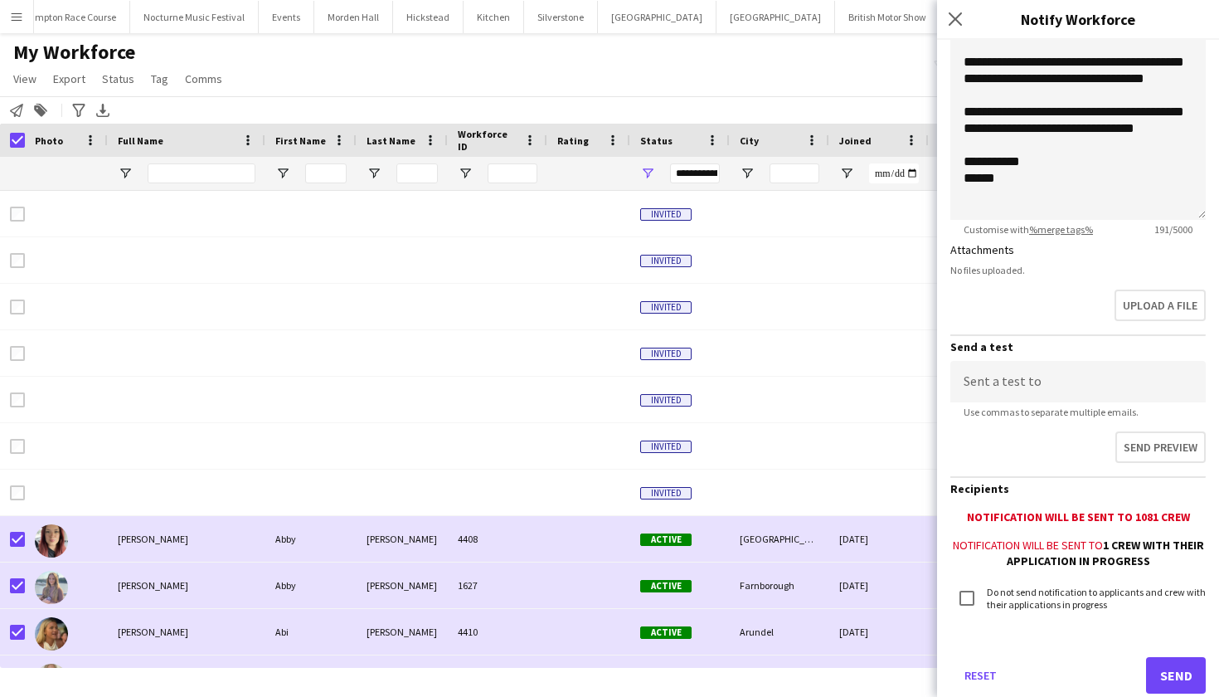
click at [1154, 676] on button "Send" at bounding box center [1176, 675] width 60 height 36
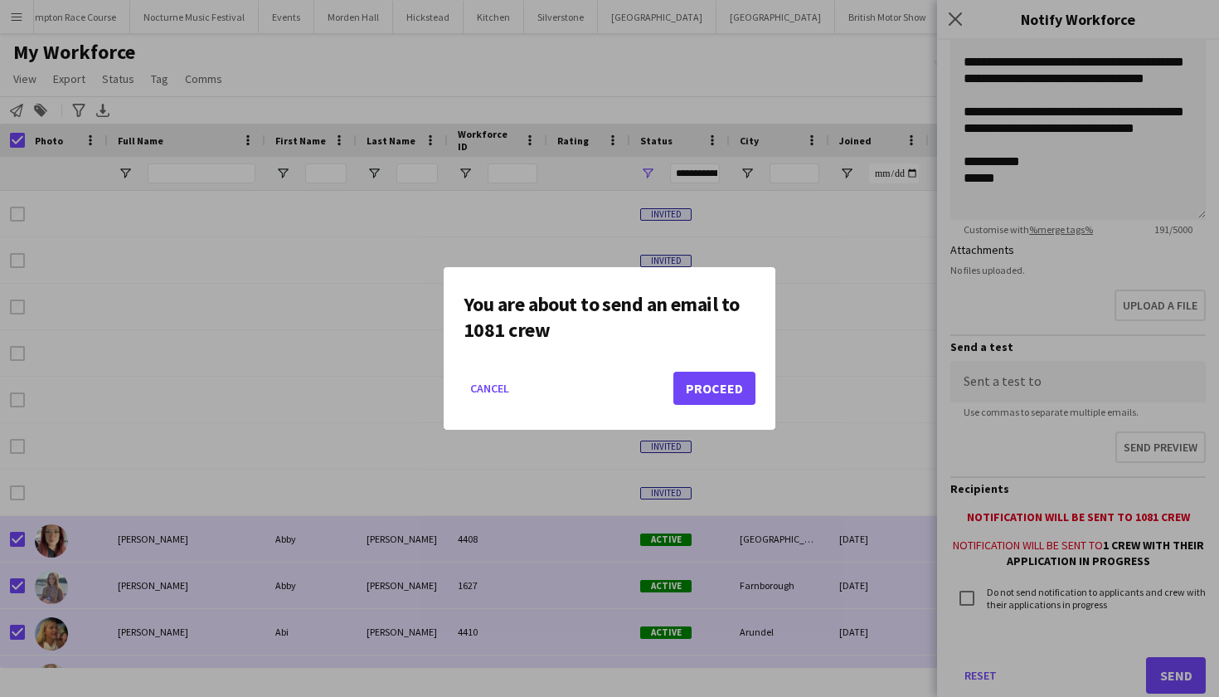
click at [707, 395] on button "Proceed" at bounding box center [714, 388] width 82 height 33
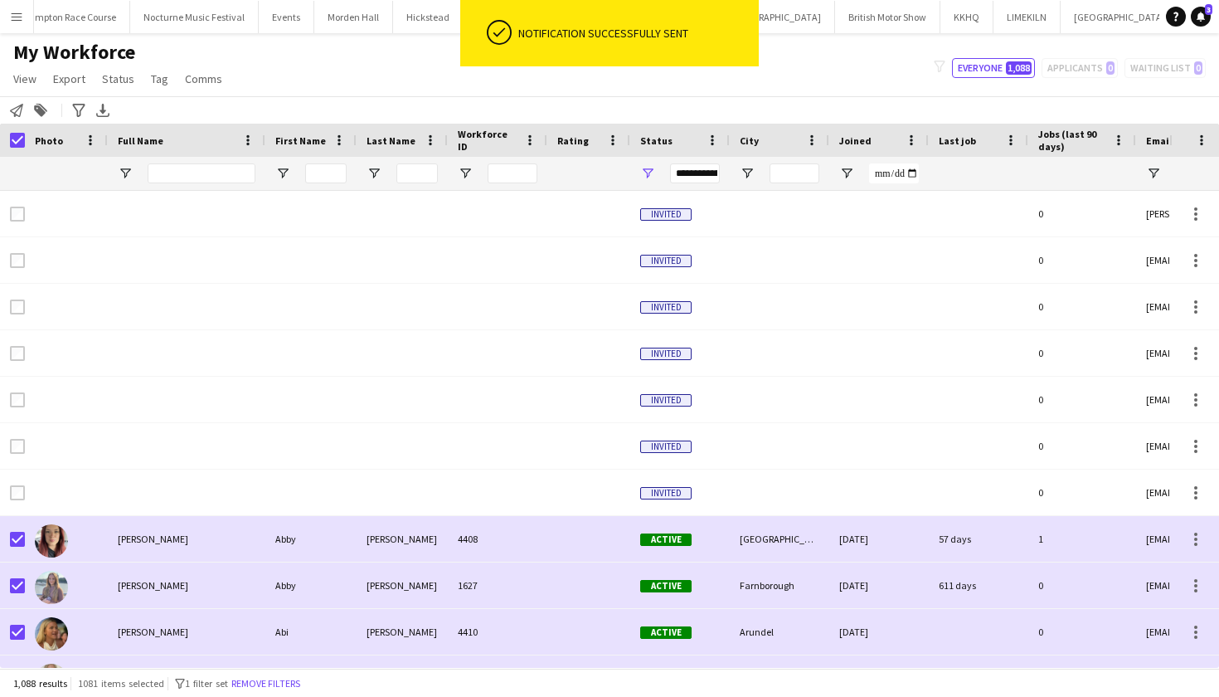
click at [861, 81] on div "My Workforce View Views Default view mena New Starter New view Update view Dele…" at bounding box center [609, 68] width 1219 height 56
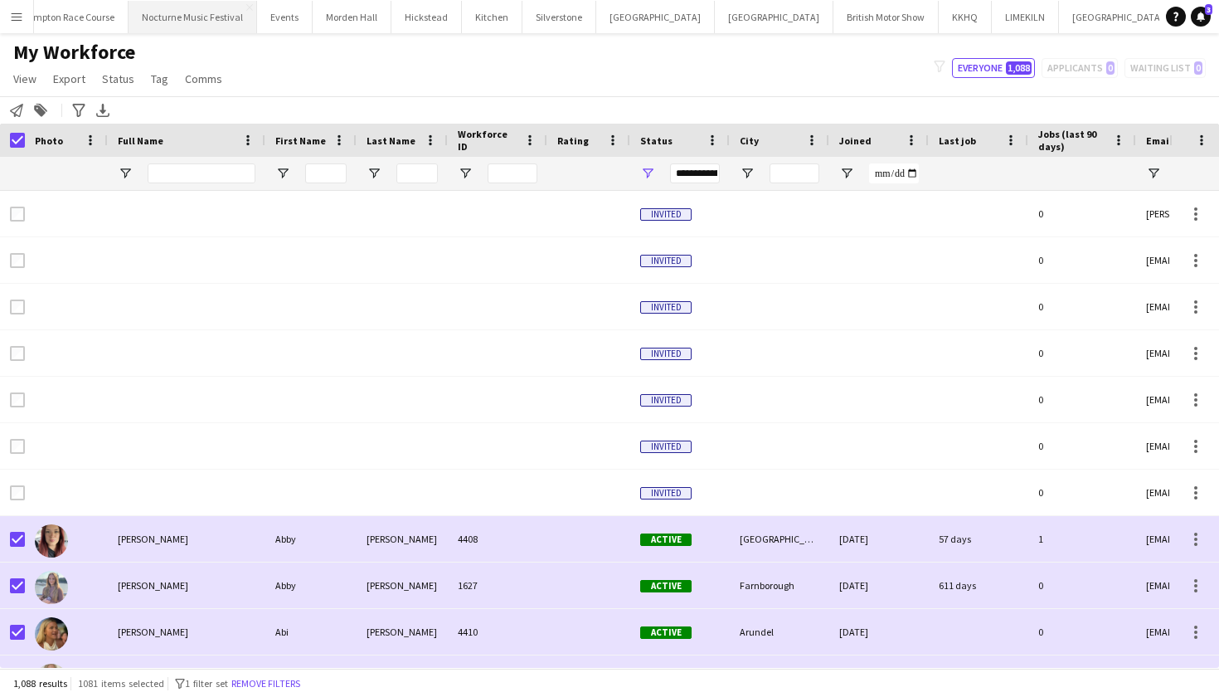
scroll to position [0, 332]
click at [1179, 13] on button "Millbridge Court Close" at bounding box center [1226, 17] width 94 height 32
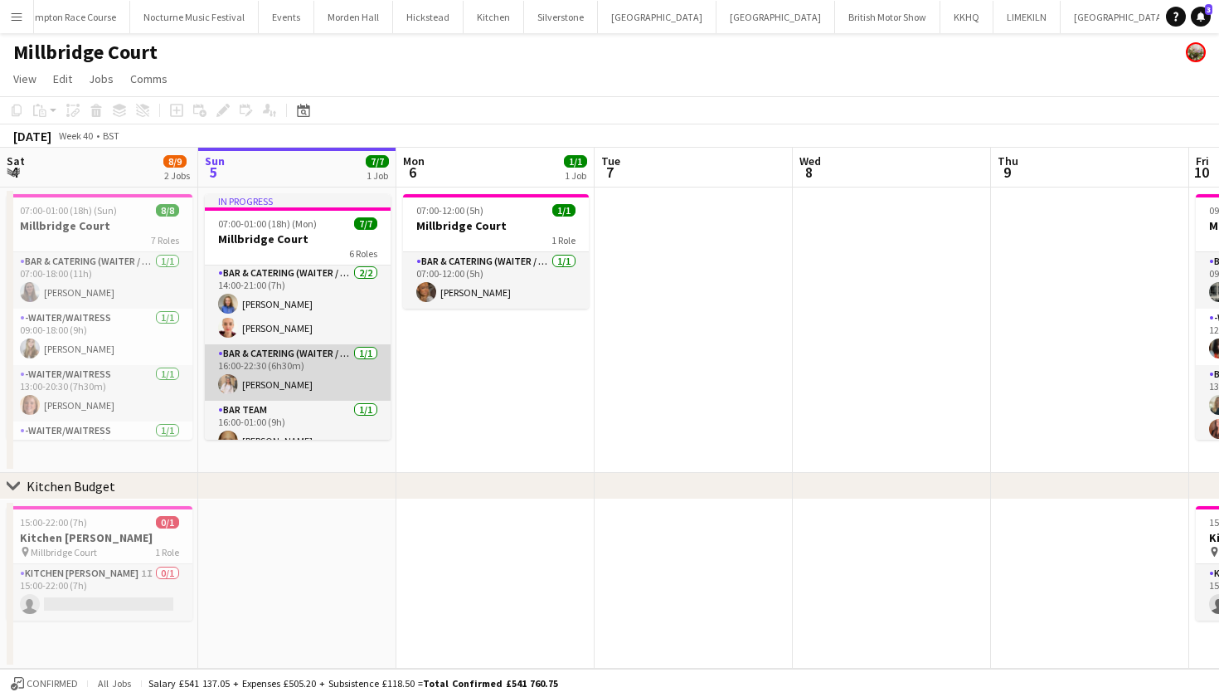
scroll to position [117, 0]
click at [305, 363] on app-card-role "Bar & Catering (Waiter / waitress) 1/1 16:00-22:30 (6h30m) Lucy Hogg" at bounding box center [298, 370] width 186 height 56
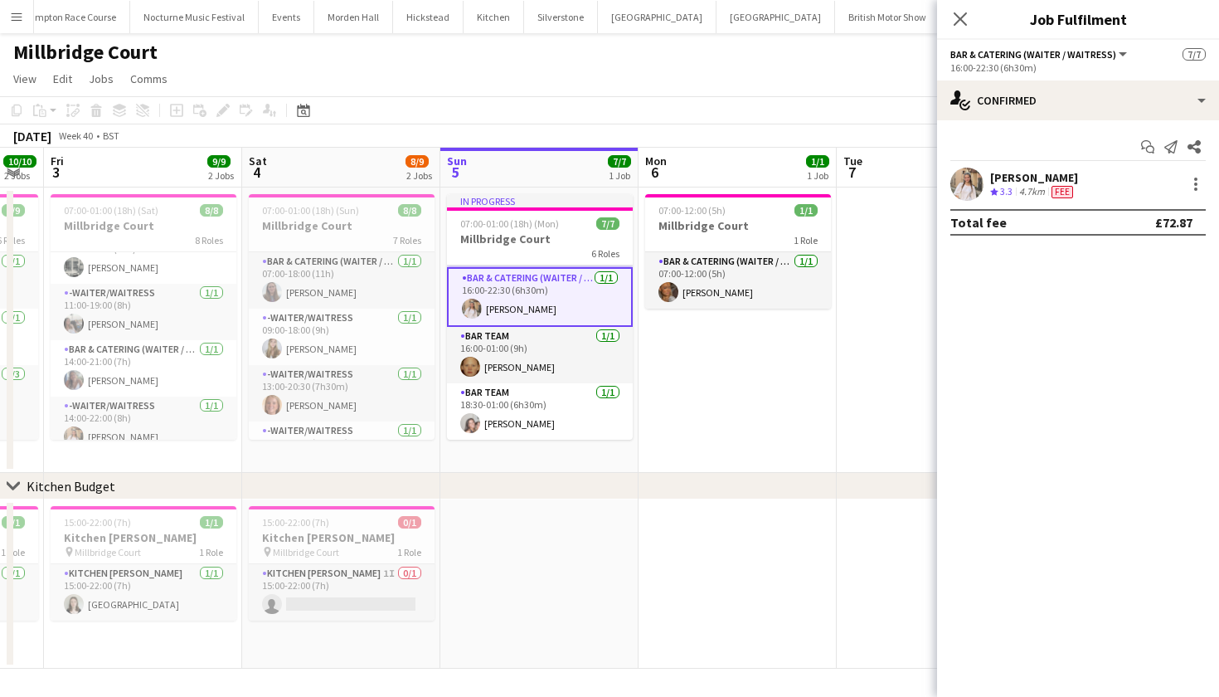
scroll to position [192, 0]
click at [955, 23] on icon "Close pop-in" at bounding box center [960, 19] width 16 height 16
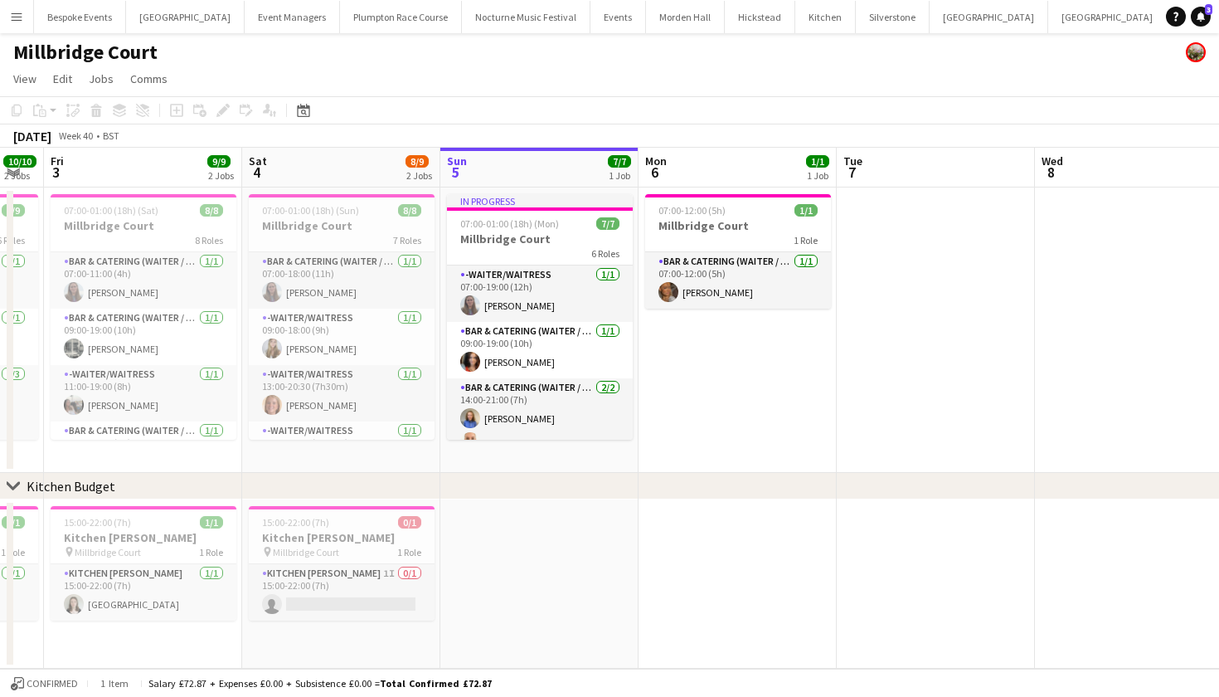
scroll to position [0, 0]
click at [13, 22] on app-icon "Menu" at bounding box center [16, 16] width 13 height 13
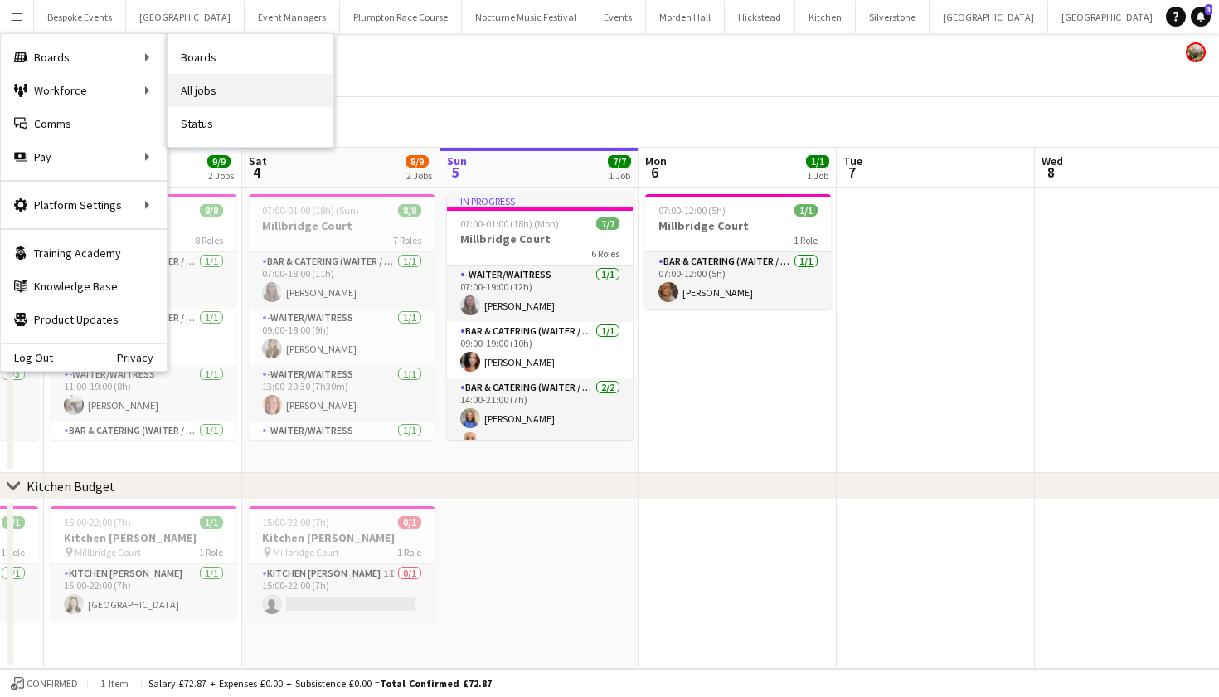
click at [201, 86] on link "All jobs" at bounding box center [251, 90] width 166 height 33
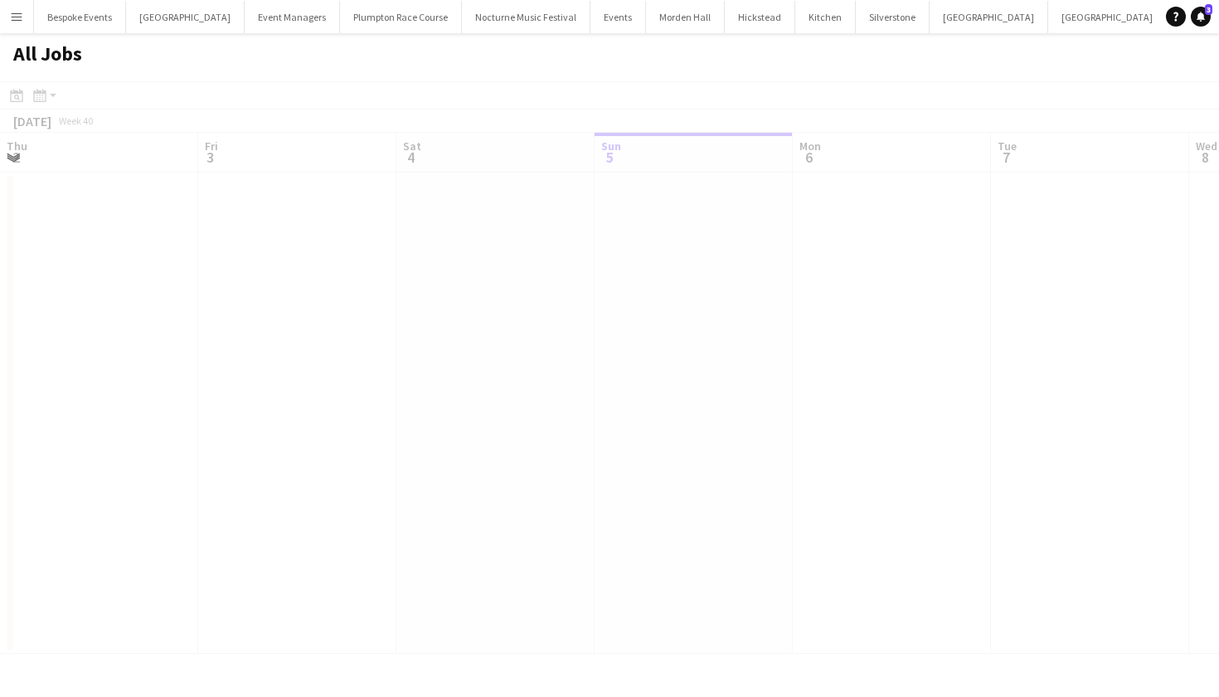
scroll to position [0, 396]
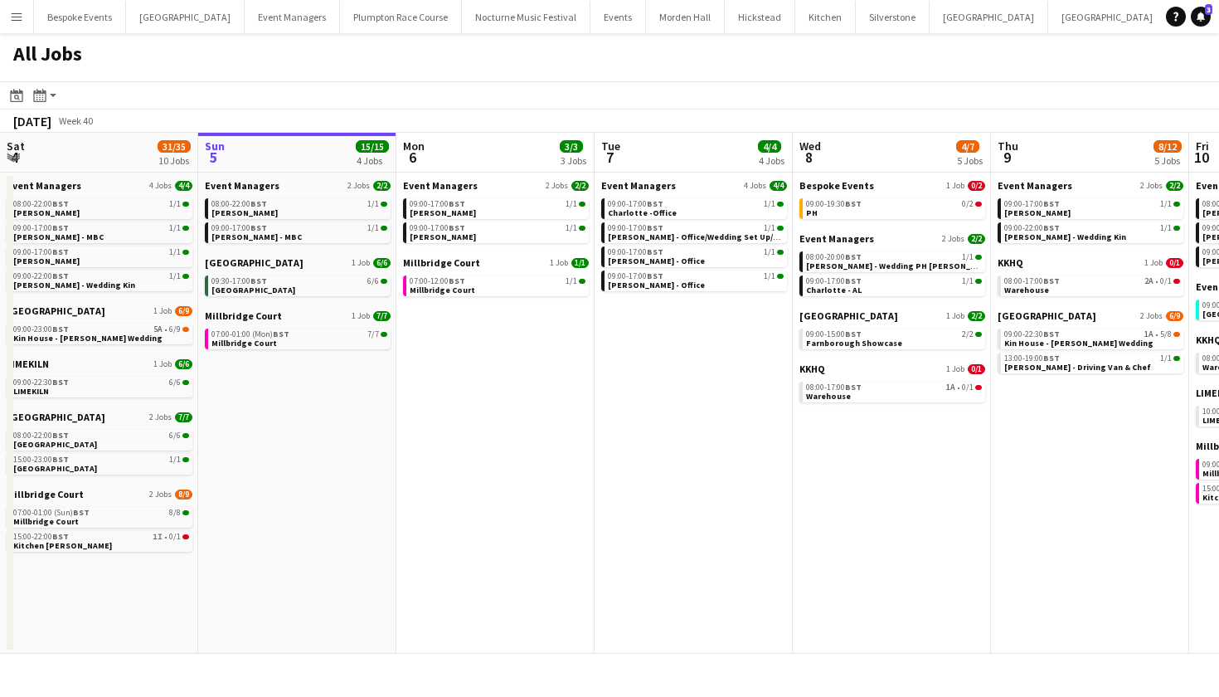
click at [23, 16] on button "Menu" at bounding box center [16, 16] width 33 height 33
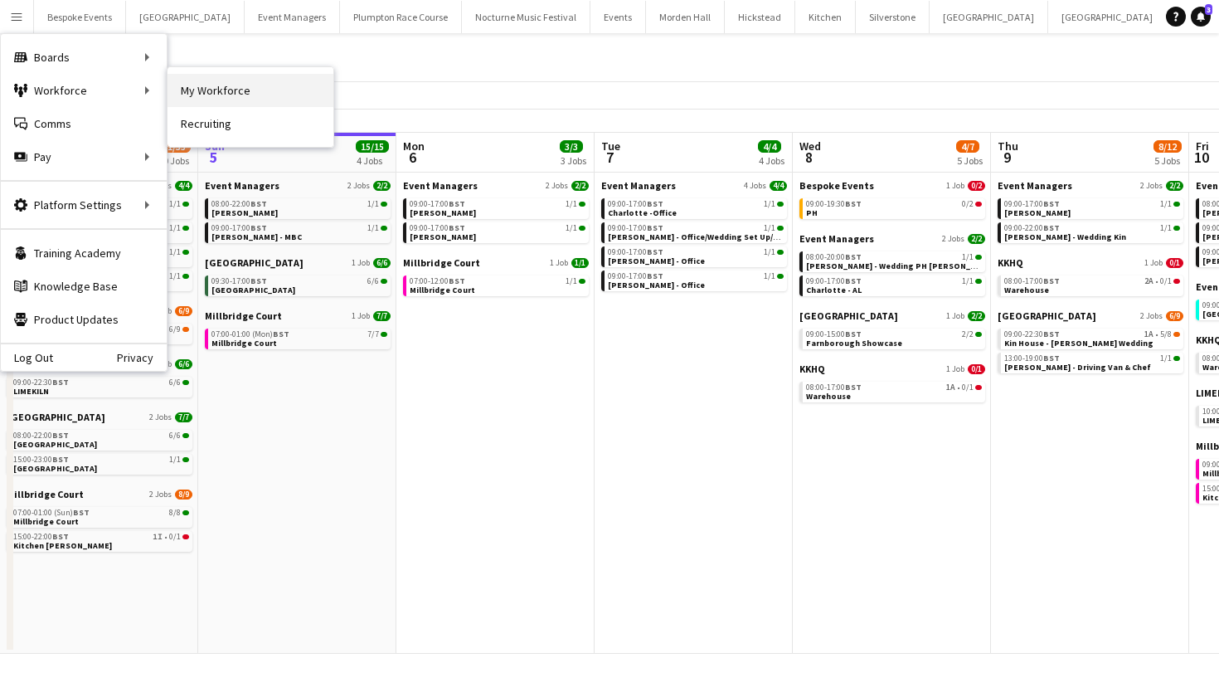
click at [202, 94] on link "My Workforce" at bounding box center [251, 90] width 166 height 33
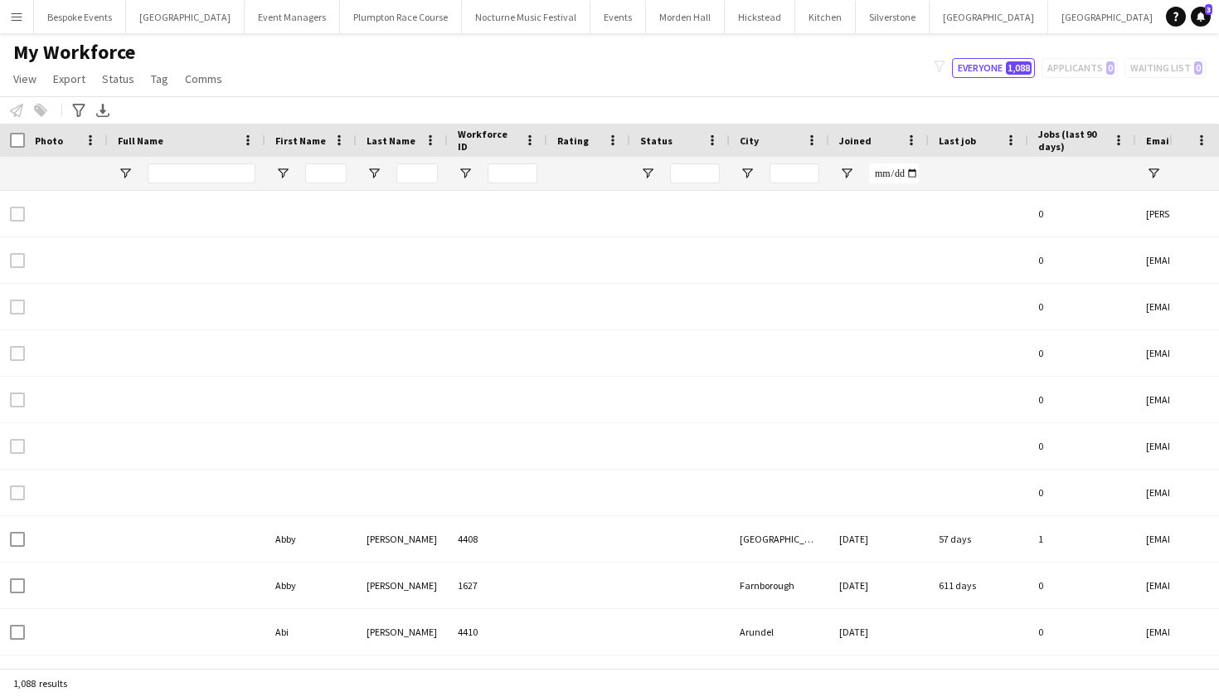
type input "**********"
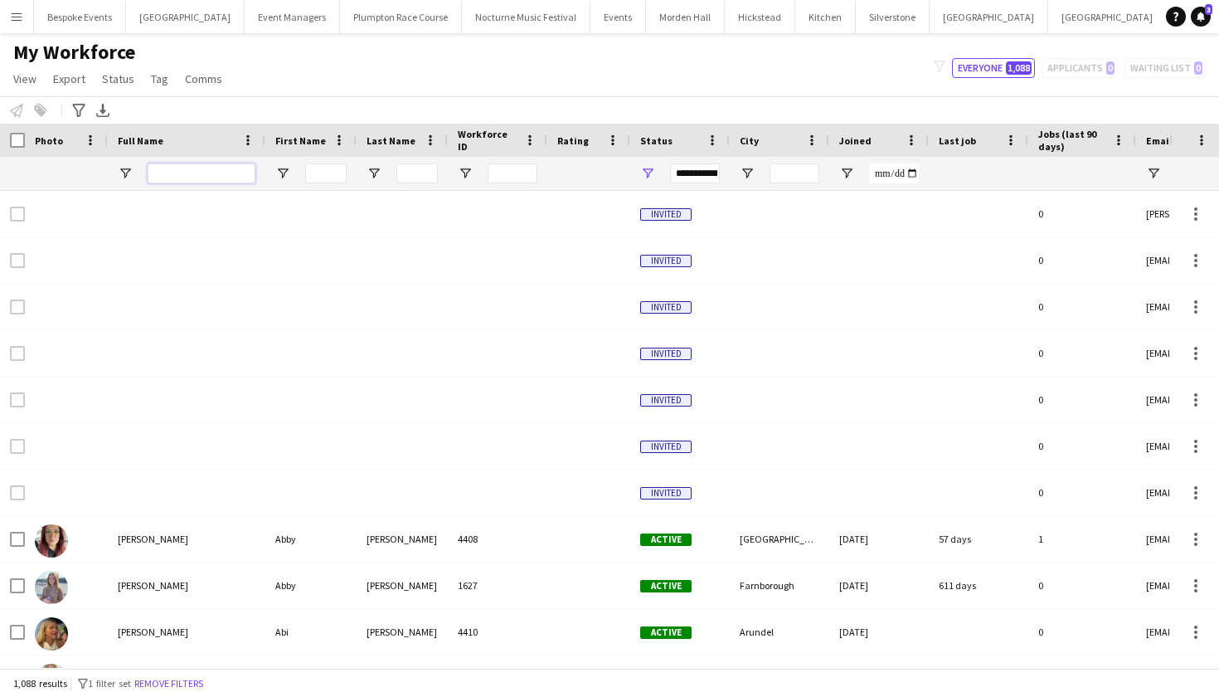
click at [171, 170] on input "Full Name Filter Input" at bounding box center [202, 173] width 108 height 20
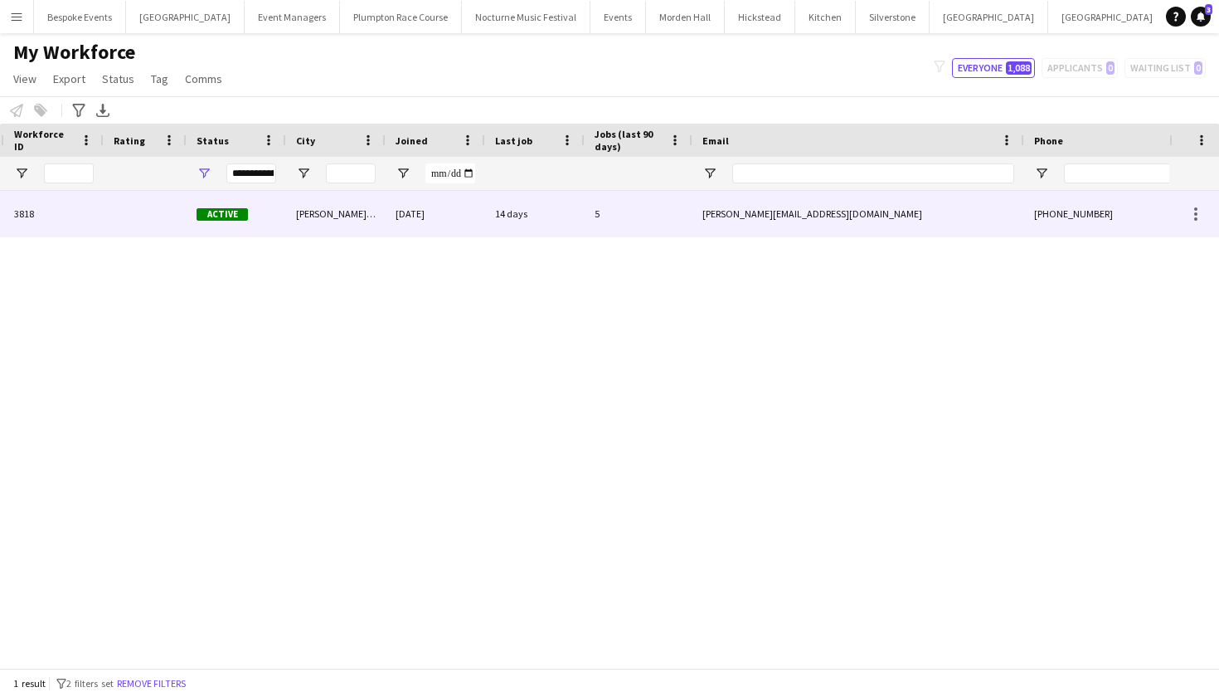
scroll to position [0, 461]
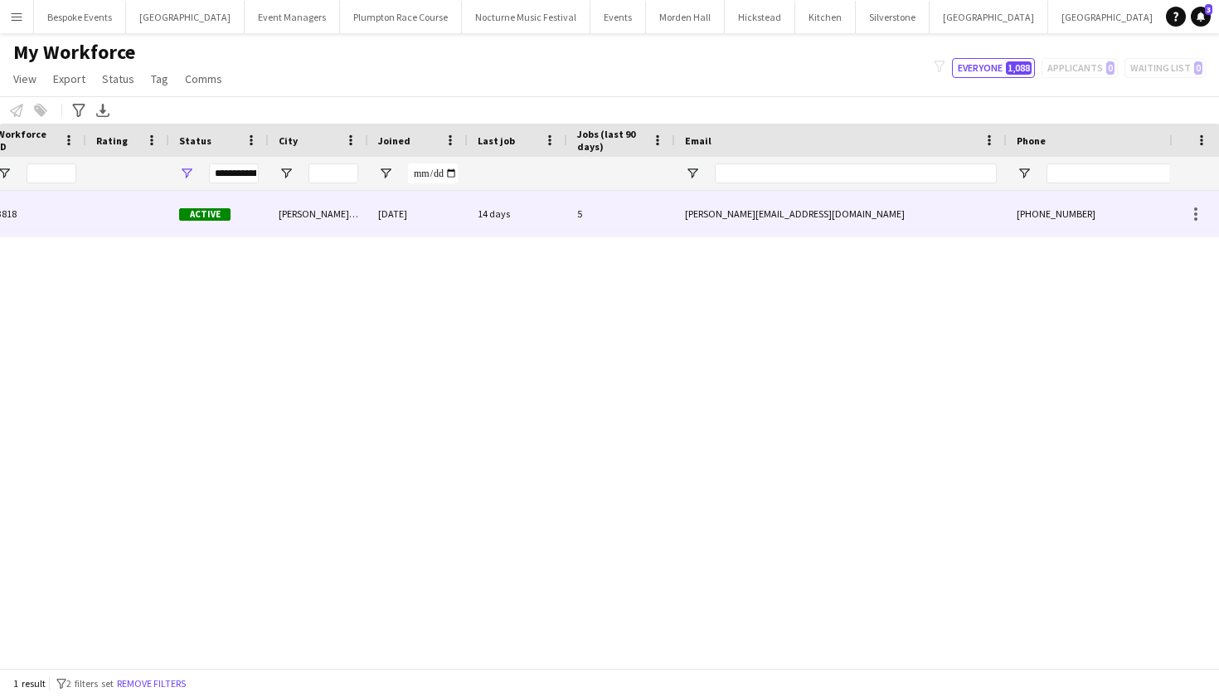
type input "*****"
click at [338, 209] on div "Burgess Hill" at bounding box center [319, 214] width 100 height 46
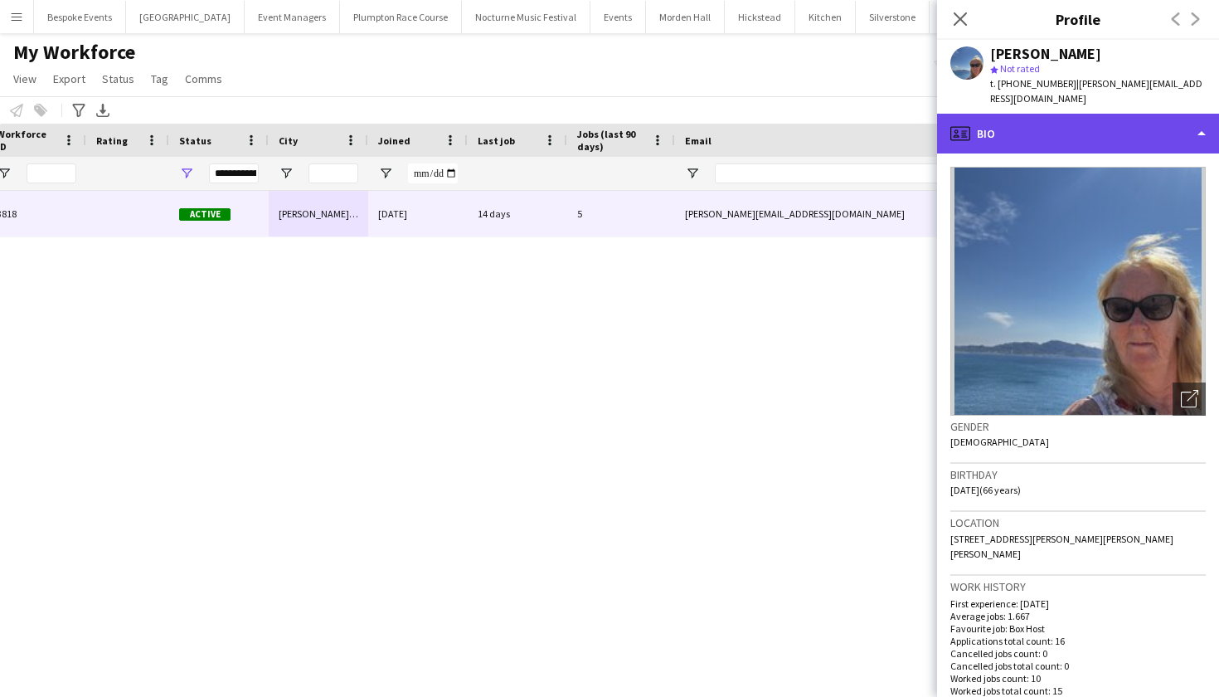
click at [1088, 116] on div "profile Bio" at bounding box center [1078, 134] width 282 height 40
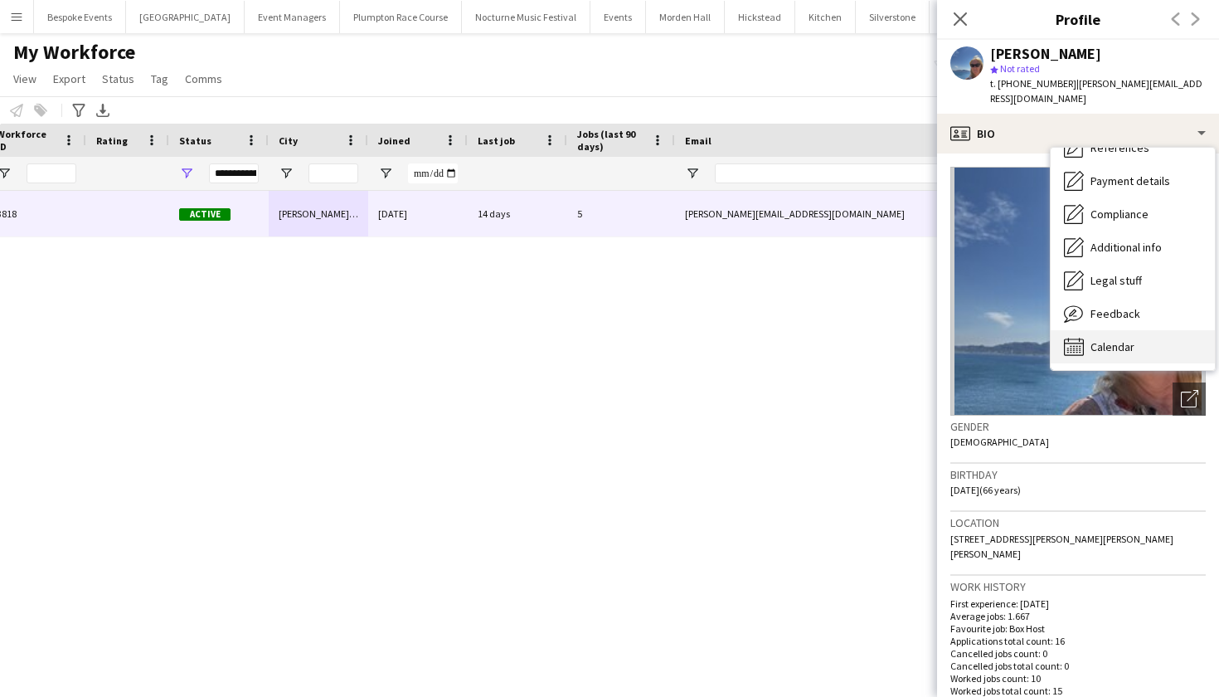
click at [1140, 341] on div "Calendar Calendar" at bounding box center [1133, 346] width 164 height 33
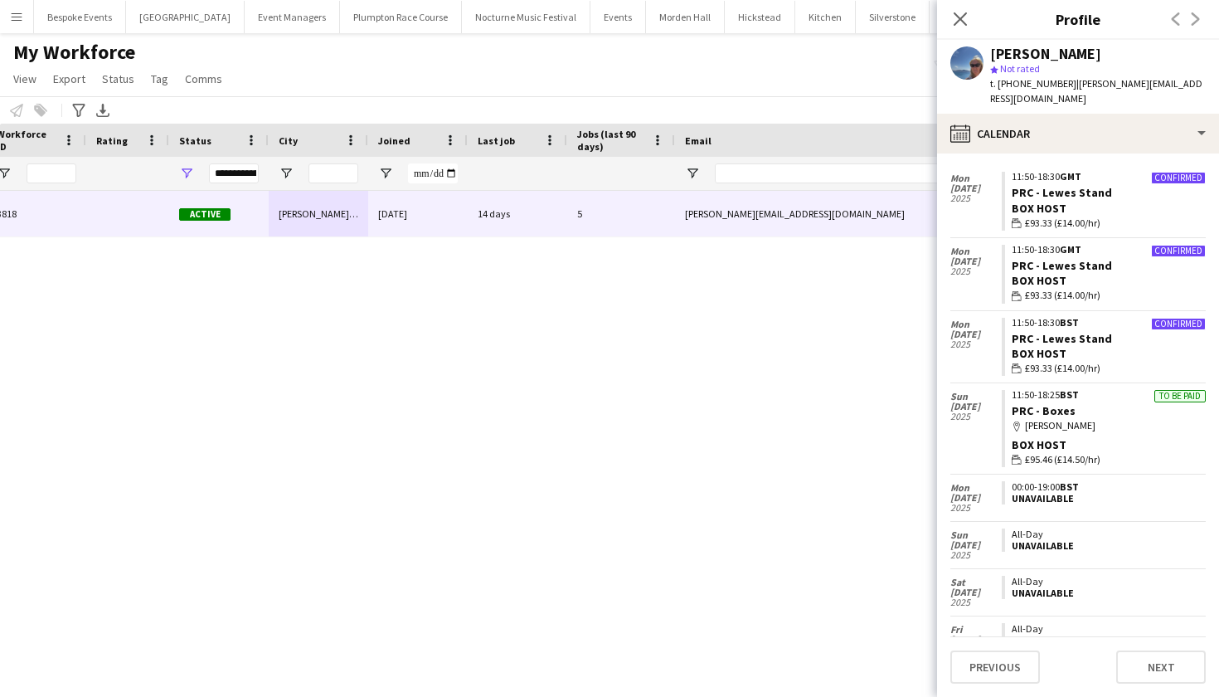
click at [17, 19] on app-icon "Menu" at bounding box center [16, 16] width 13 height 13
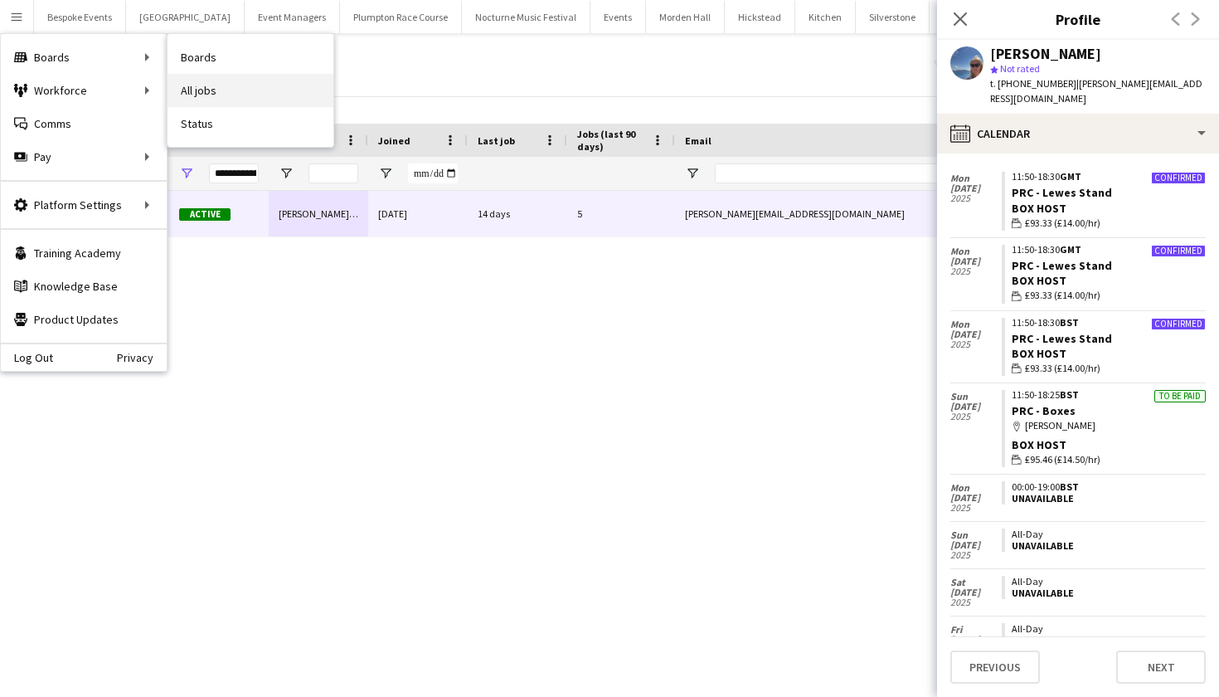
click at [208, 89] on link "All jobs" at bounding box center [251, 90] width 166 height 33
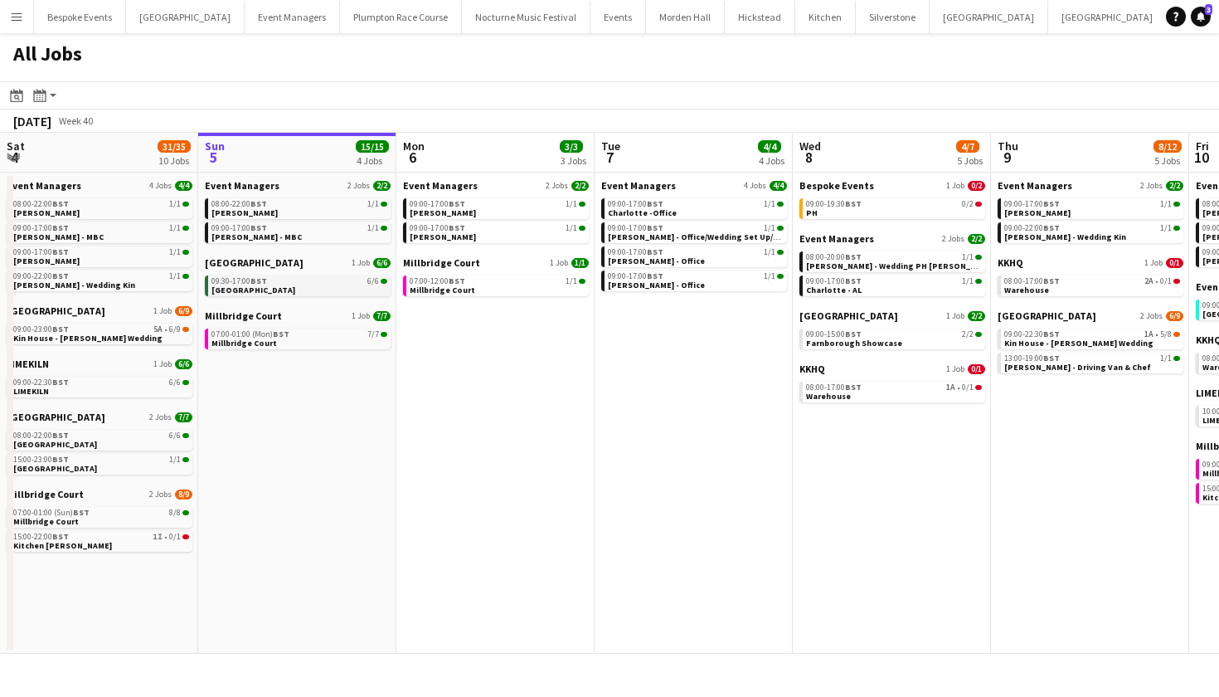
click at [250, 289] on span "[GEOGRAPHIC_DATA]" at bounding box center [253, 289] width 84 height 11
click at [287, 342] on link "07:00-01:00 (Mon) BST 7/7 Millbridge Court" at bounding box center [299, 337] width 176 height 19
click at [265, 287] on span "[GEOGRAPHIC_DATA]" at bounding box center [253, 289] width 84 height 11
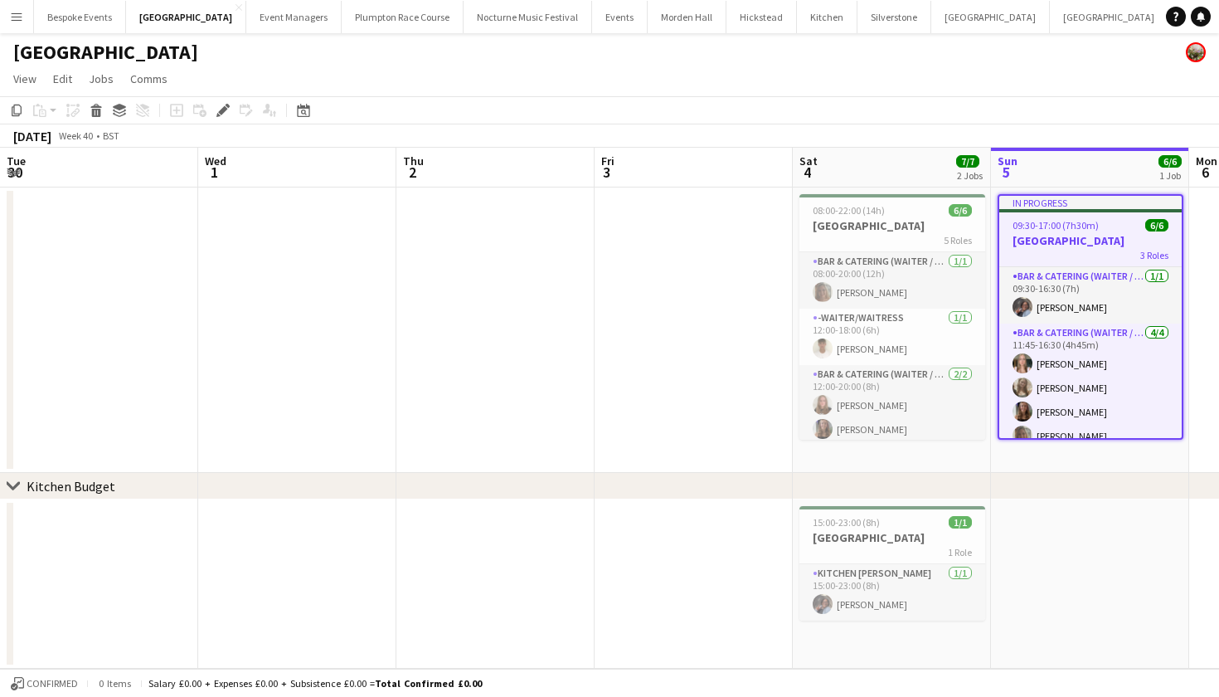
scroll to position [0, 570]
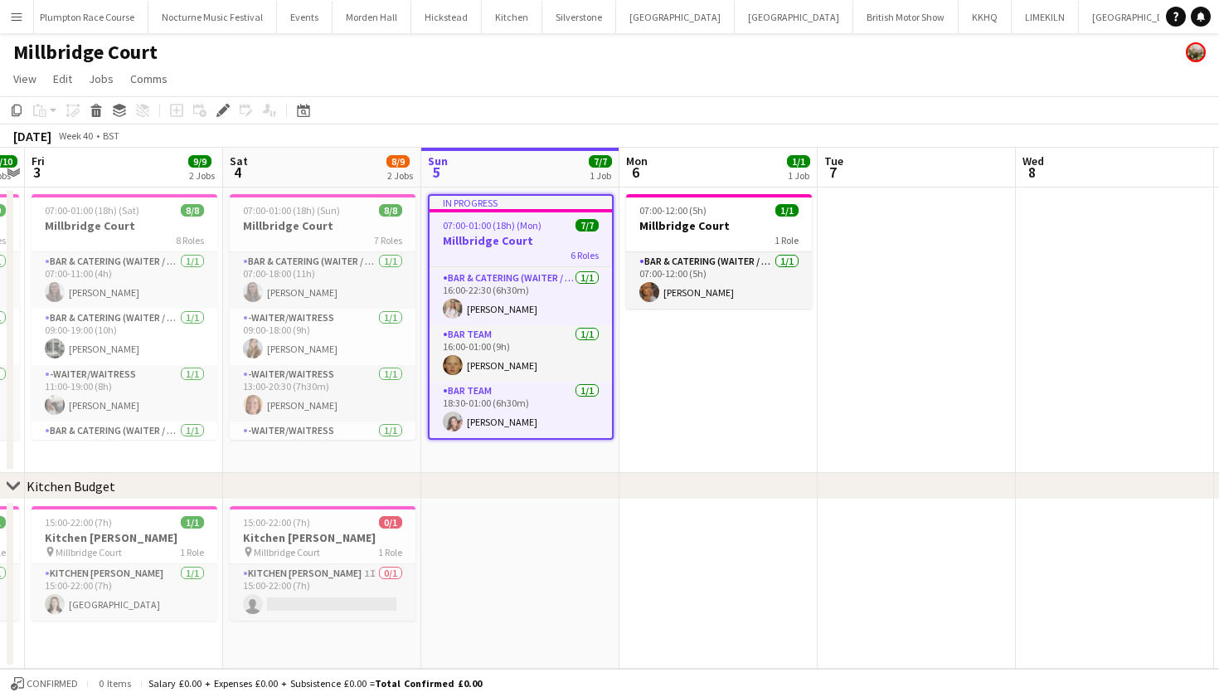
scroll to position [192, 0]
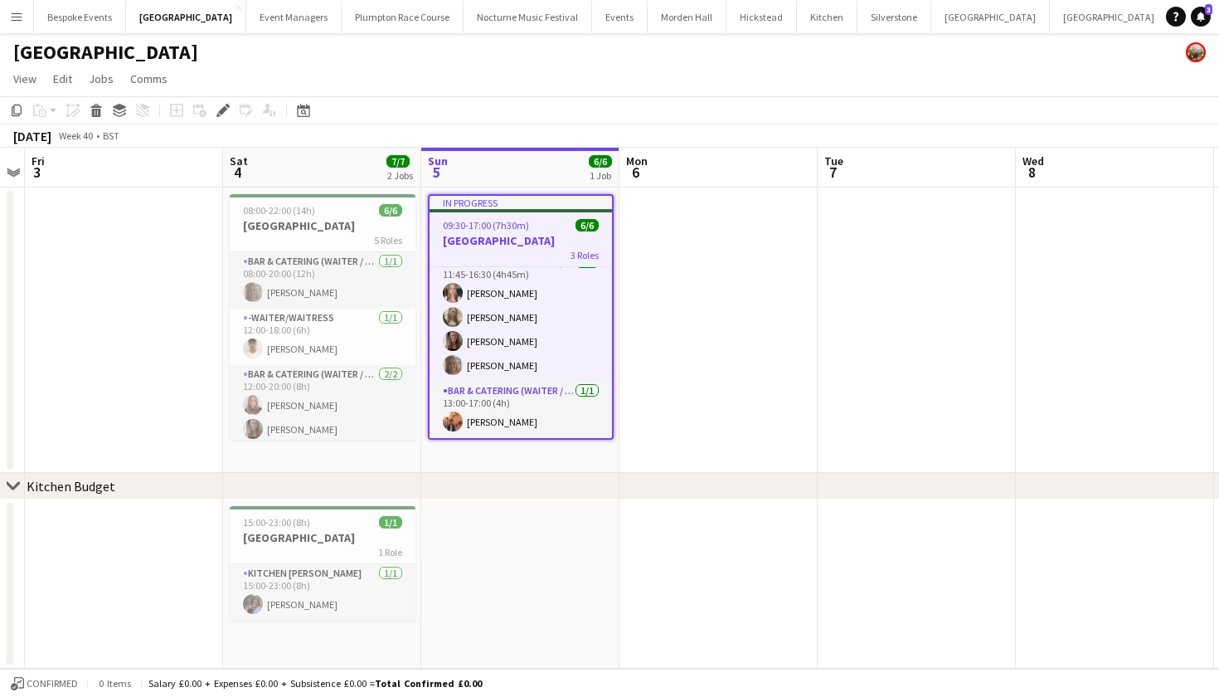
click at [804, 337] on app-date-cell at bounding box center [718, 329] width 198 height 285
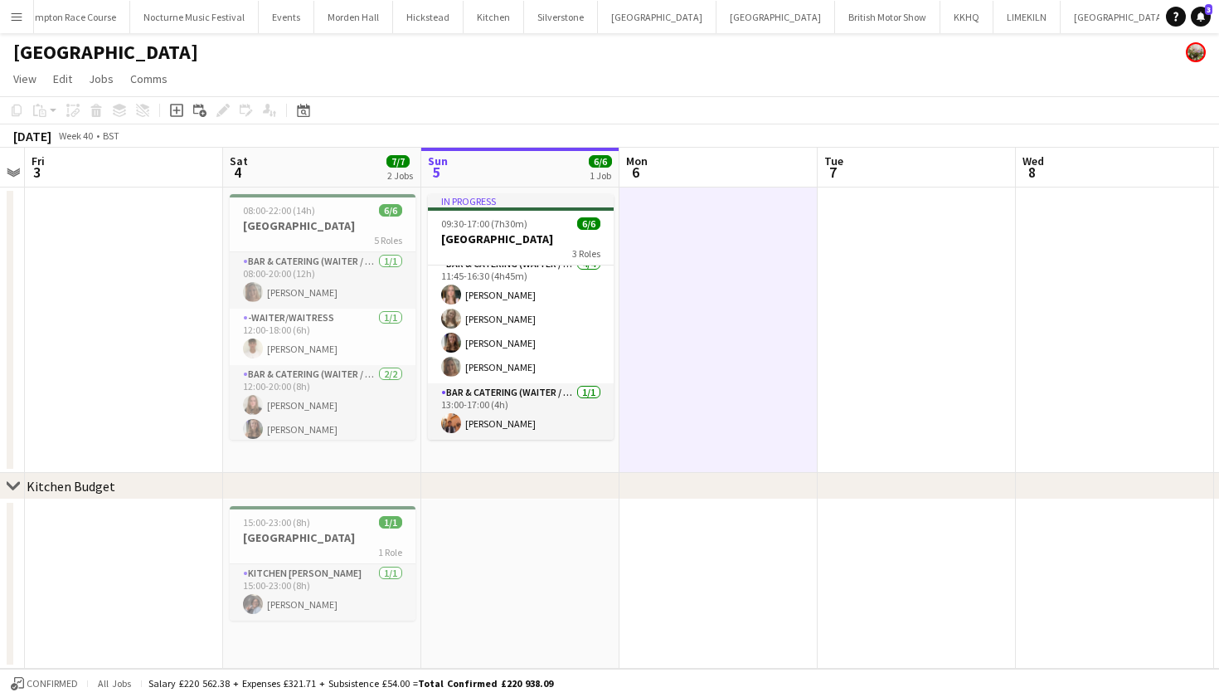
click at [1179, 23] on button "Millbridge Court Close" at bounding box center [1226, 17] width 94 height 32
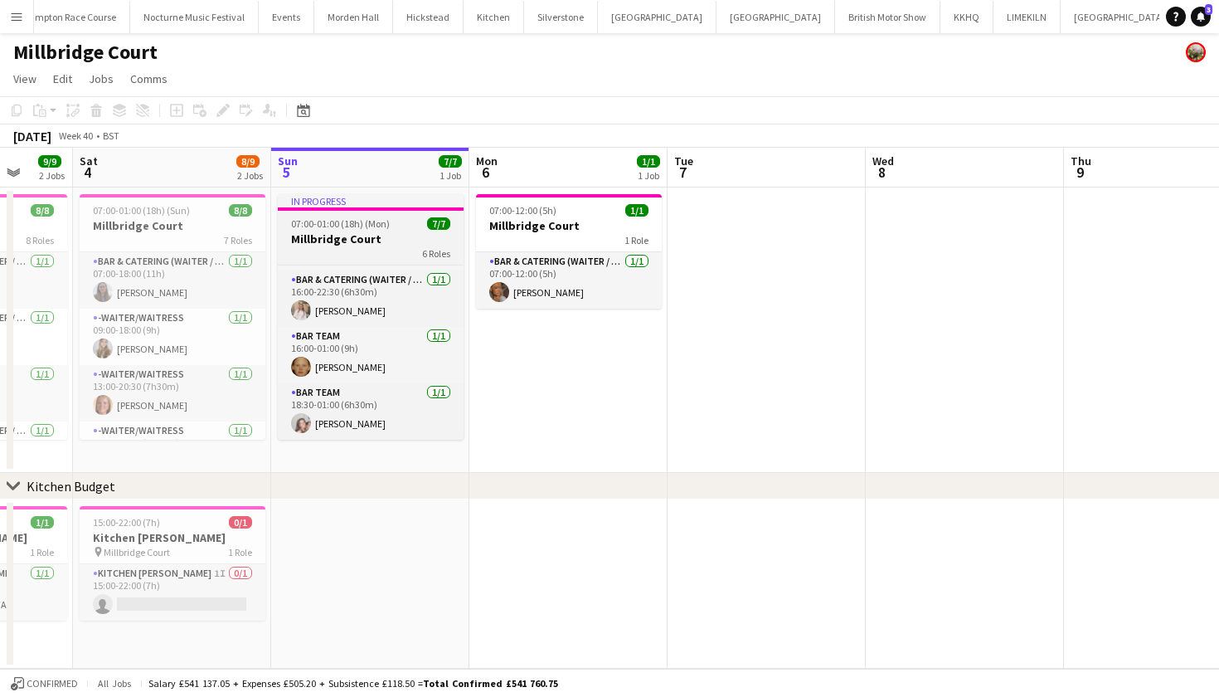
scroll to position [188, 0]
